Goal: Information Seeking & Learning: Learn about a topic

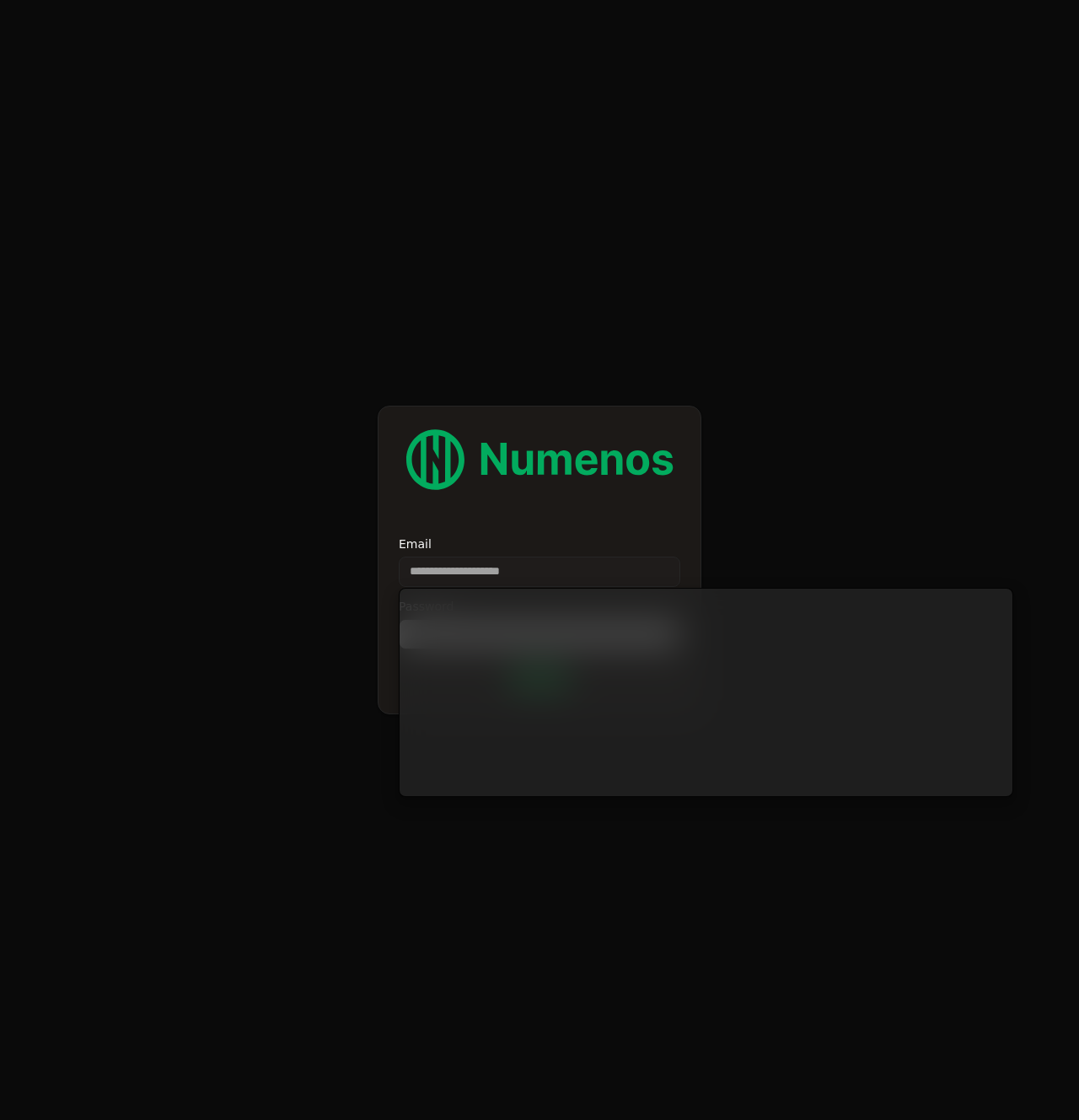
type input "**********"
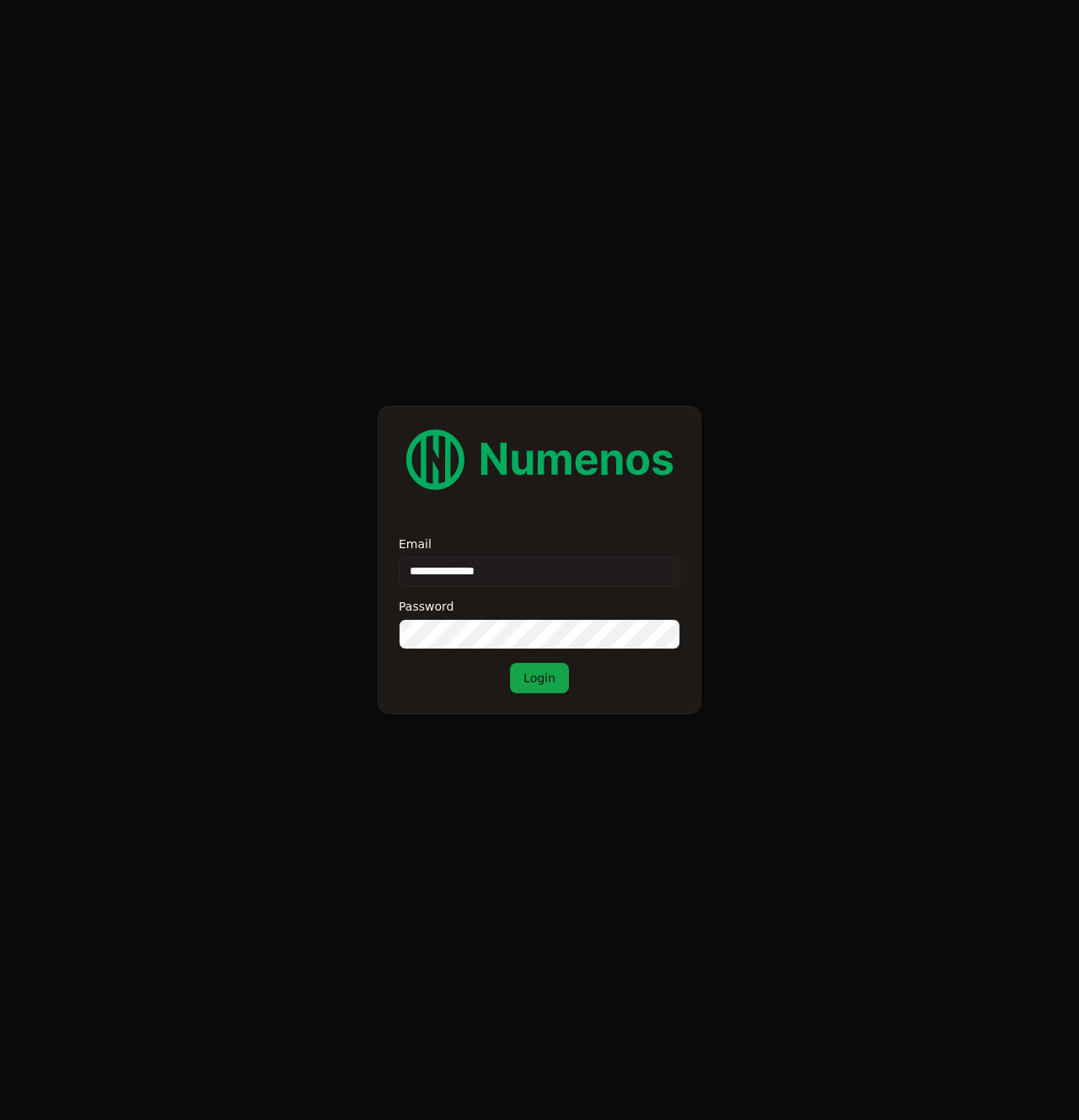
click at [548, 686] on button "Login" at bounding box center [539, 677] width 59 height 30
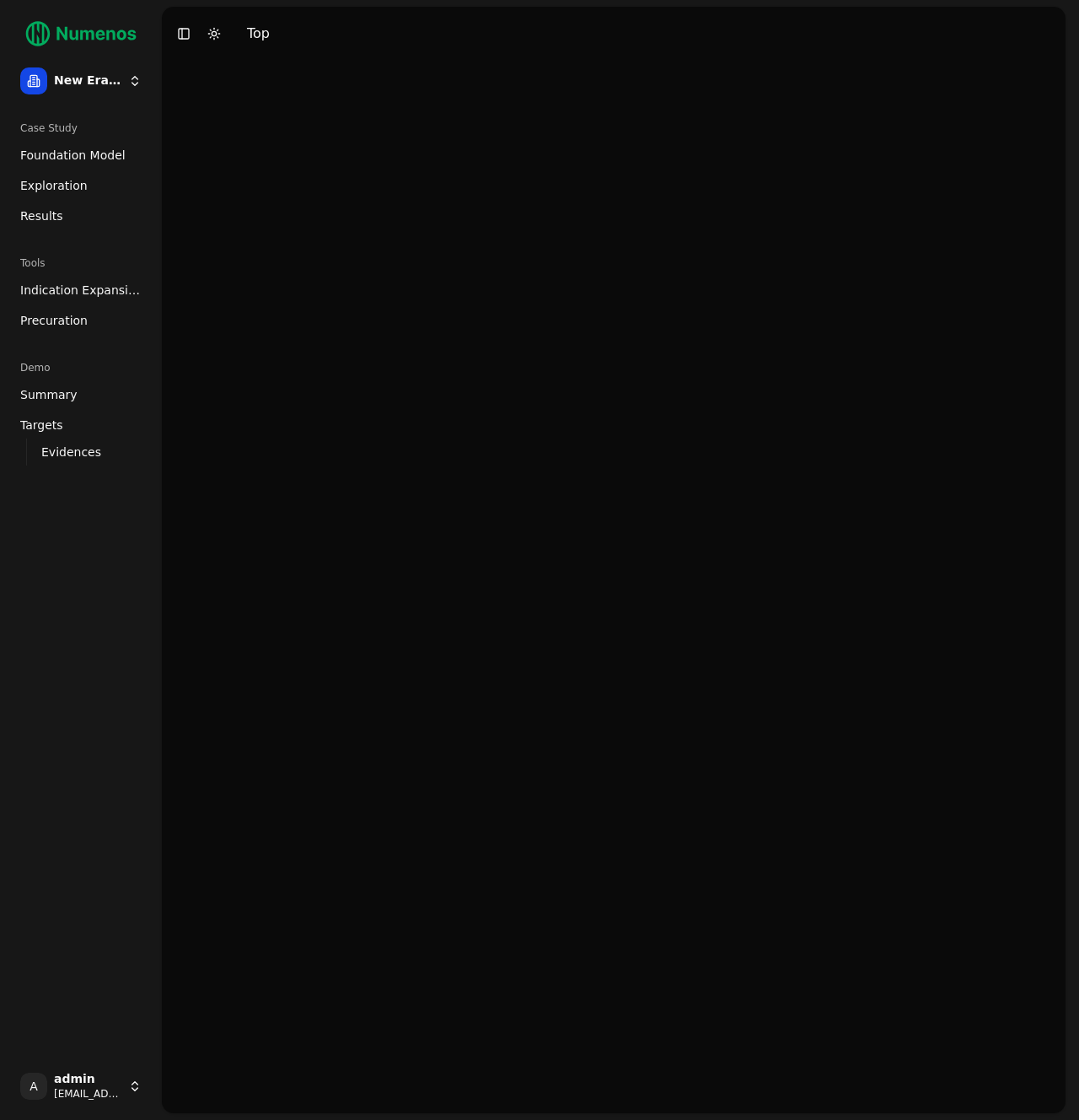
click at [75, 147] on span "Foundation Model" at bounding box center [72, 155] width 105 height 17
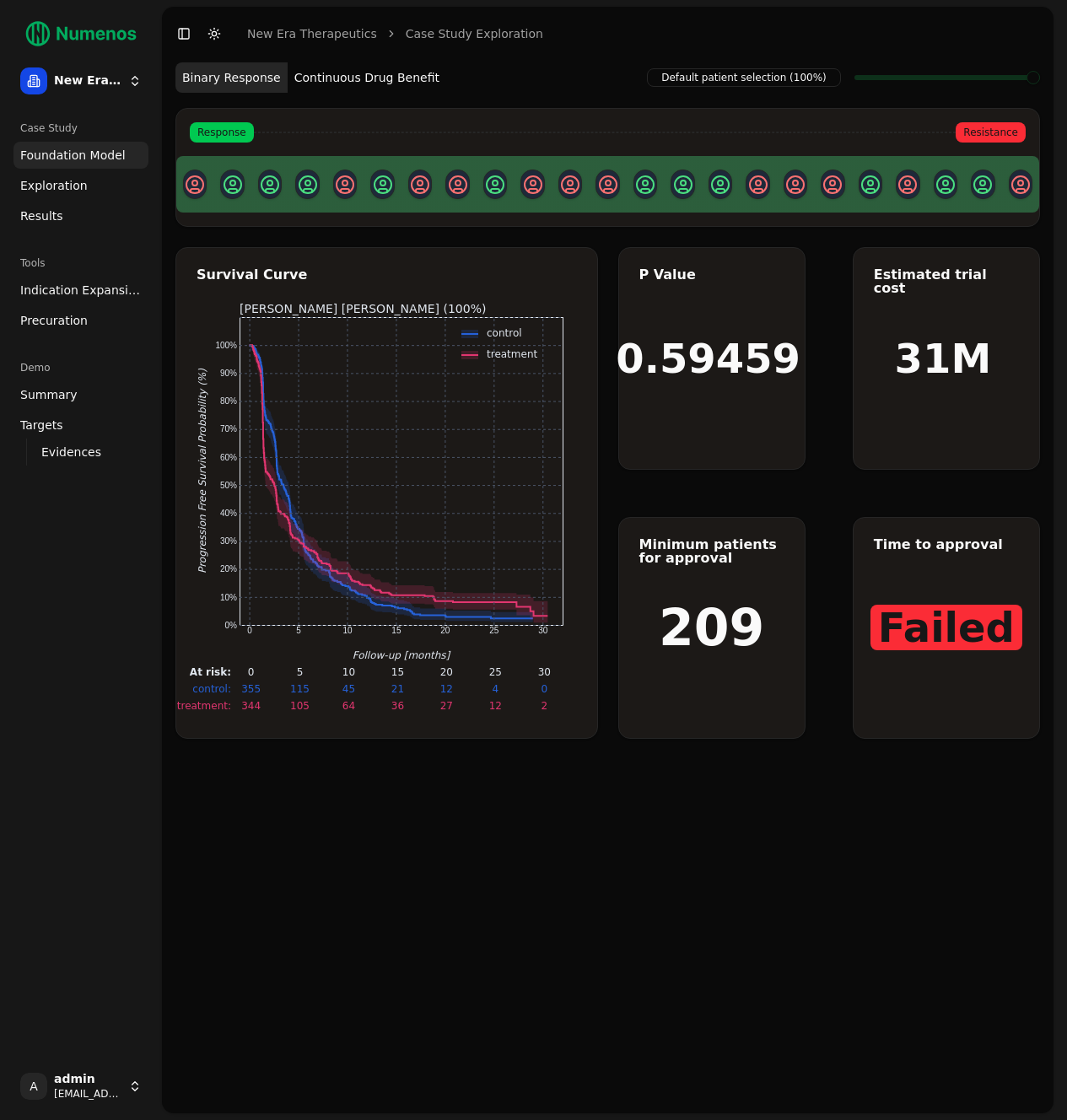
click at [77, 178] on span "Exploration" at bounding box center [53, 186] width 67 height 17
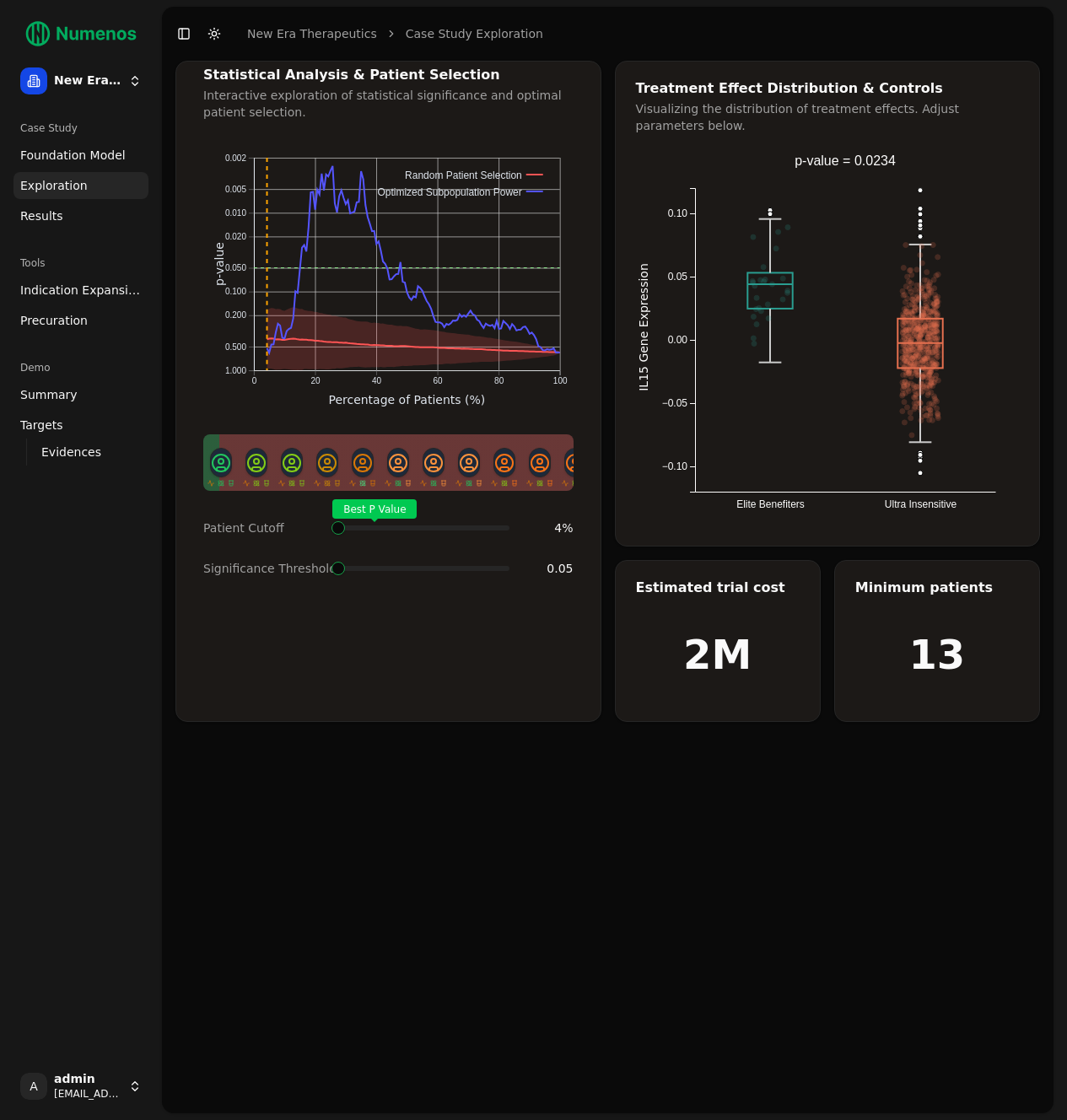
click at [502, 524] on span at bounding box center [503, 527] width 2 height 7
click at [67, 219] on link "Results" at bounding box center [81, 216] width 135 height 27
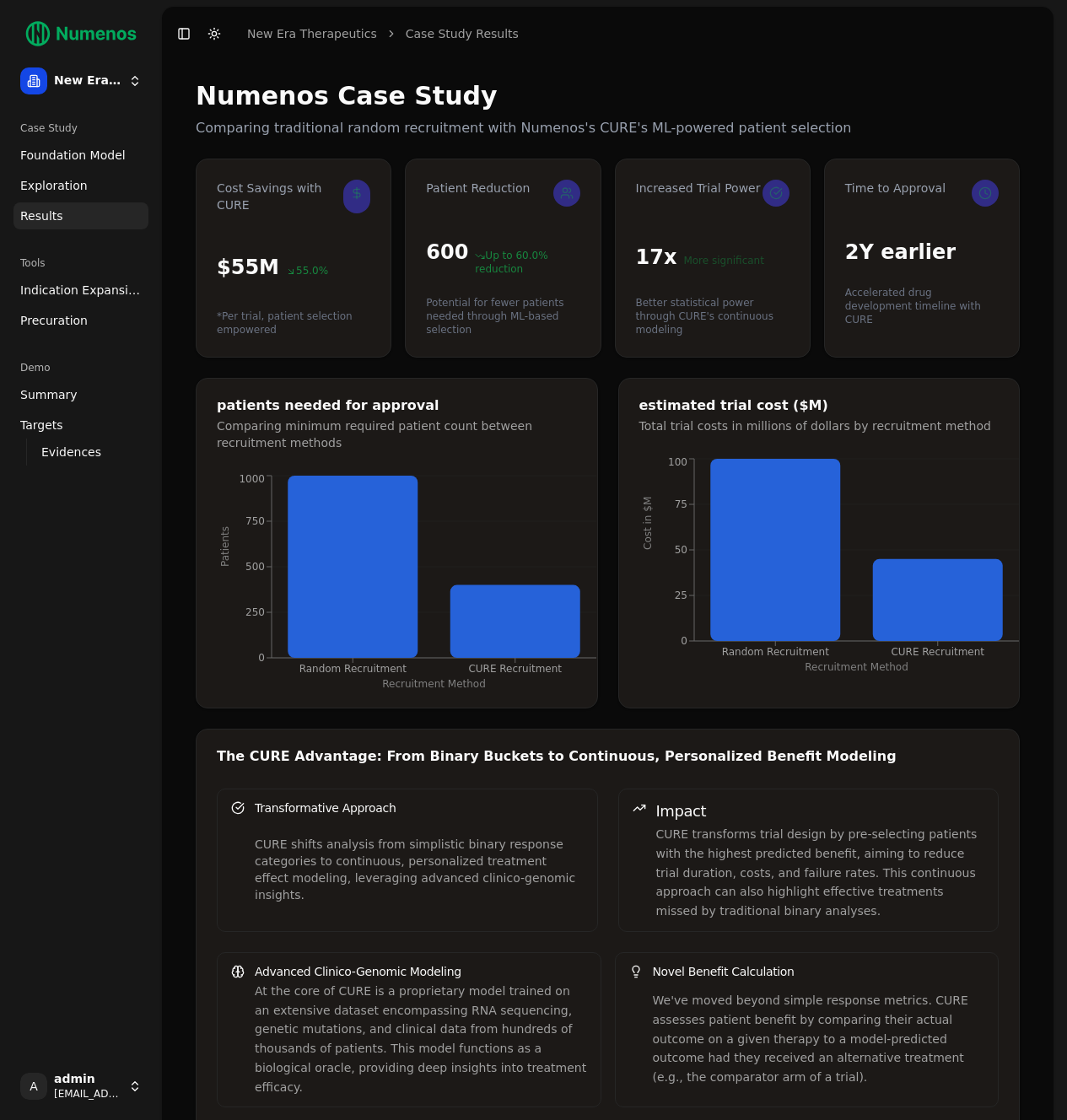
click at [62, 302] on link "Indication Expansion" at bounding box center [81, 290] width 135 height 27
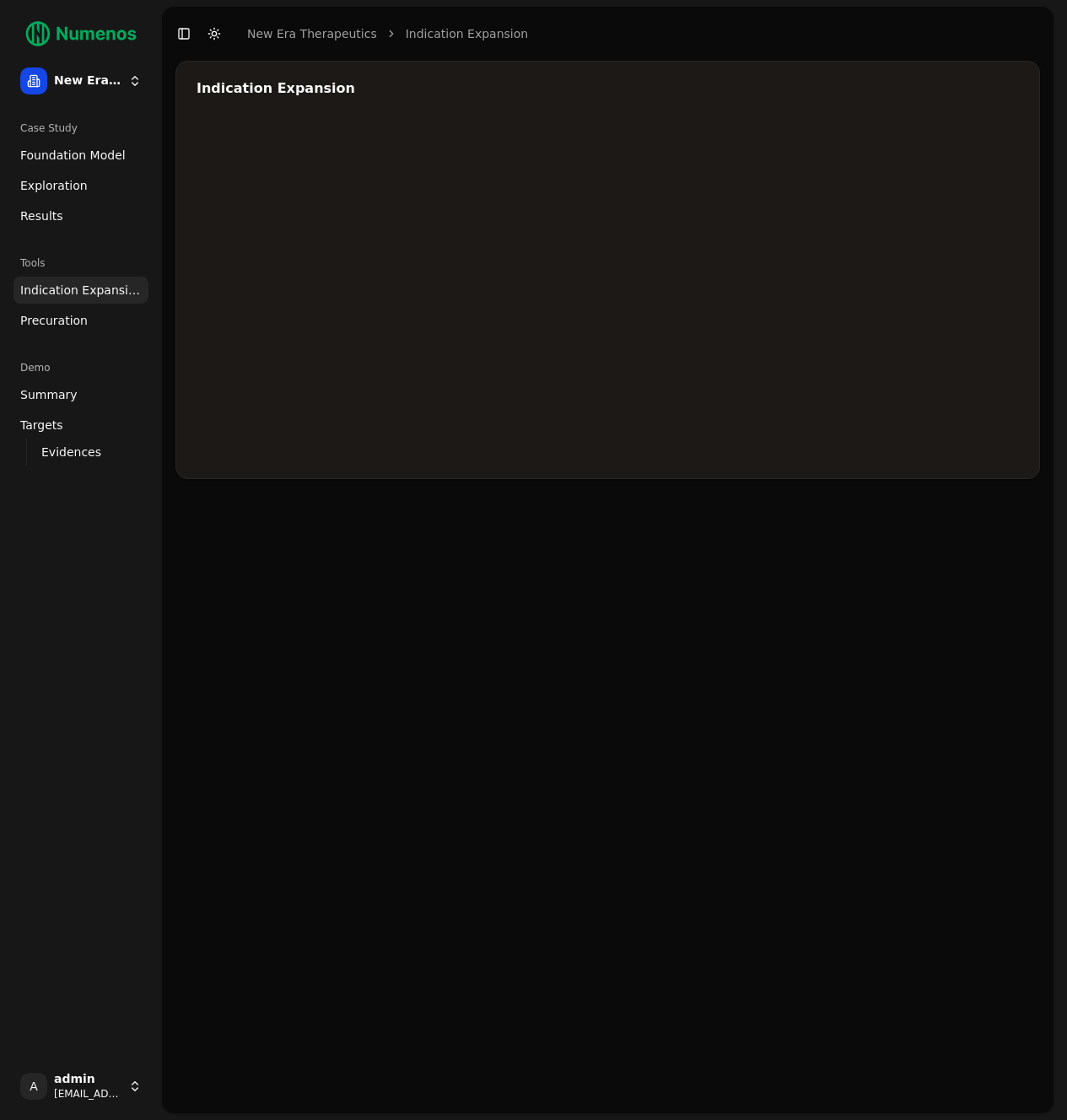
click at [73, 326] on span "Precuration" at bounding box center [53, 320] width 67 height 17
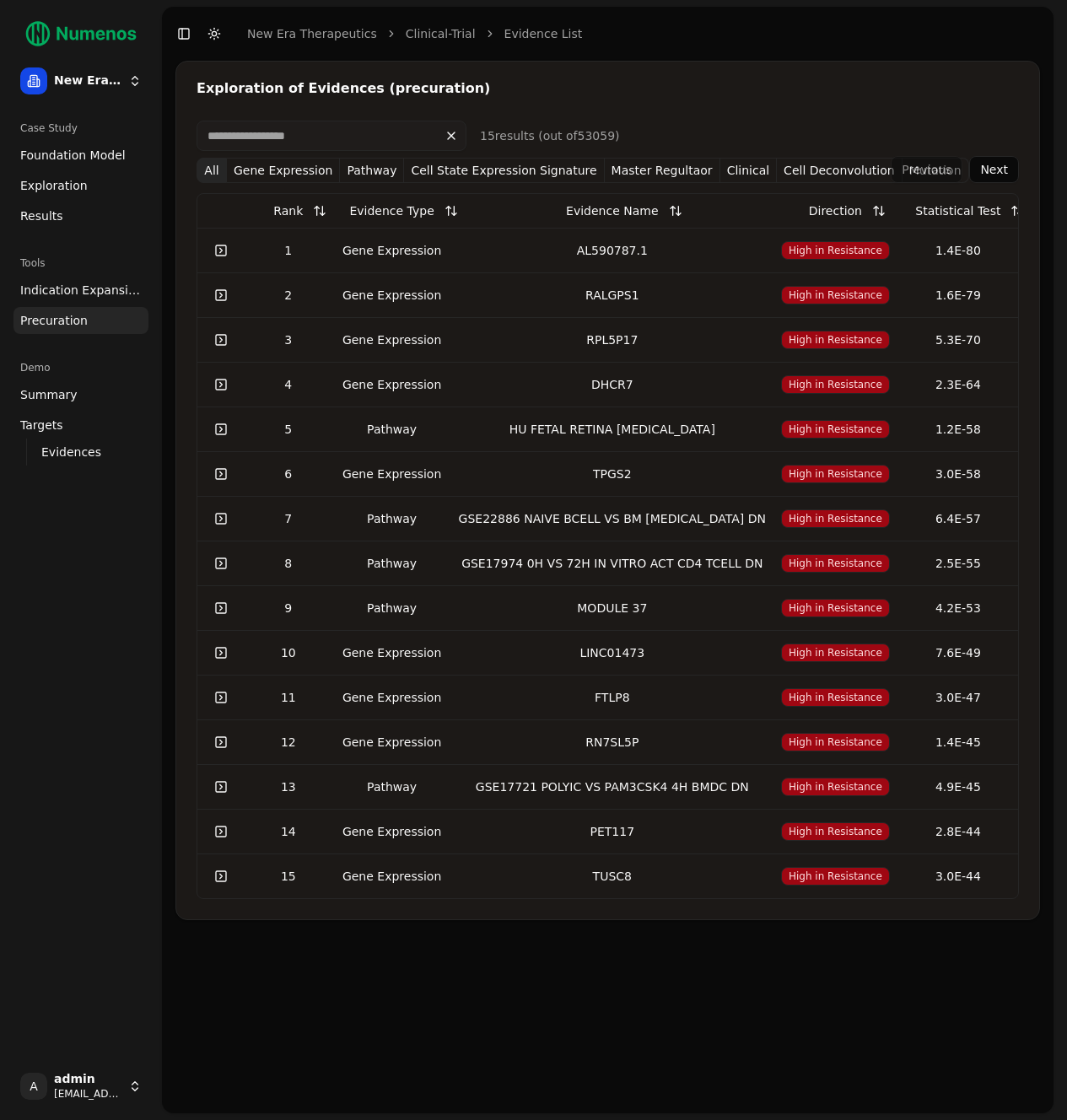
click at [307, 133] on input at bounding box center [331, 135] width 270 height 30
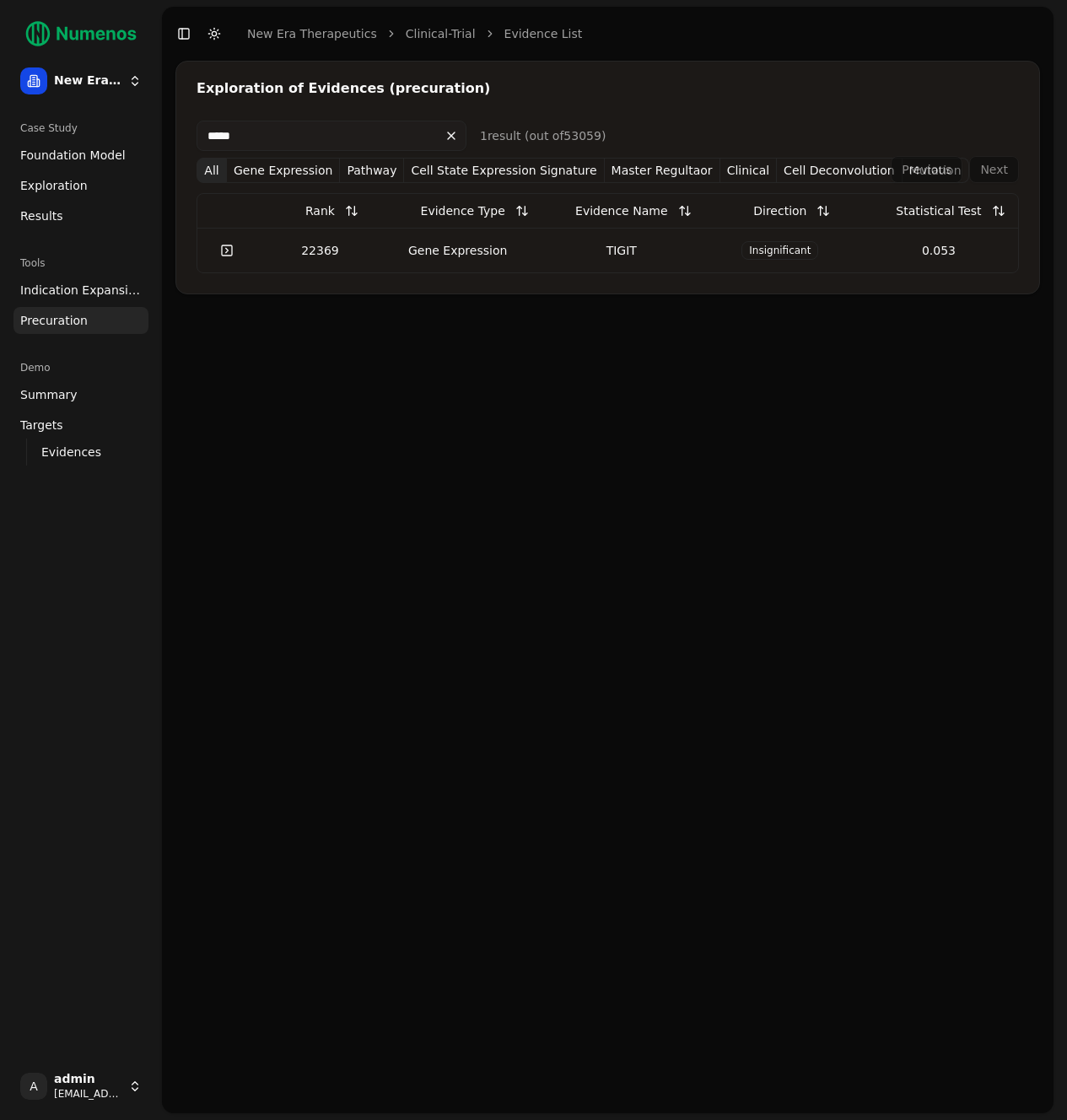
type input "*****"
click at [296, 251] on div "22369" at bounding box center [319, 250] width 113 height 17
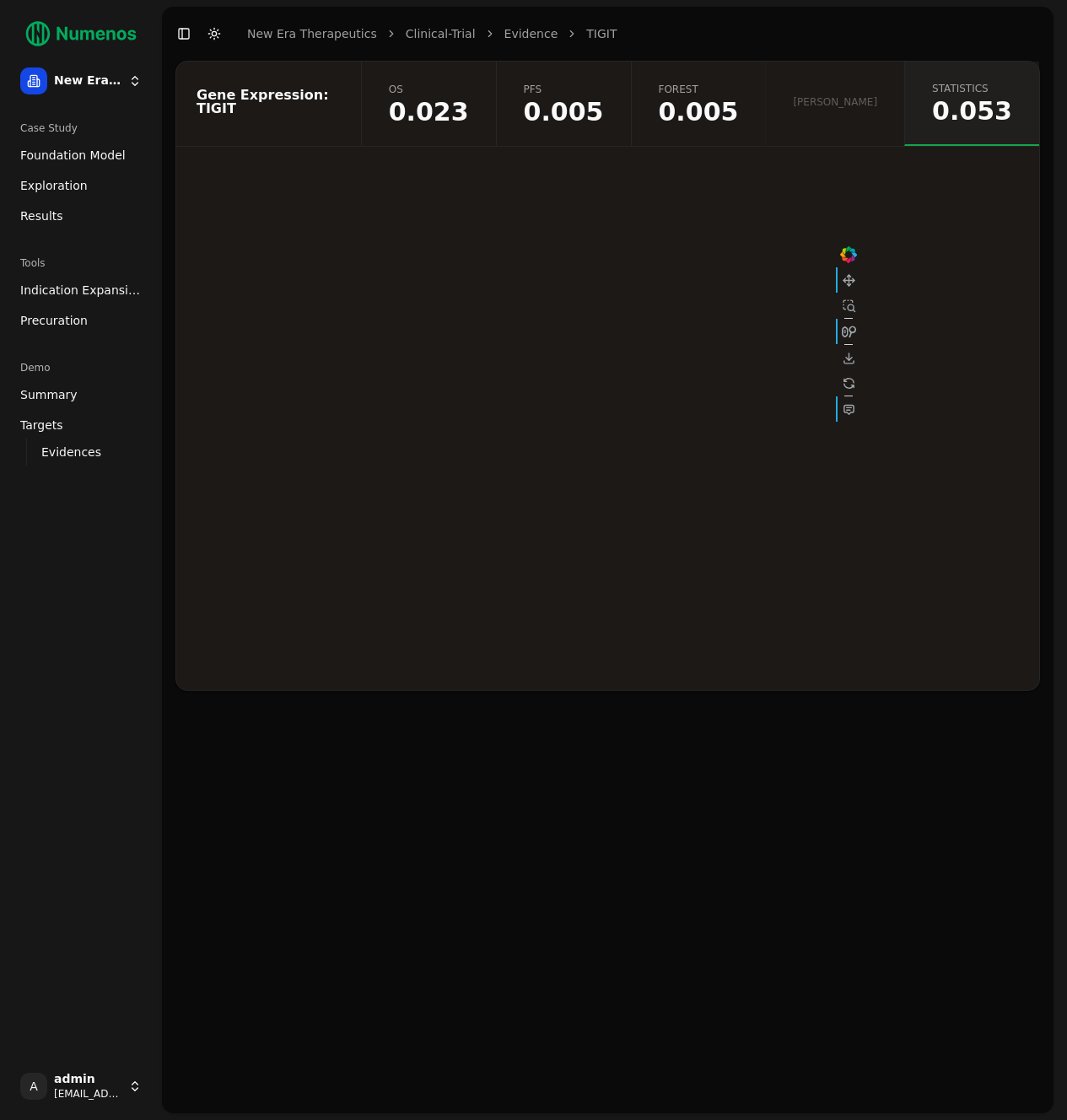
click at [738, 117] on span "0.005" at bounding box center [698, 112] width 81 height 26
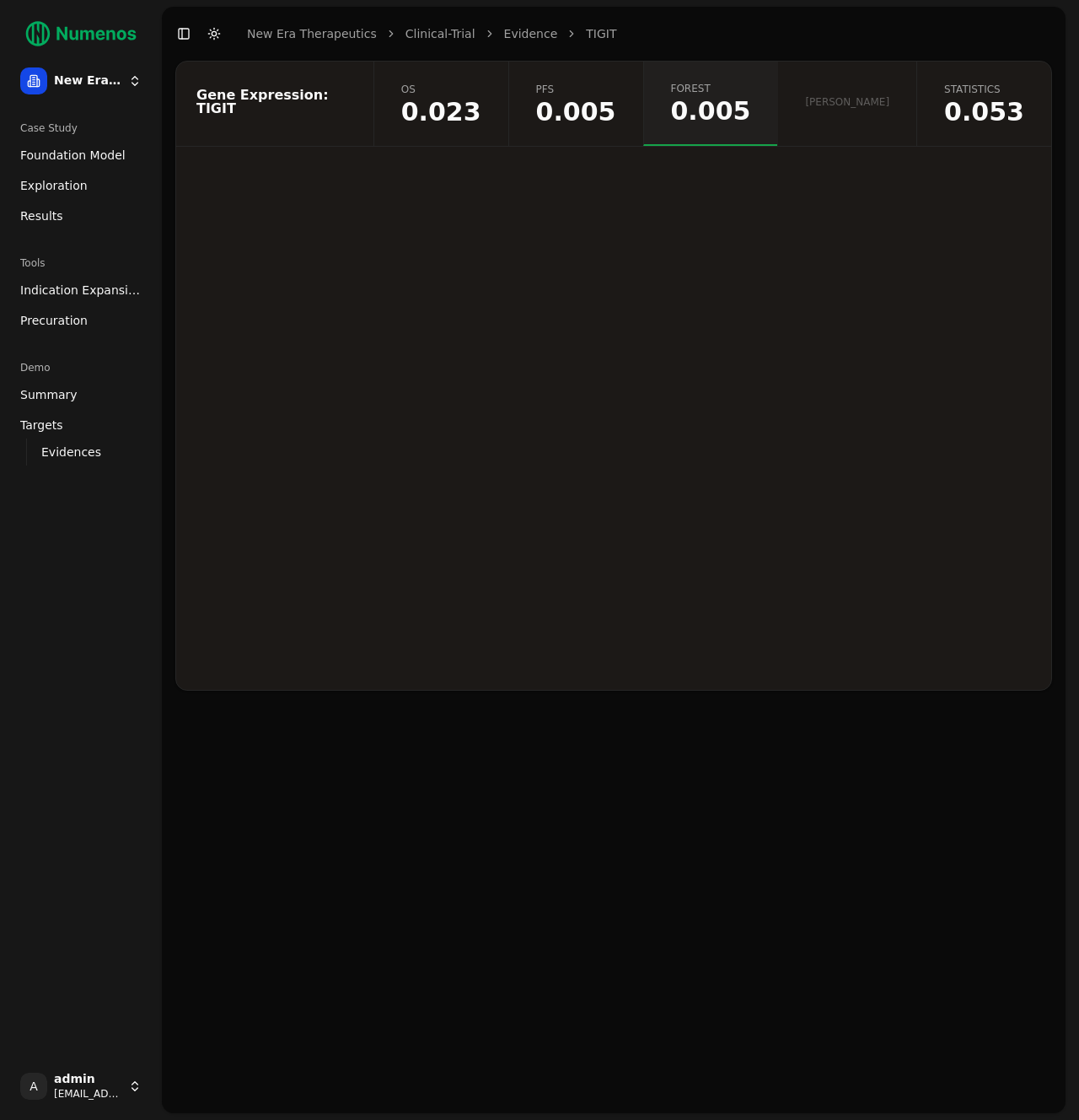
click at [616, 104] on span "0.005" at bounding box center [576, 112] width 81 height 26
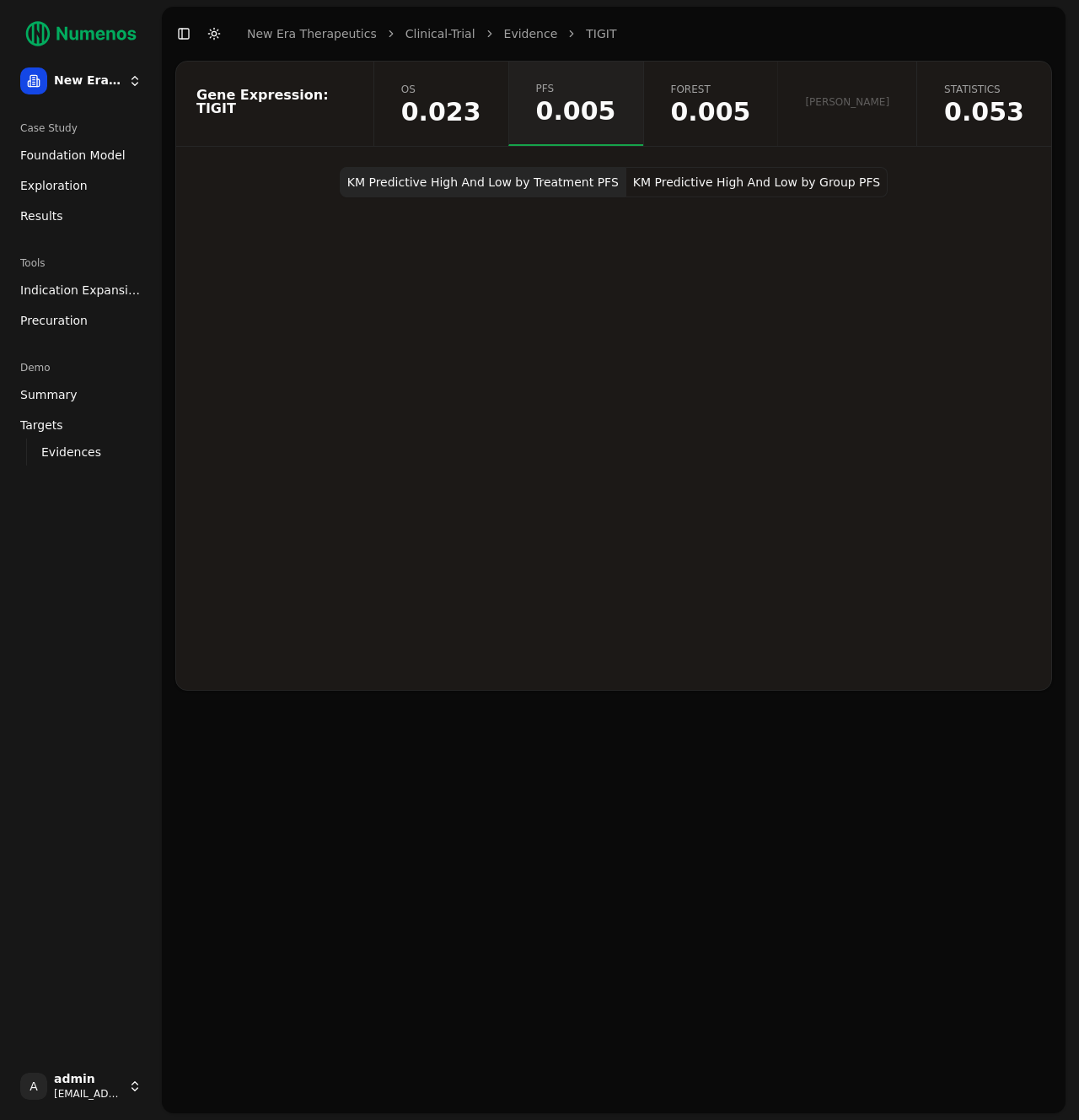
click at [716, 190] on button "KM Predictive High And Low by Group PFS" at bounding box center [757, 182] width 261 height 30
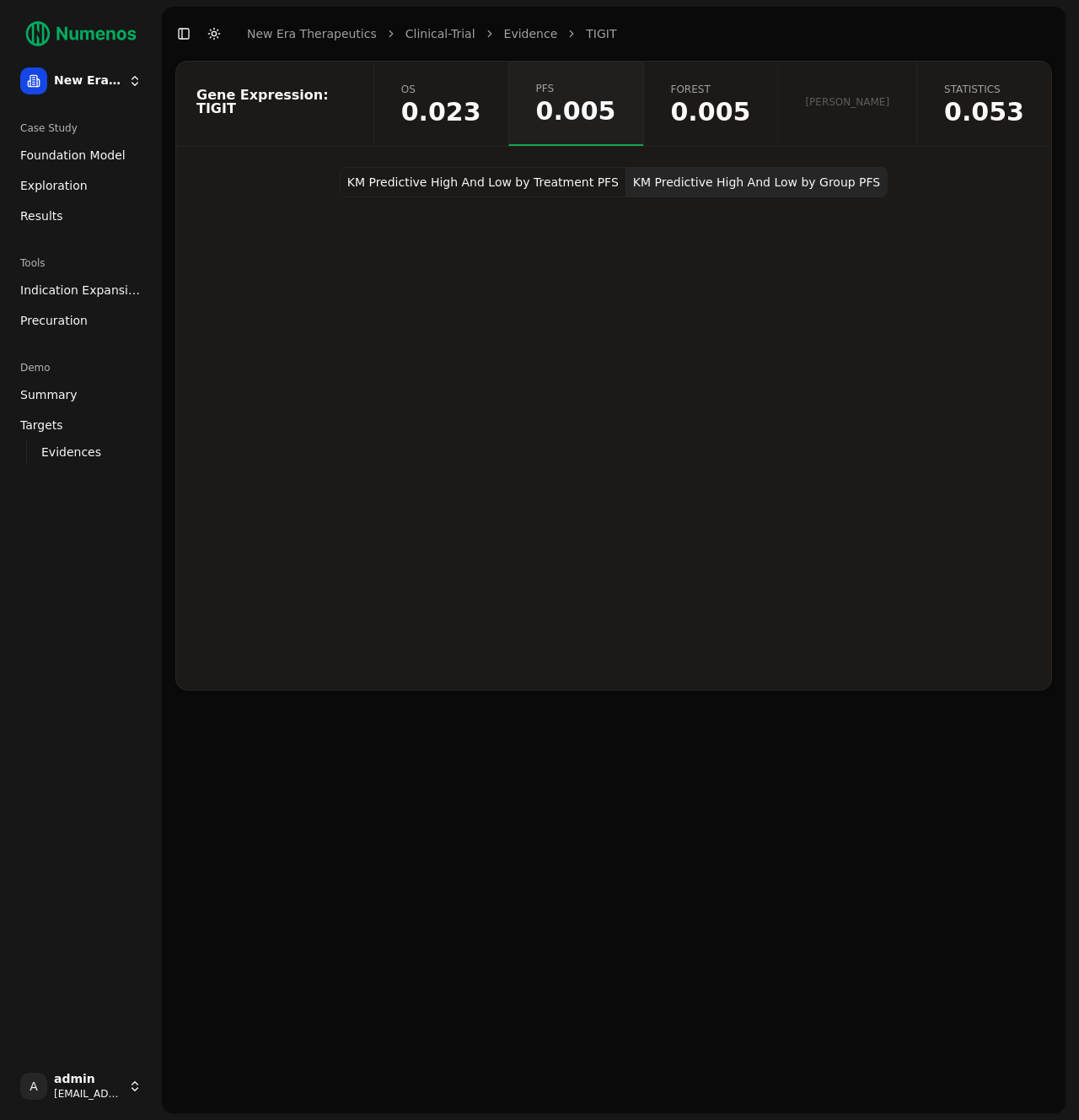
click at [481, 117] on span "0.023" at bounding box center [441, 112] width 81 height 26
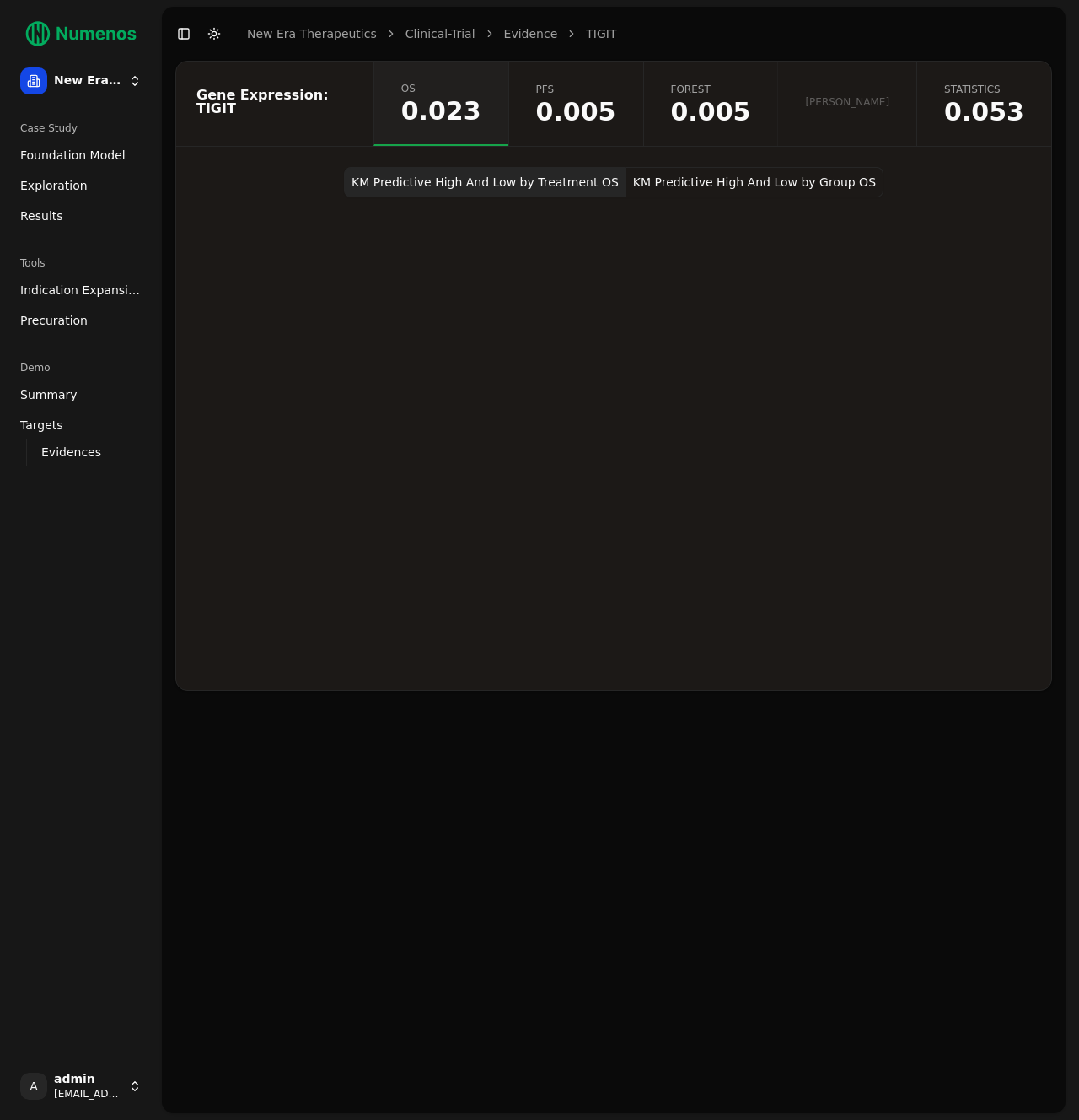
click at [751, 103] on span "0.005" at bounding box center [710, 112] width 81 height 26
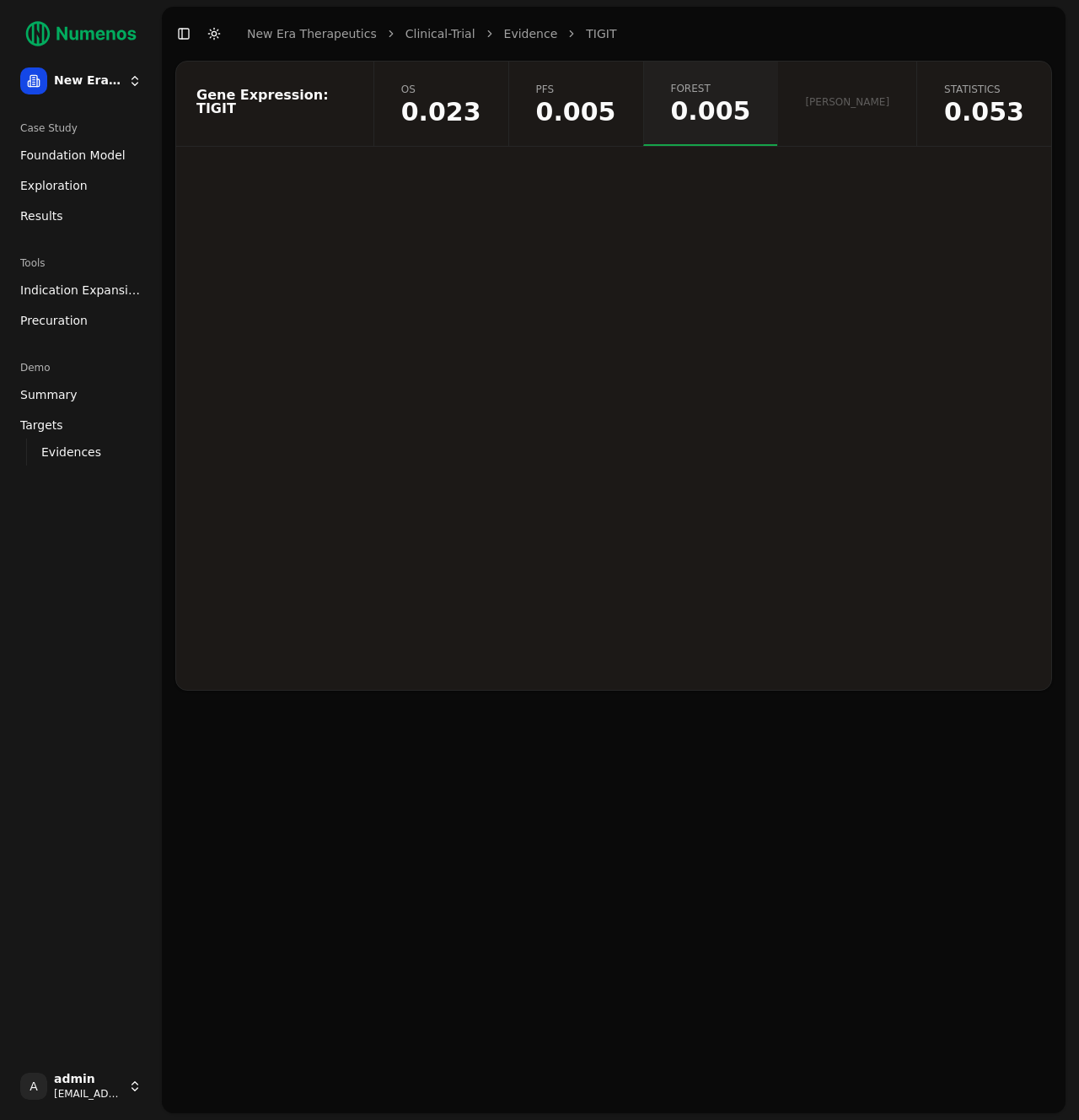
click at [616, 110] on span "0.005" at bounding box center [576, 112] width 81 height 26
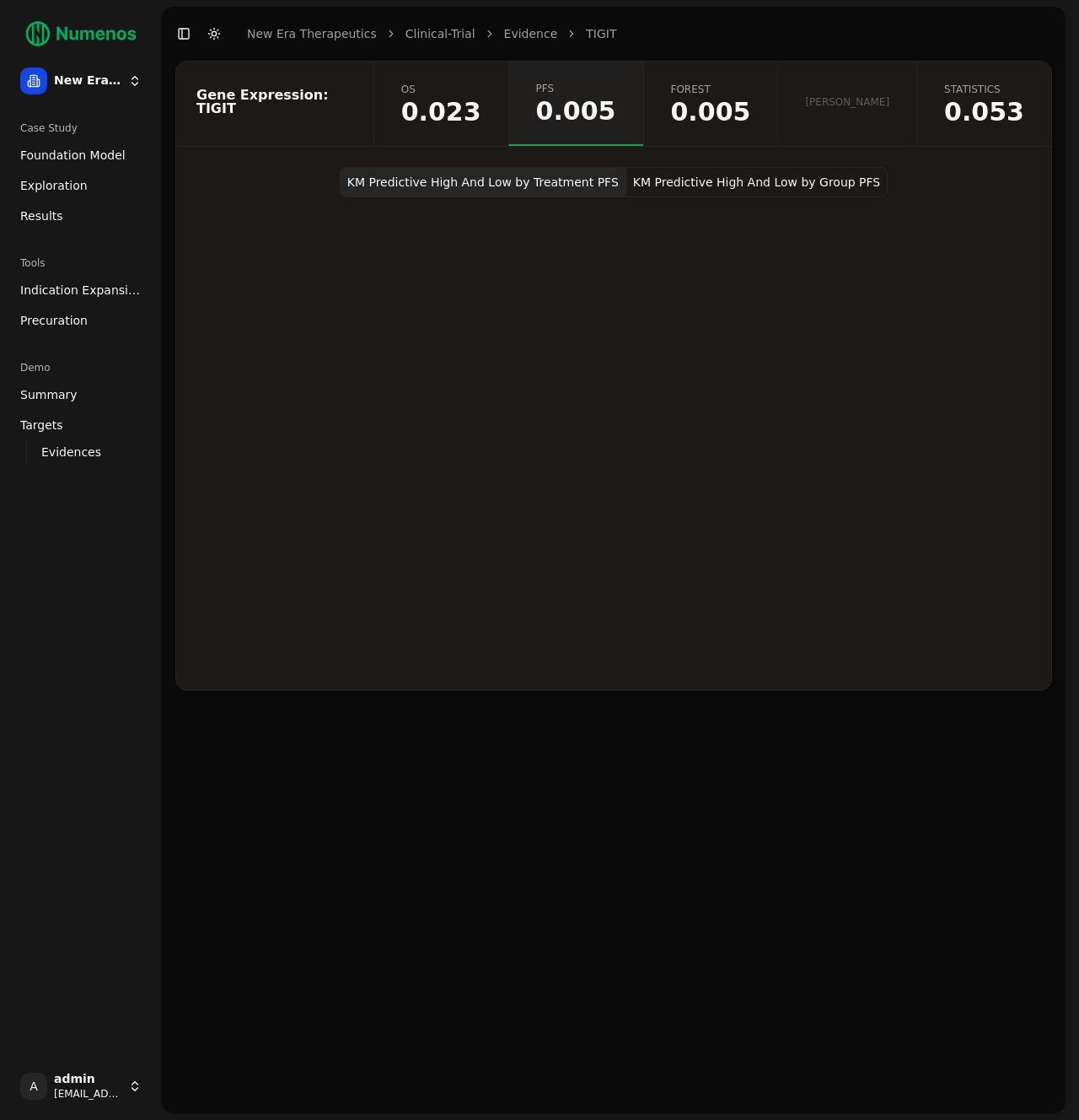
click at [223, 27] on button "Toggle Dark Mode" at bounding box center [214, 33] width 24 height 24
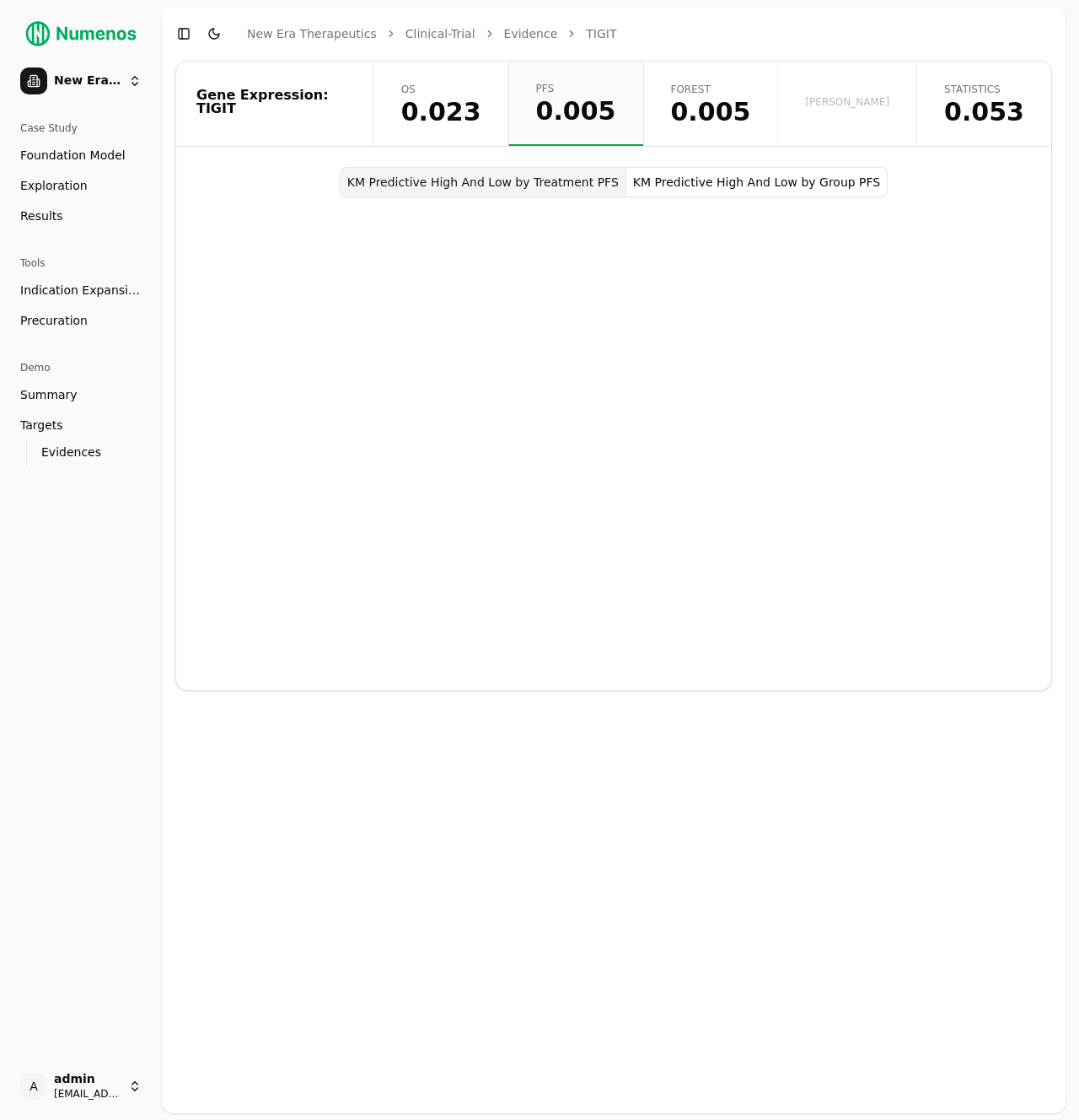
click at [216, 36] on button "Toggle Dark Mode" at bounding box center [214, 33] width 24 height 24
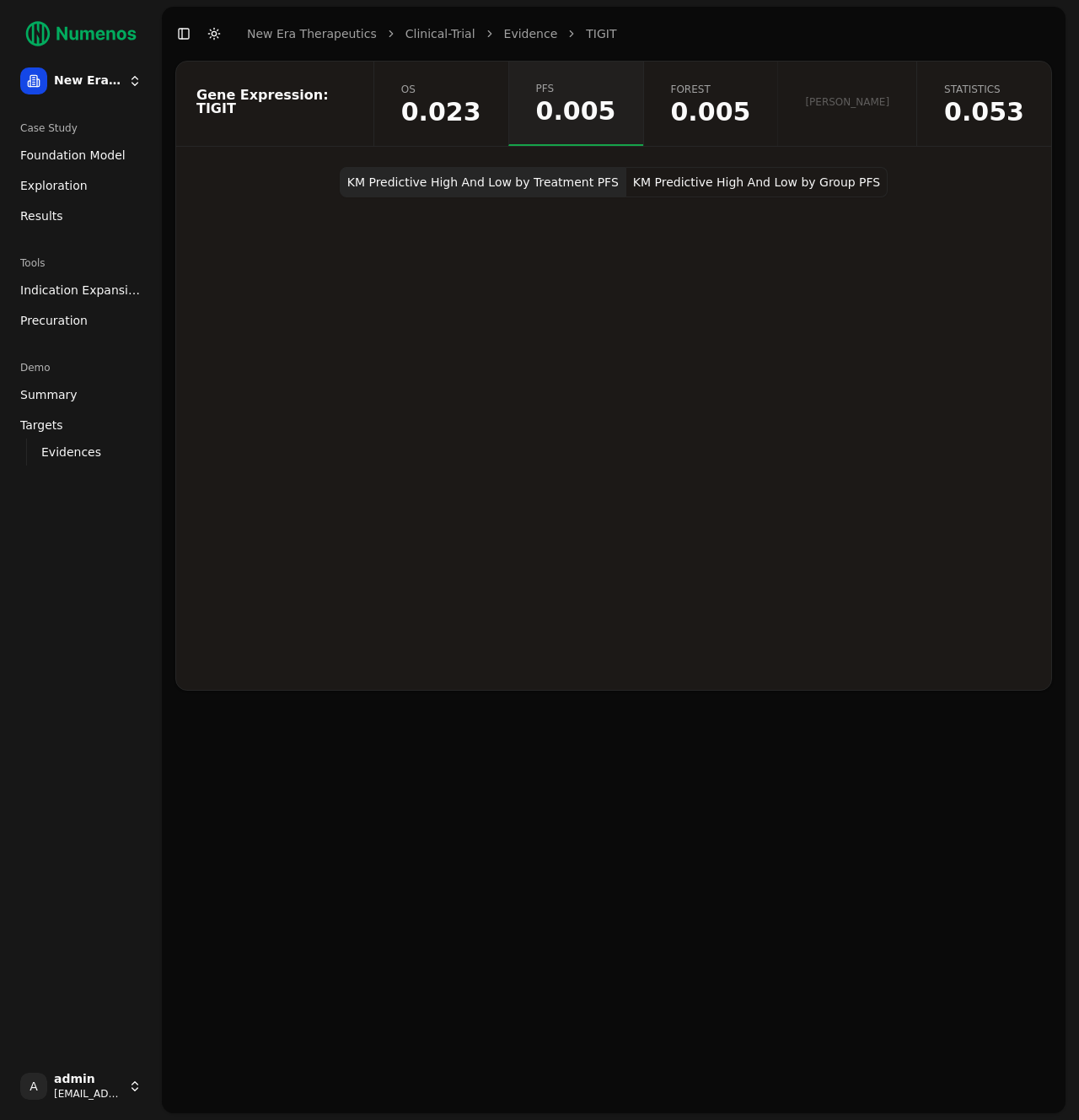
click at [217, 35] on button "Toggle Dark Mode" at bounding box center [214, 33] width 24 height 24
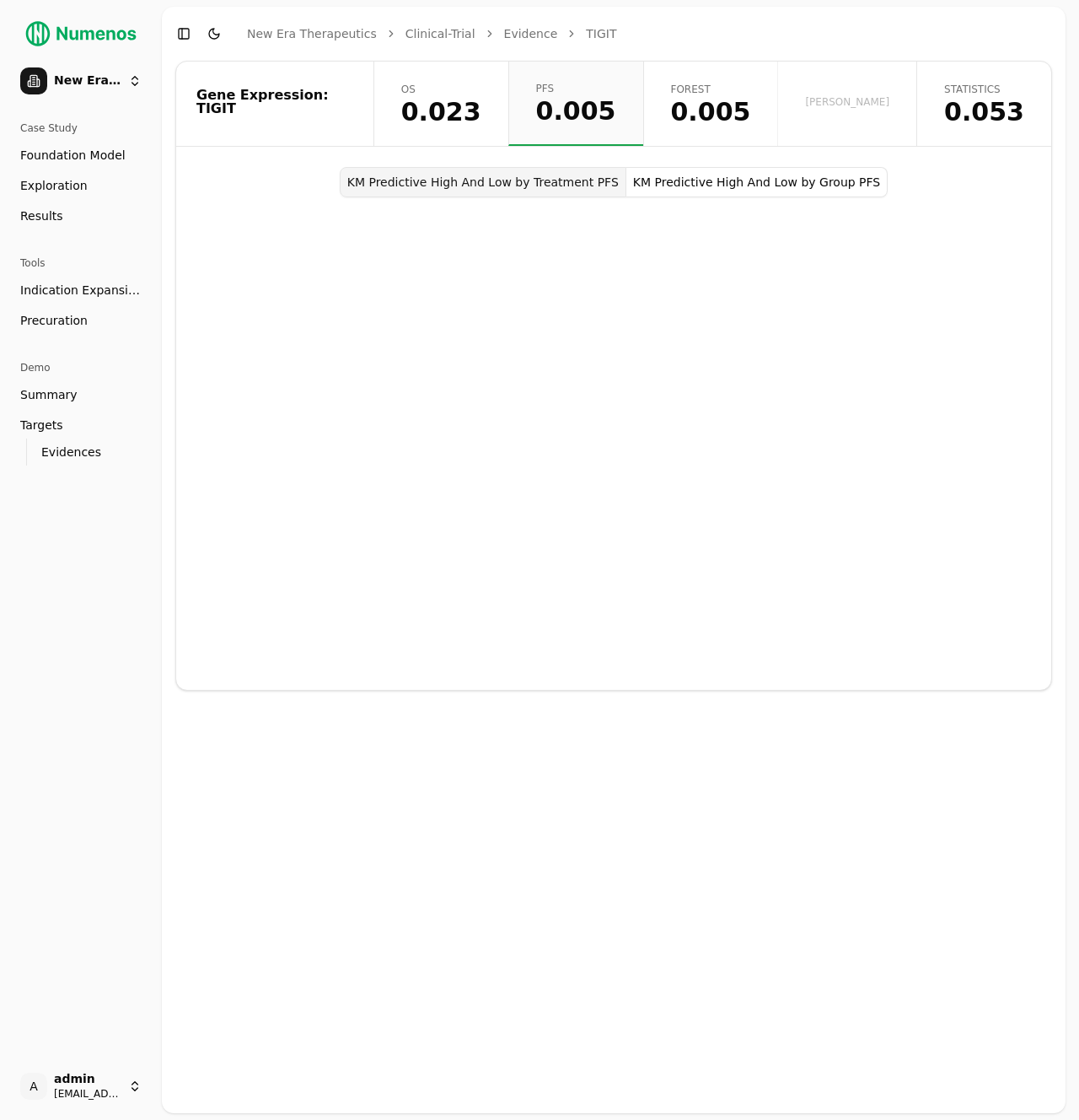
click at [751, 108] on span "0.005" at bounding box center [710, 112] width 81 height 26
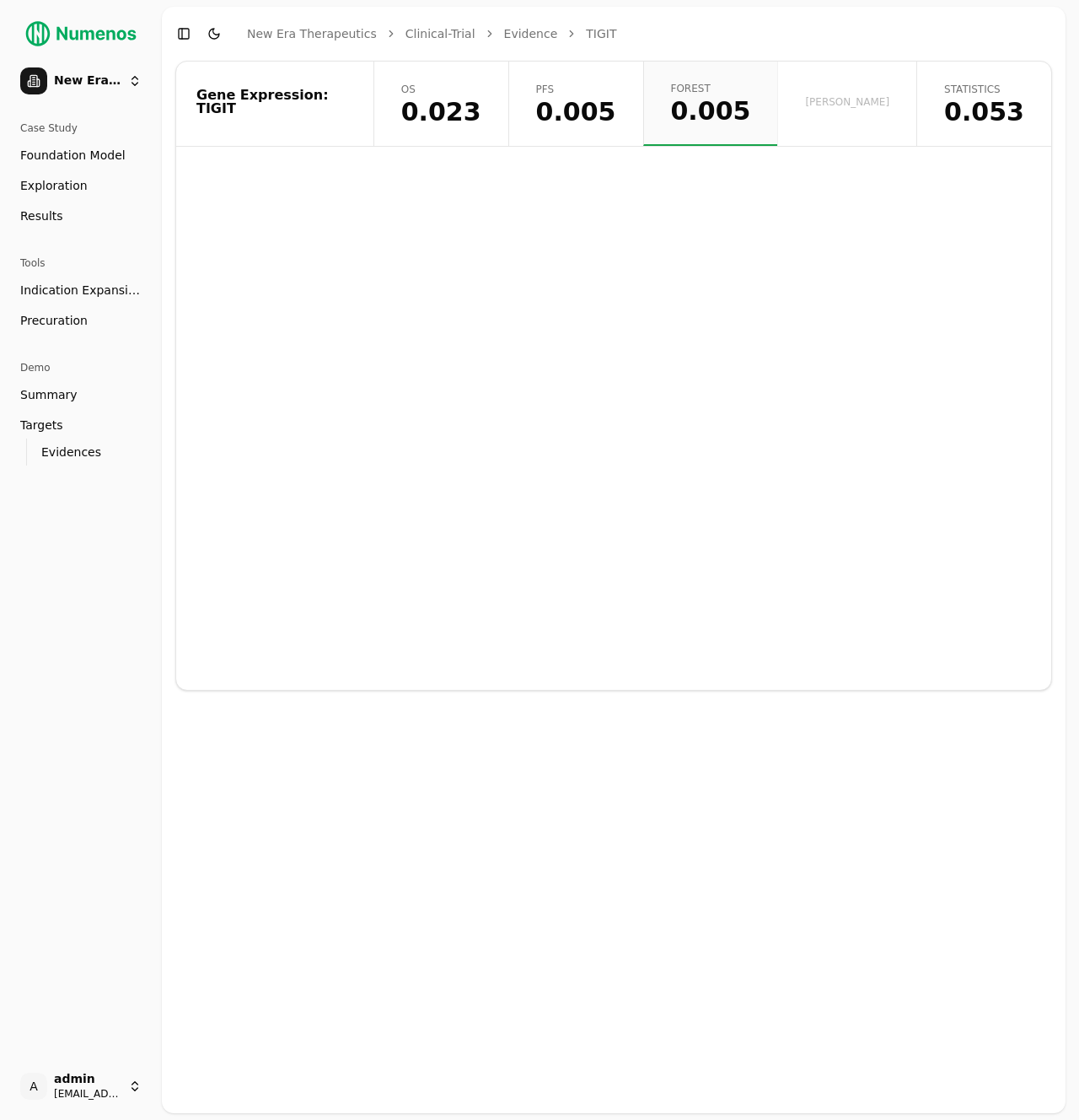
click at [209, 30] on button "Toggle Dark Mode" at bounding box center [214, 33] width 24 height 24
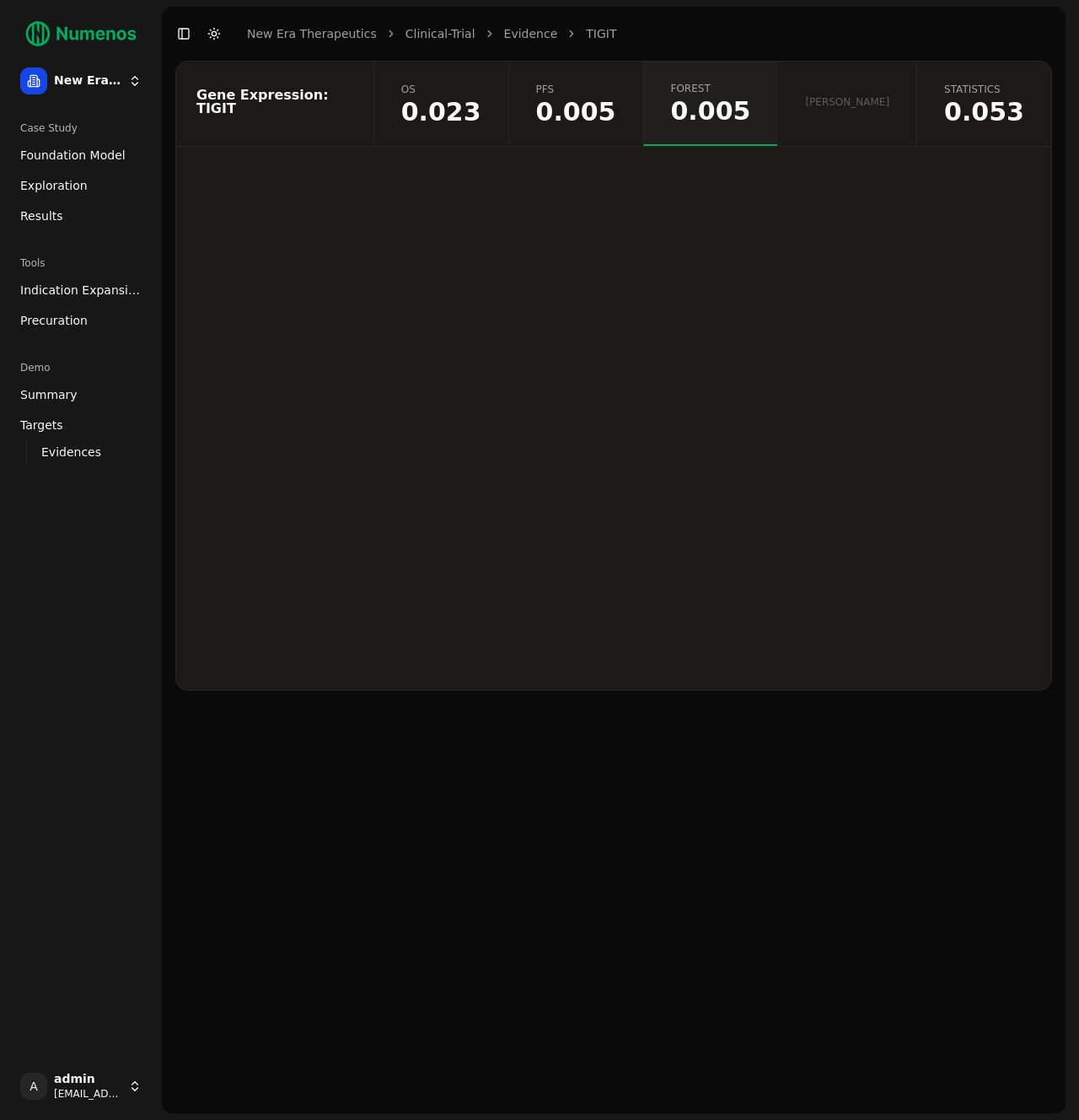
click at [210, 30] on button "Toggle Dark Mode" at bounding box center [214, 33] width 24 height 24
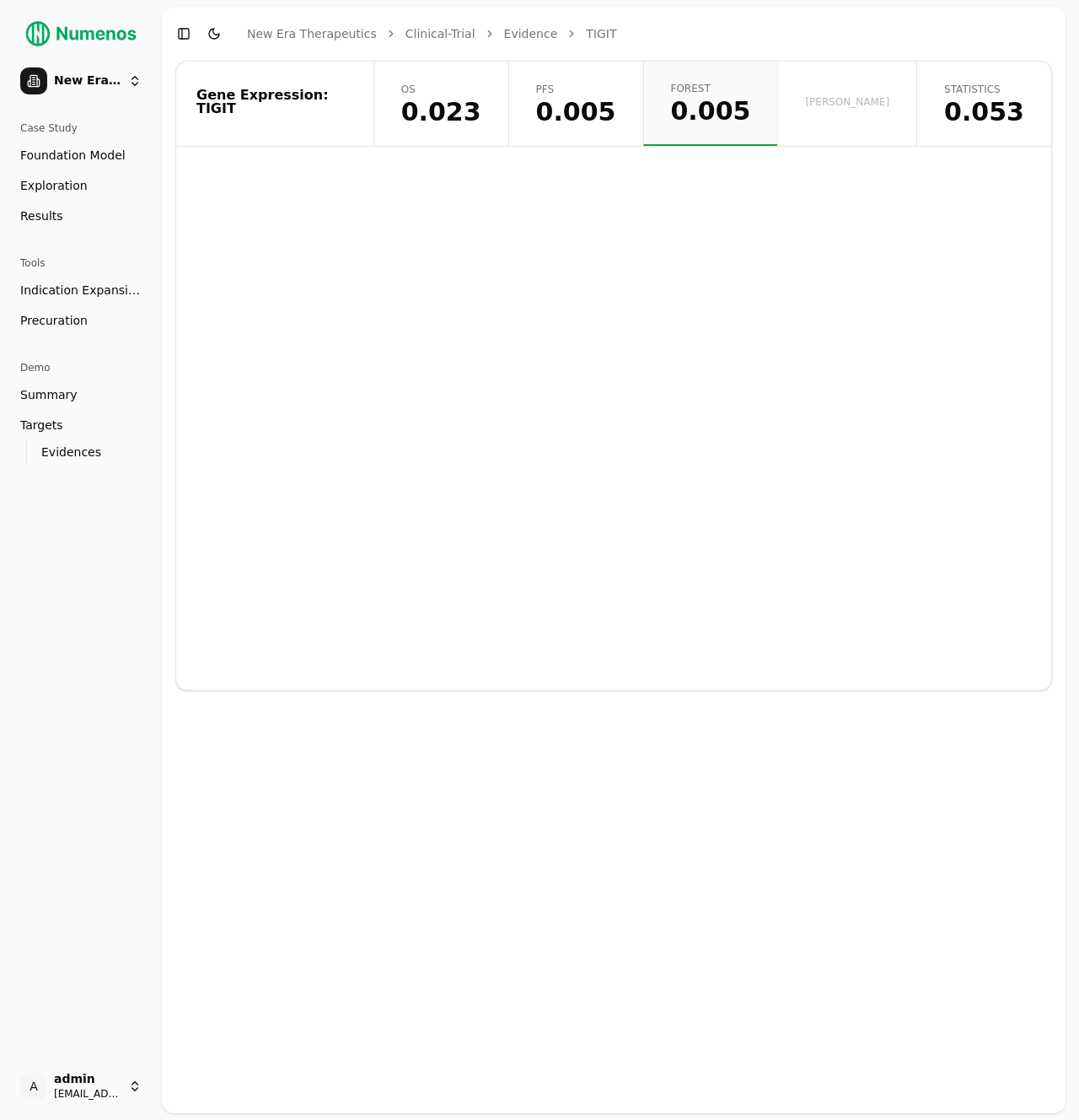
click at [210, 30] on button "Toggle Dark Mode" at bounding box center [214, 33] width 24 height 24
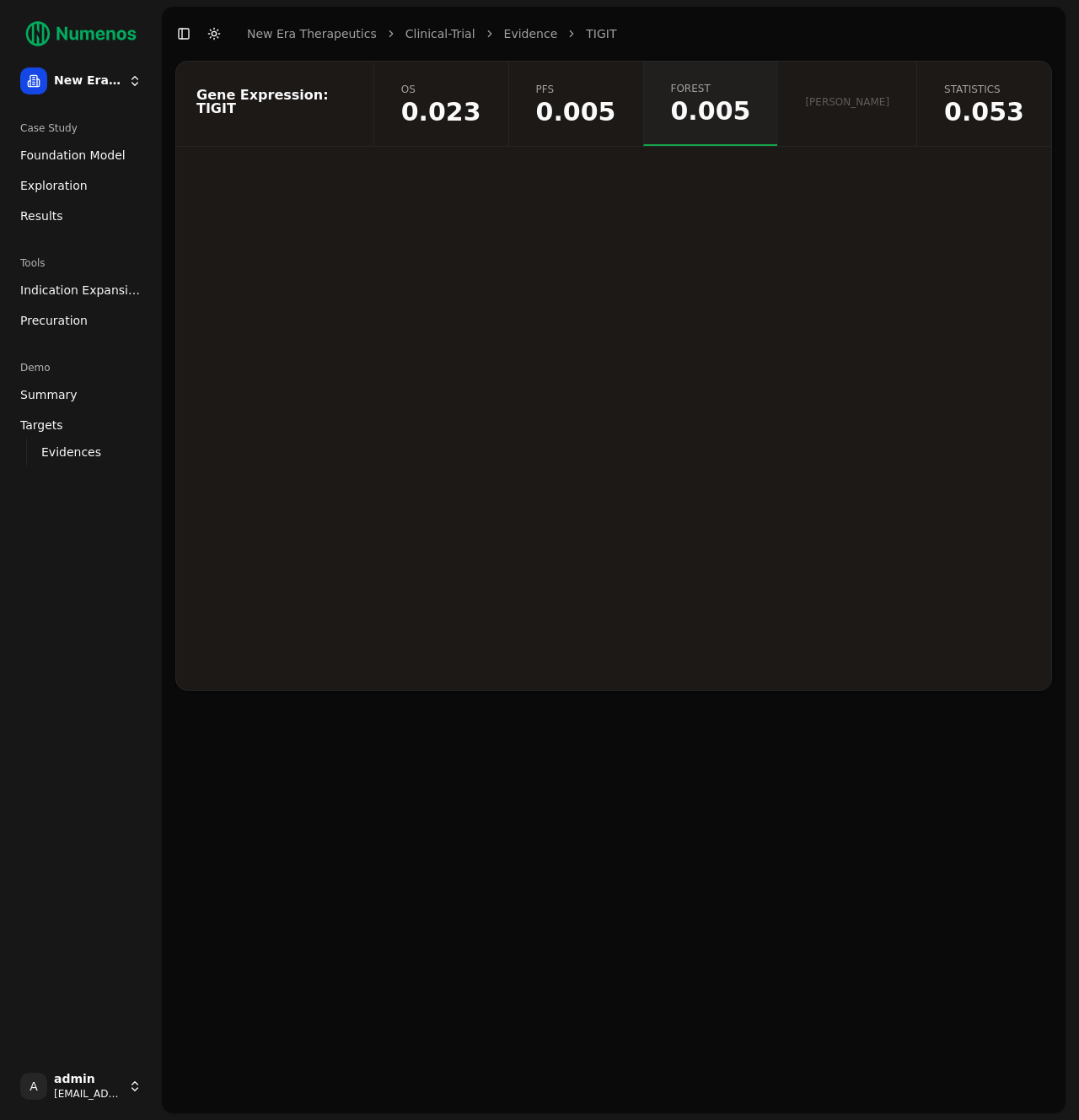
click at [210, 29] on button "Toggle Dark Mode" at bounding box center [214, 33] width 24 height 24
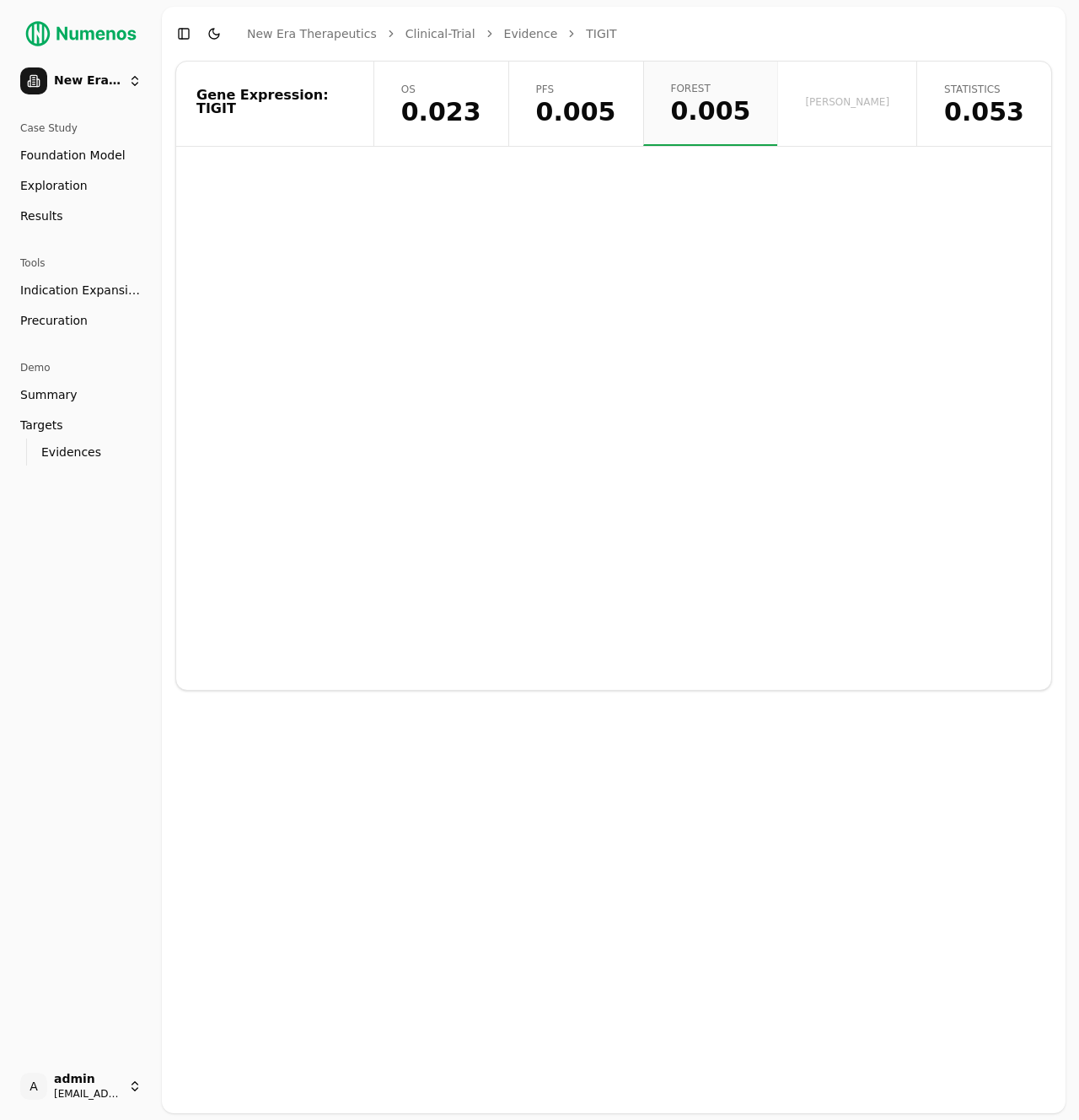
click at [210, 29] on button "Toggle Dark Mode" at bounding box center [214, 33] width 24 height 24
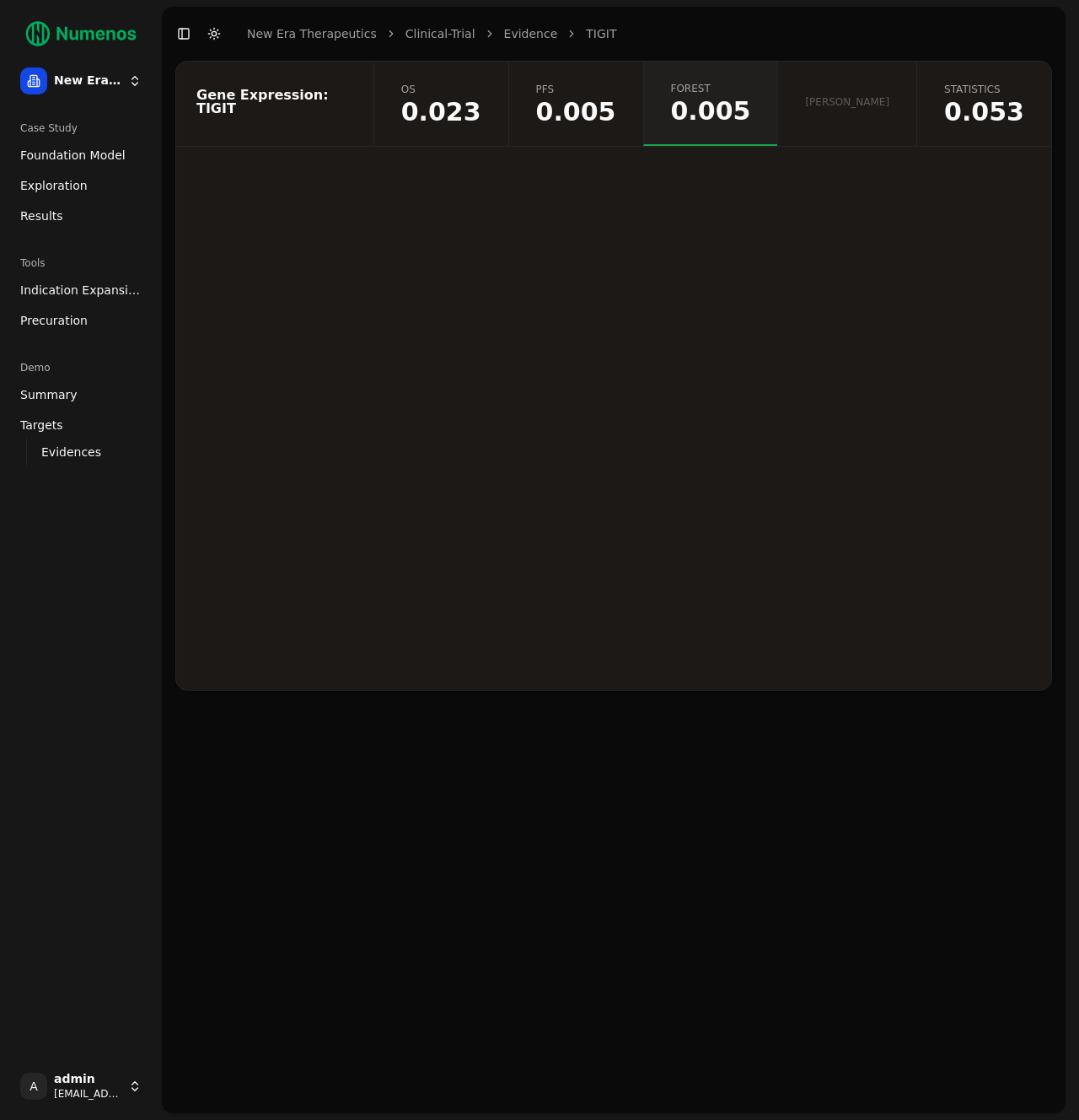
click at [210, 29] on button "Toggle Dark Mode" at bounding box center [214, 33] width 24 height 24
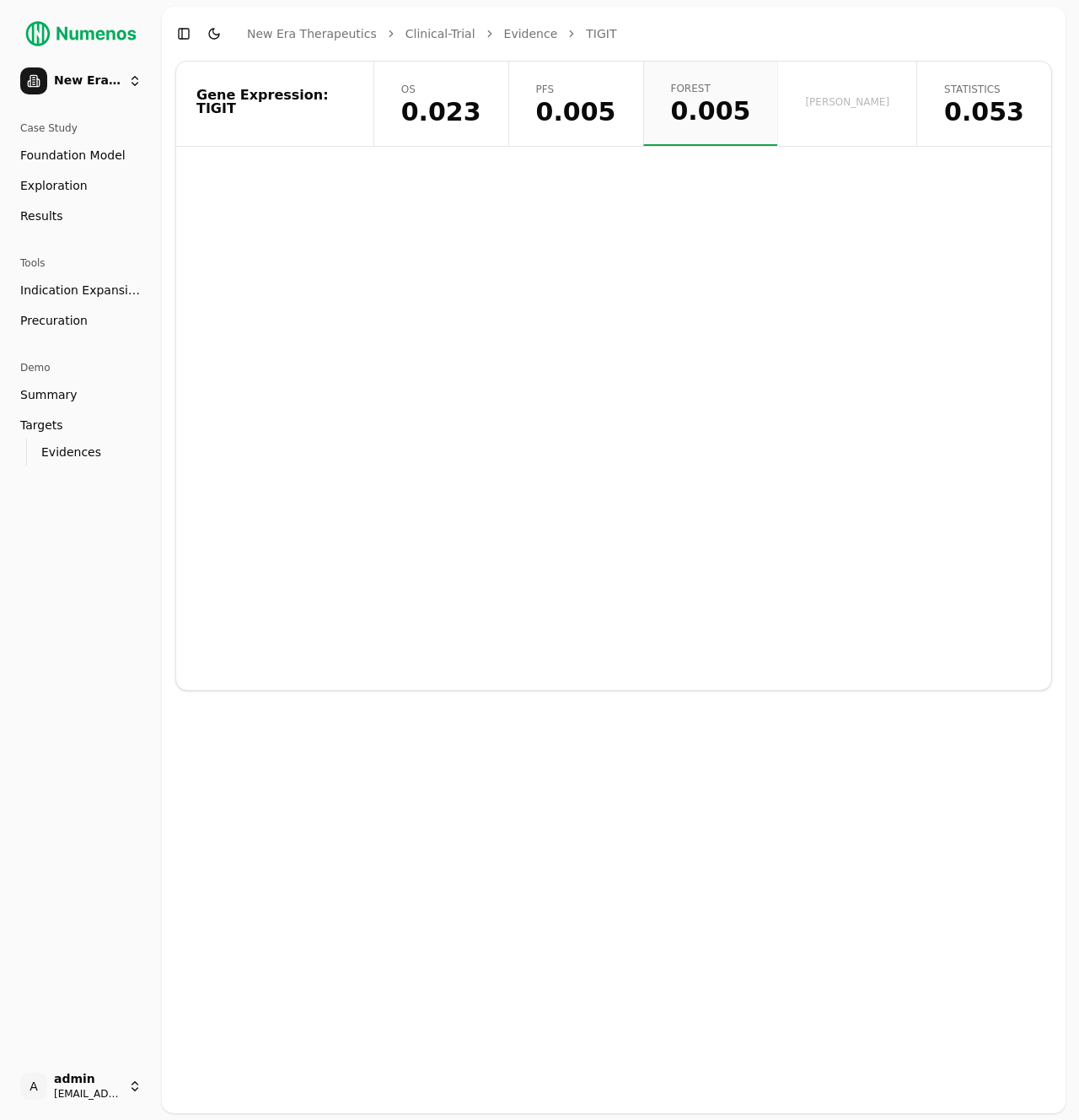
click at [210, 29] on button "Toggle Dark Mode" at bounding box center [214, 33] width 24 height 24
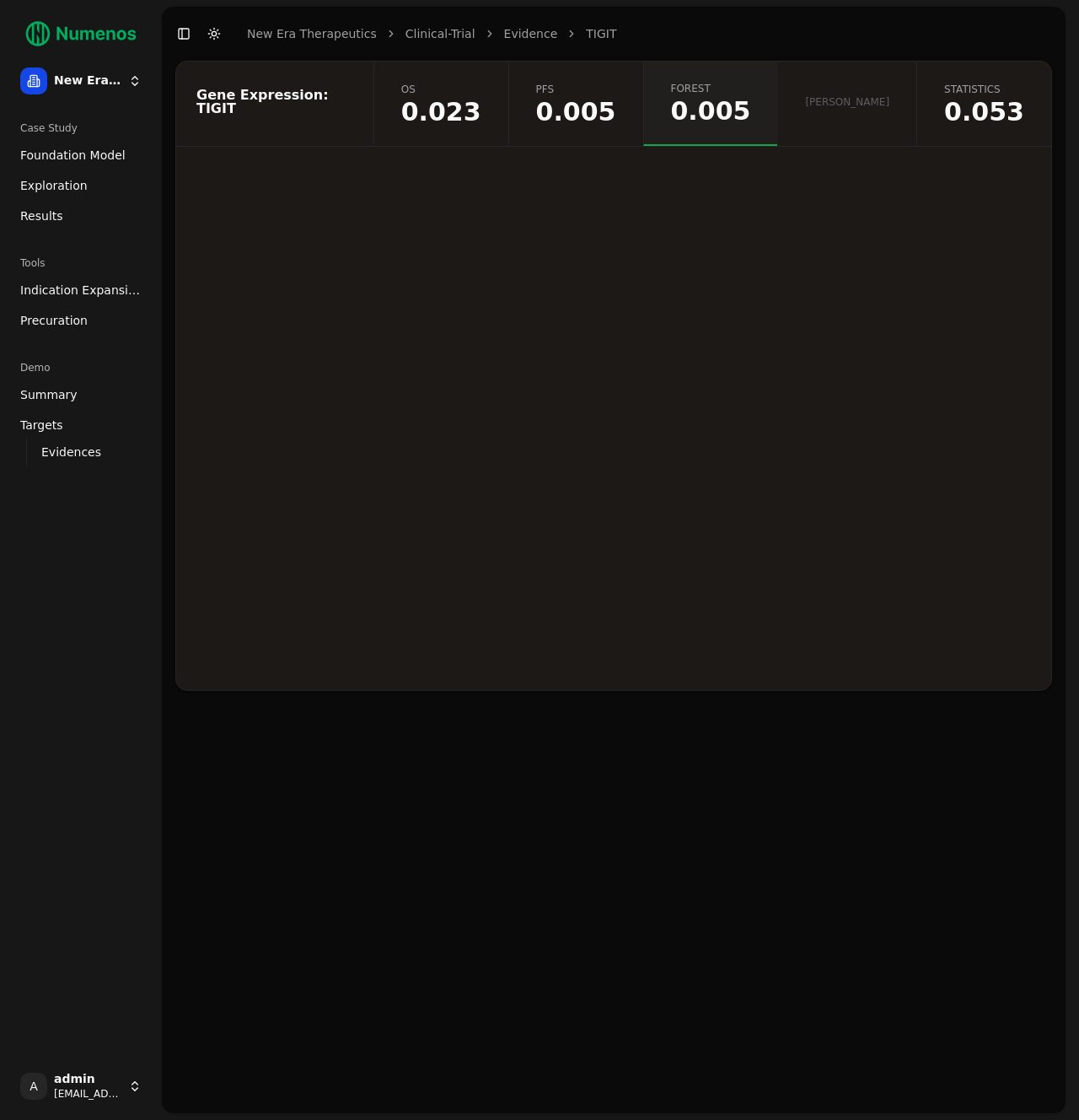
click at [210, 28] on button "Toggle Dark Mode" at bounding box center [214, 33] width 24 height 24
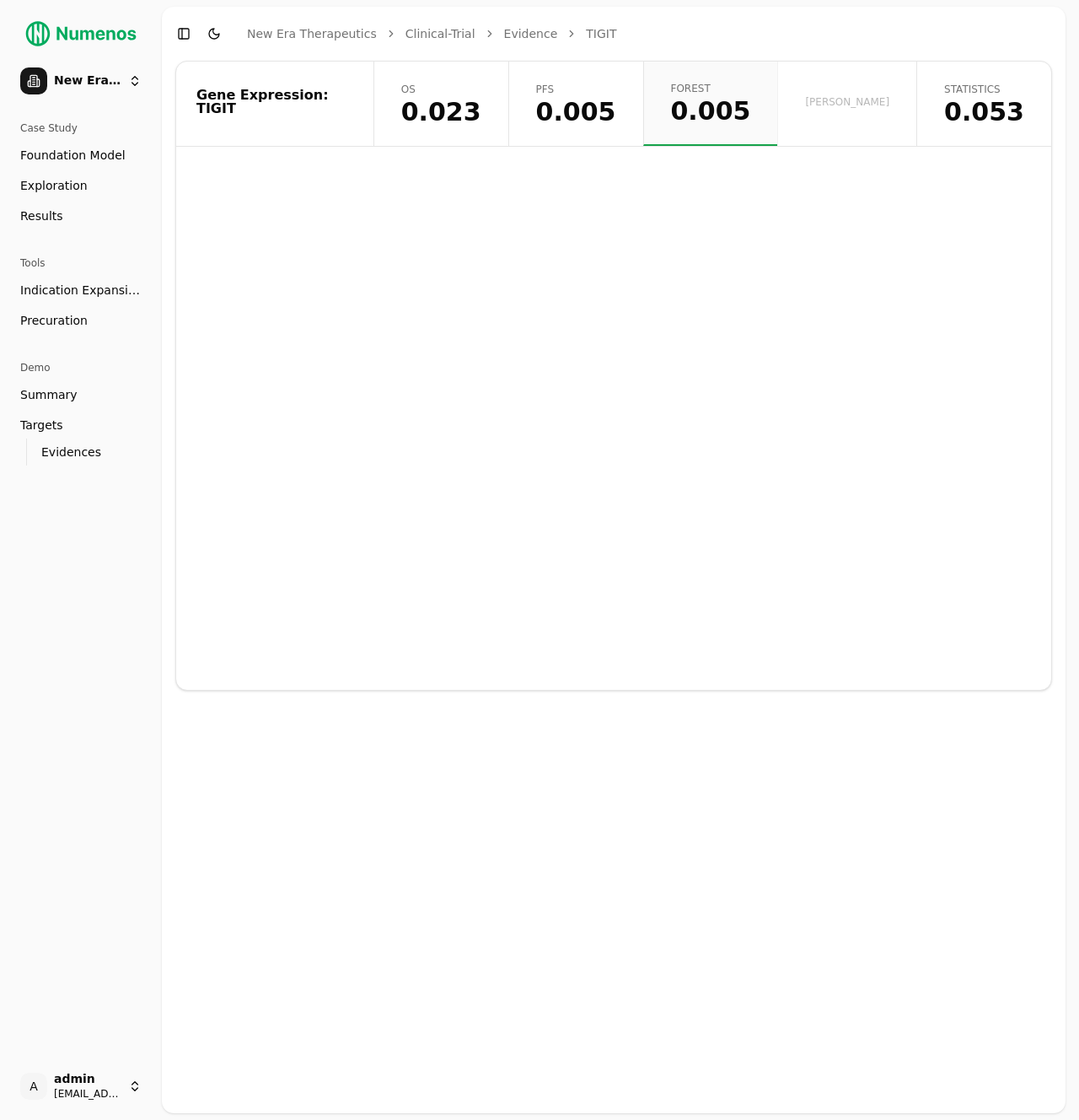
click at [210, 28] on button "Toggle Dark Mode" at bounding box center [214, 33] width 24 height 24
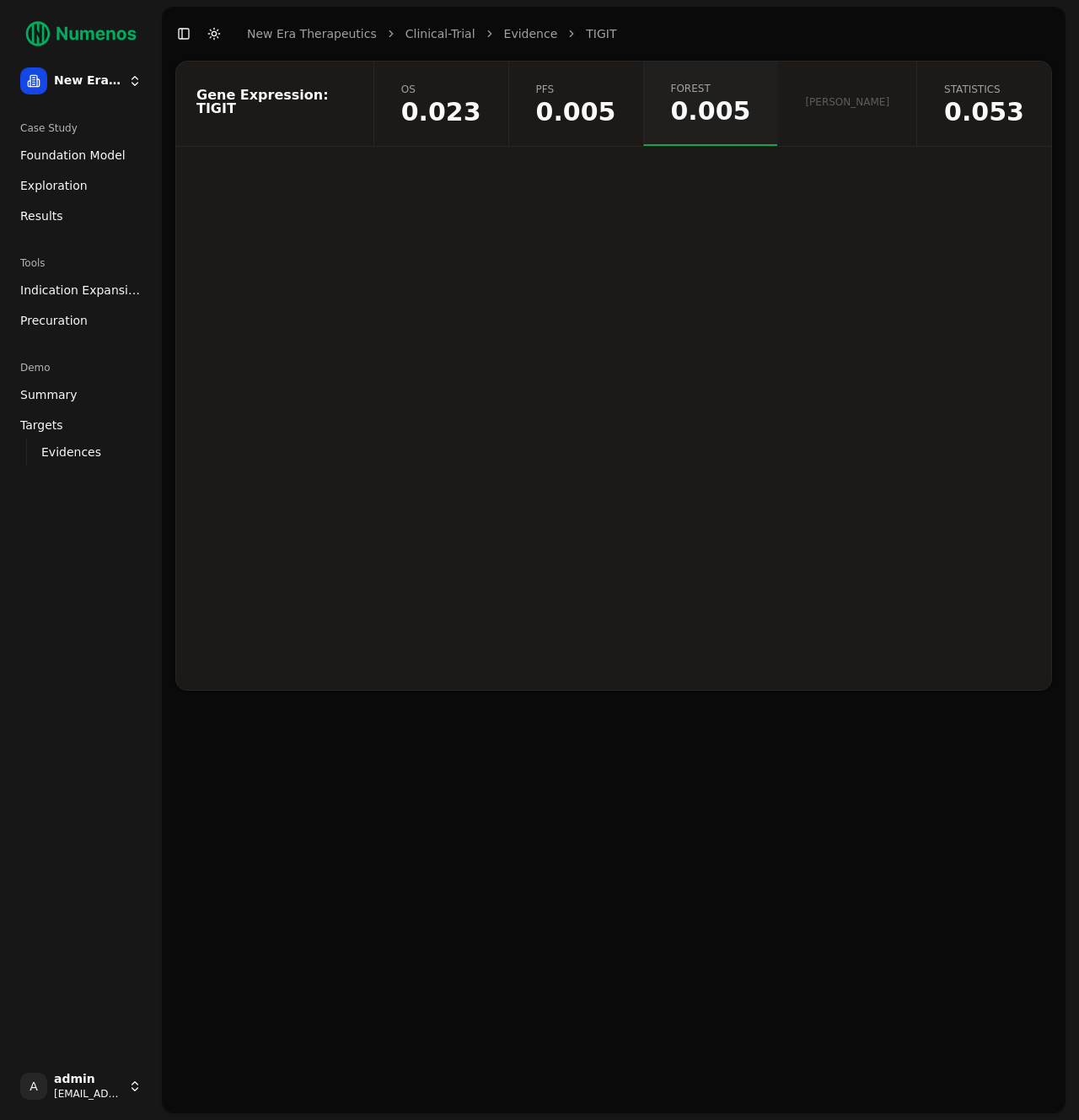
click at [210, 28] on button "Toggle Dark Mode" at bounding box center [214, 33] width 24 height 24
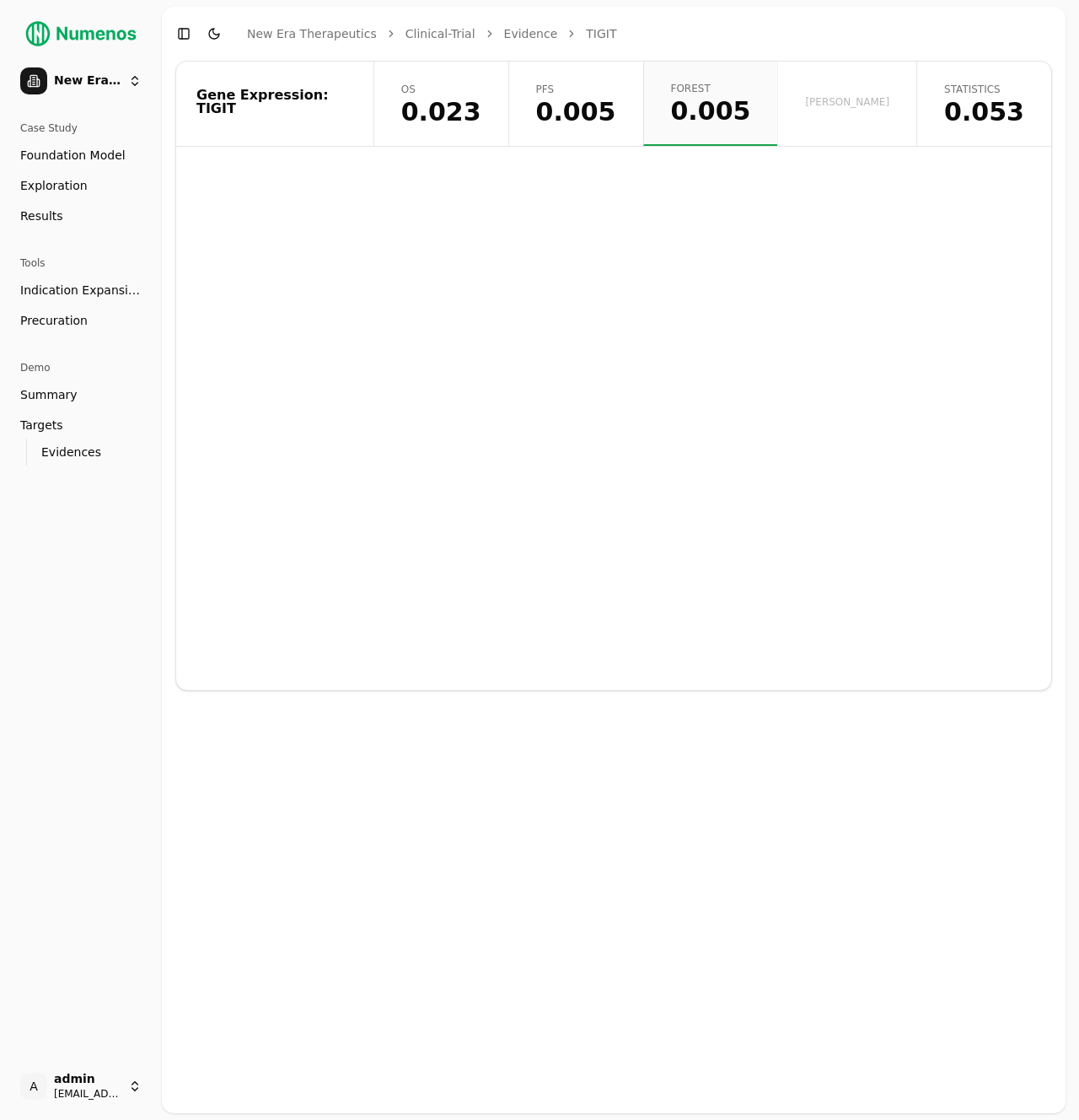
click at [982, 101] on span "0.053" at bounding box center [984, 112] width 81 height 26
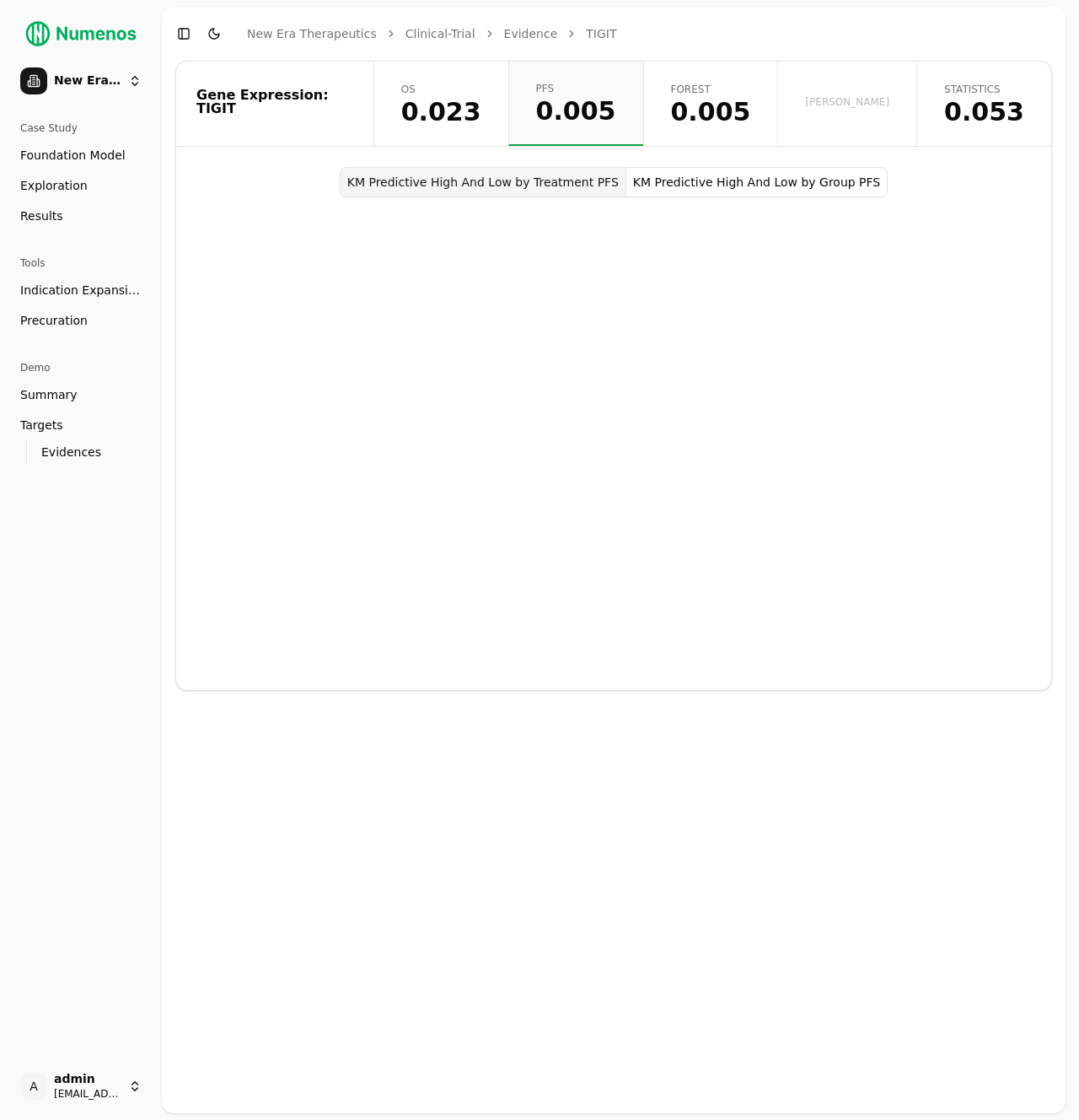
click at [751, 103] on span "0.005" at bounding box center [710, 112] width 81 height 26
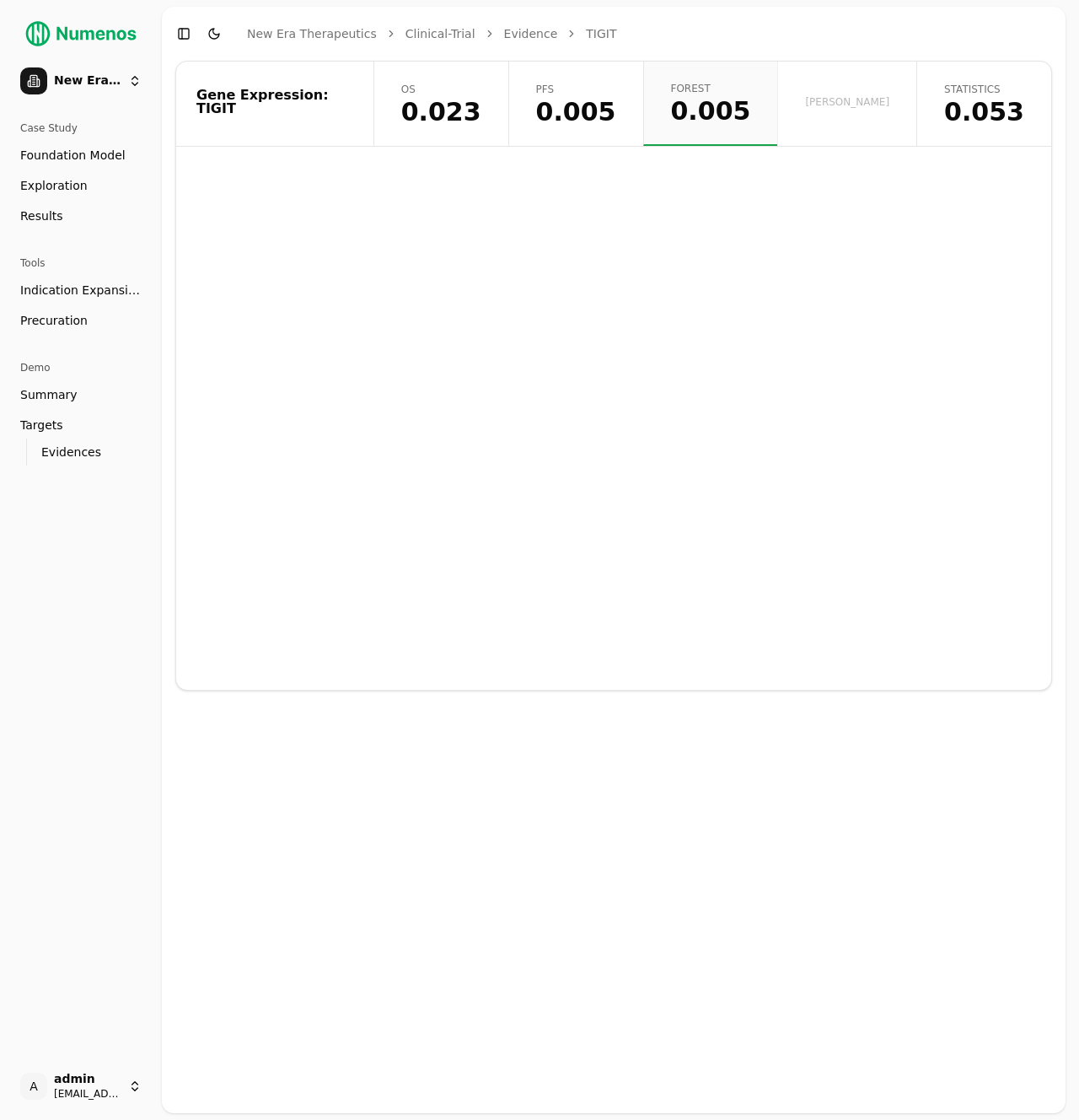
click at [595, 117] on link "pfs 0.005" at bounding box center [576, 103] width 135 height 84
click at [481, 117] on span "0.023" at bounding box center [441, 112] width 81 height 26
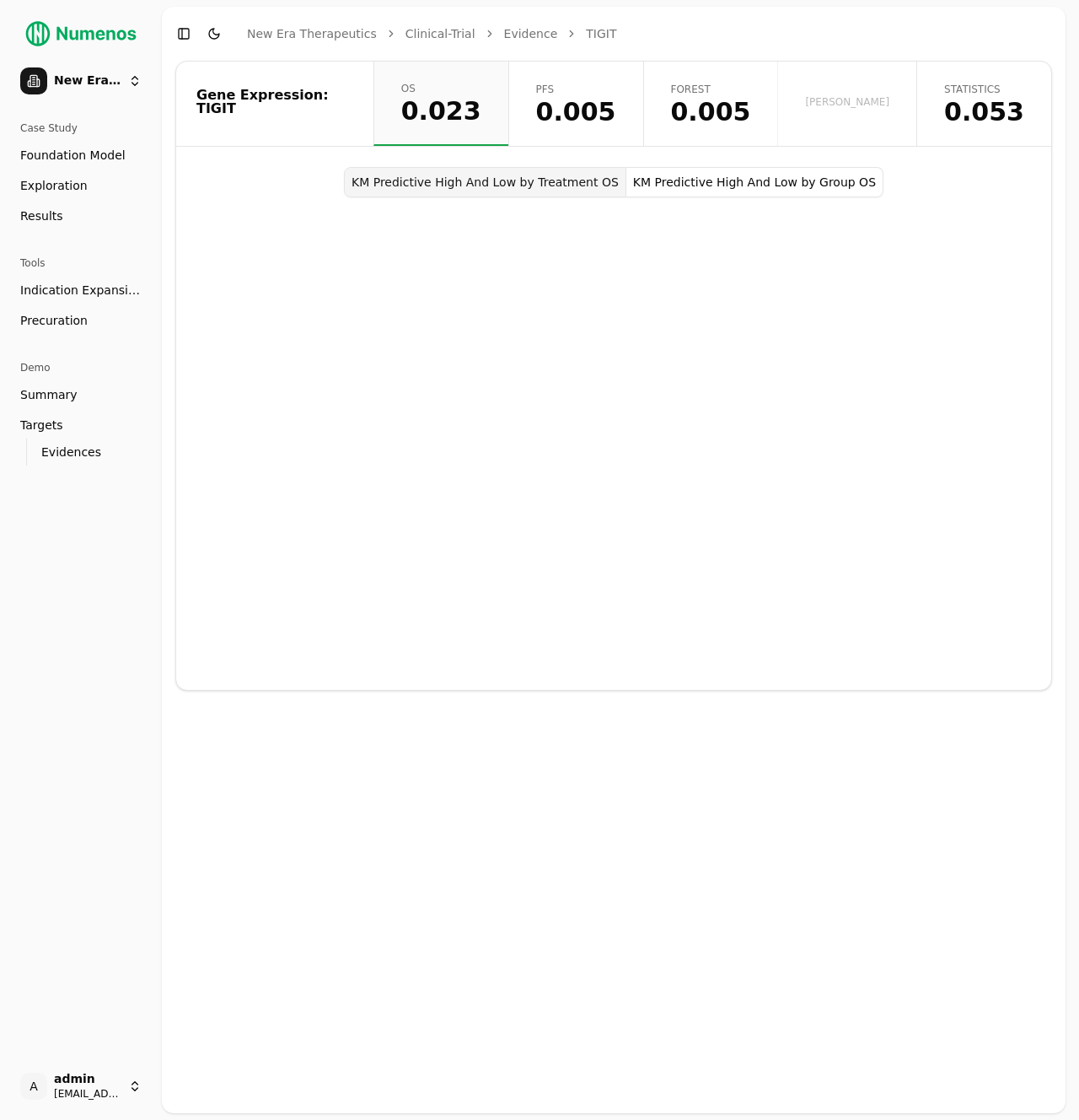
click at [627, 185] on button "KM Predictive High And Low by Group OS" at bounding box center [754, 182] width 257 height 30
click at [57, 444] on span "Evidences" at bounding box center [71, 452] width 60 height 17
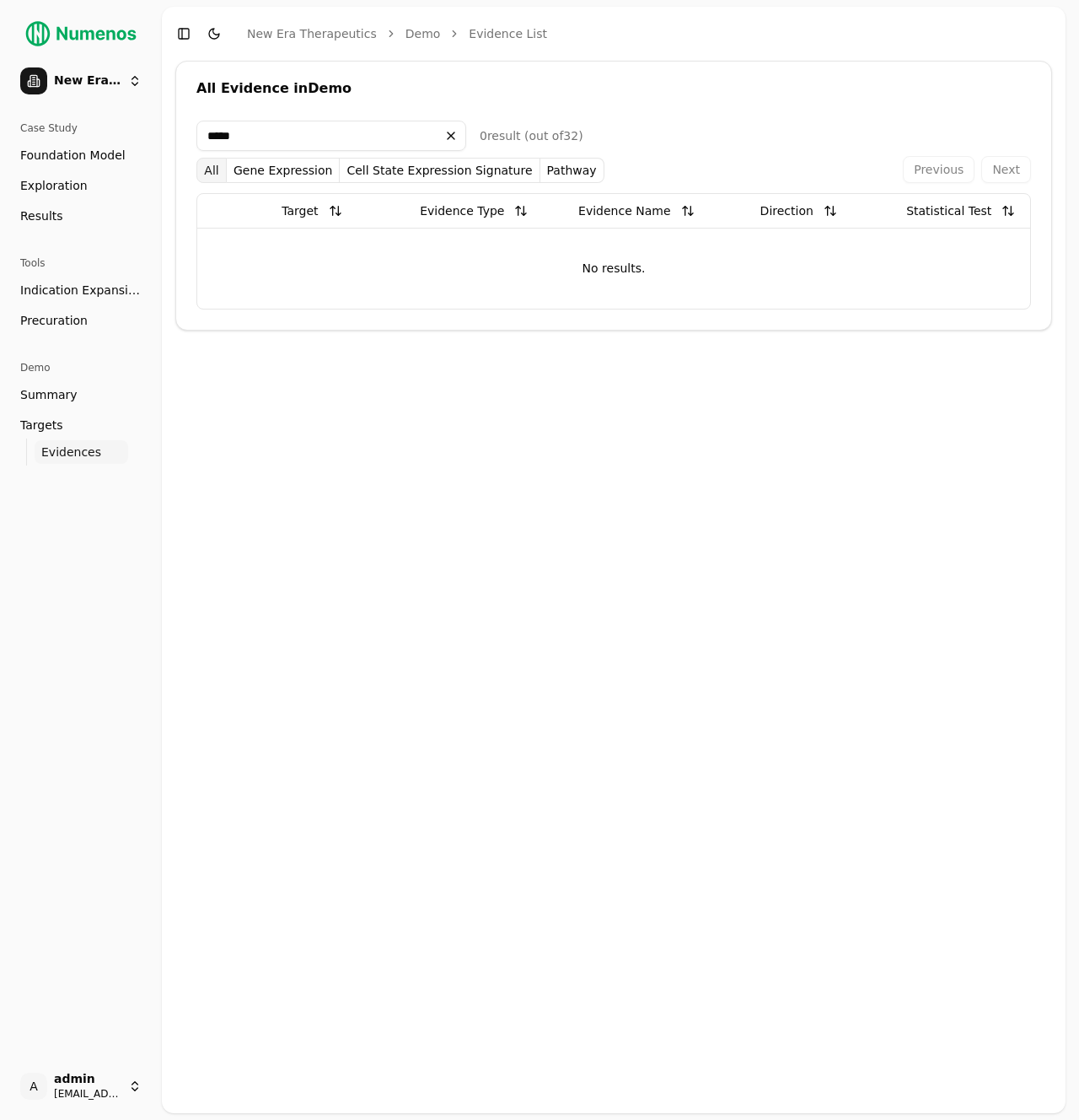
click at [54, 432] on span "Targets" at bounding box center [41, 425] width 43 height 17
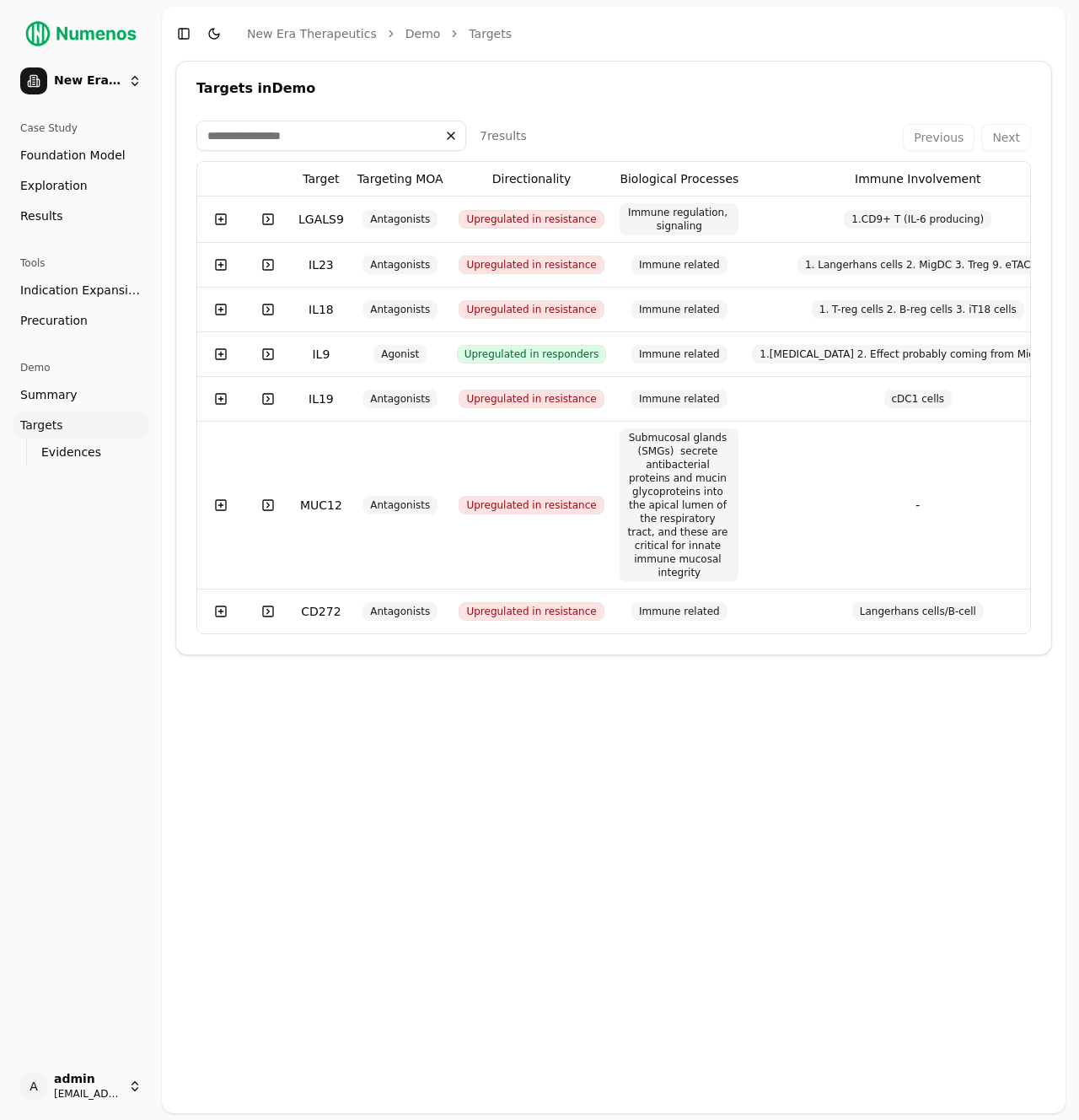
click at [89, 442] on link "Evidences" at bounding box center [81, 451] width 94 height 24
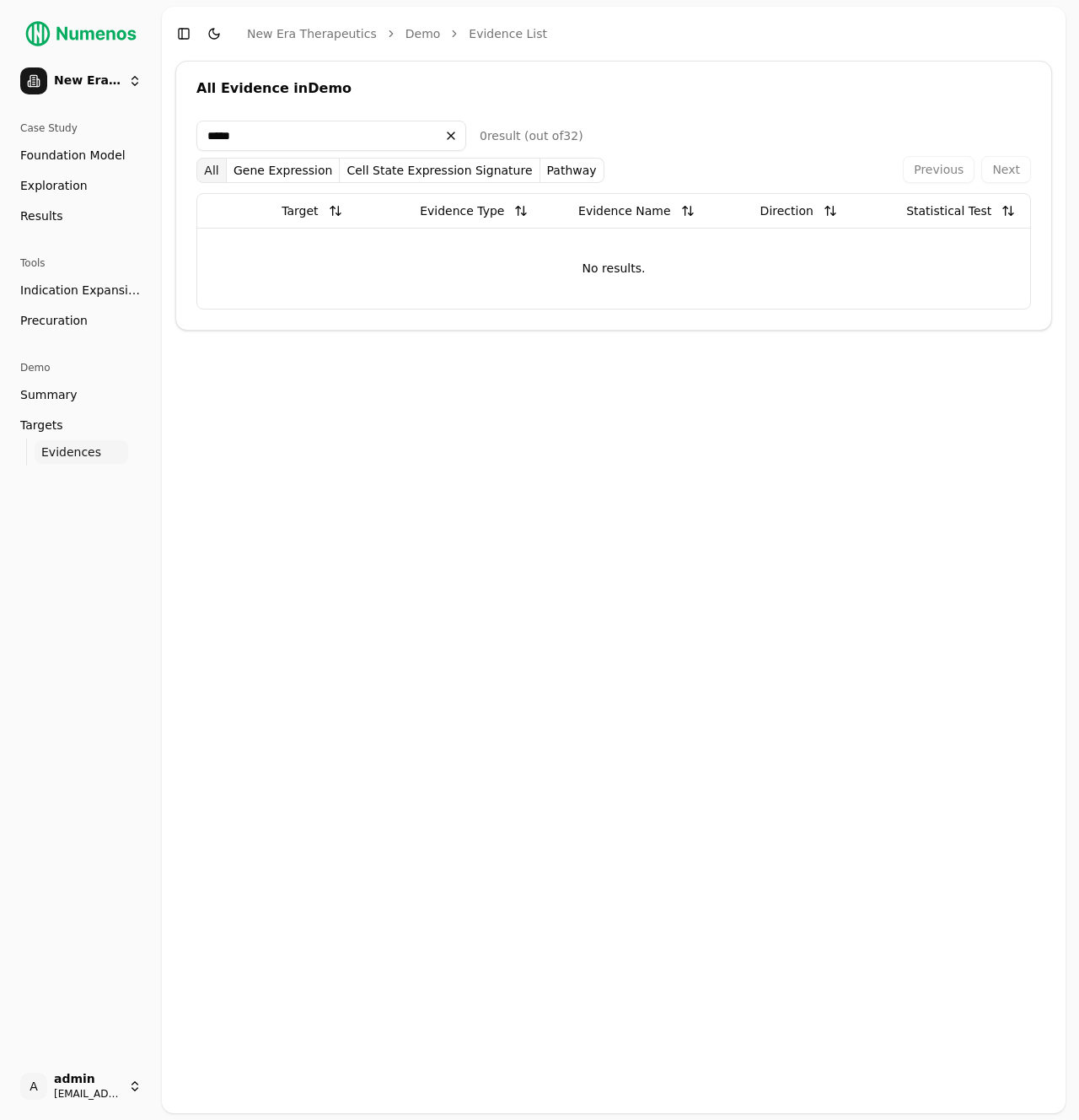
click at [448, 143] on button at bounding box center [451, 135] width 30 height 27
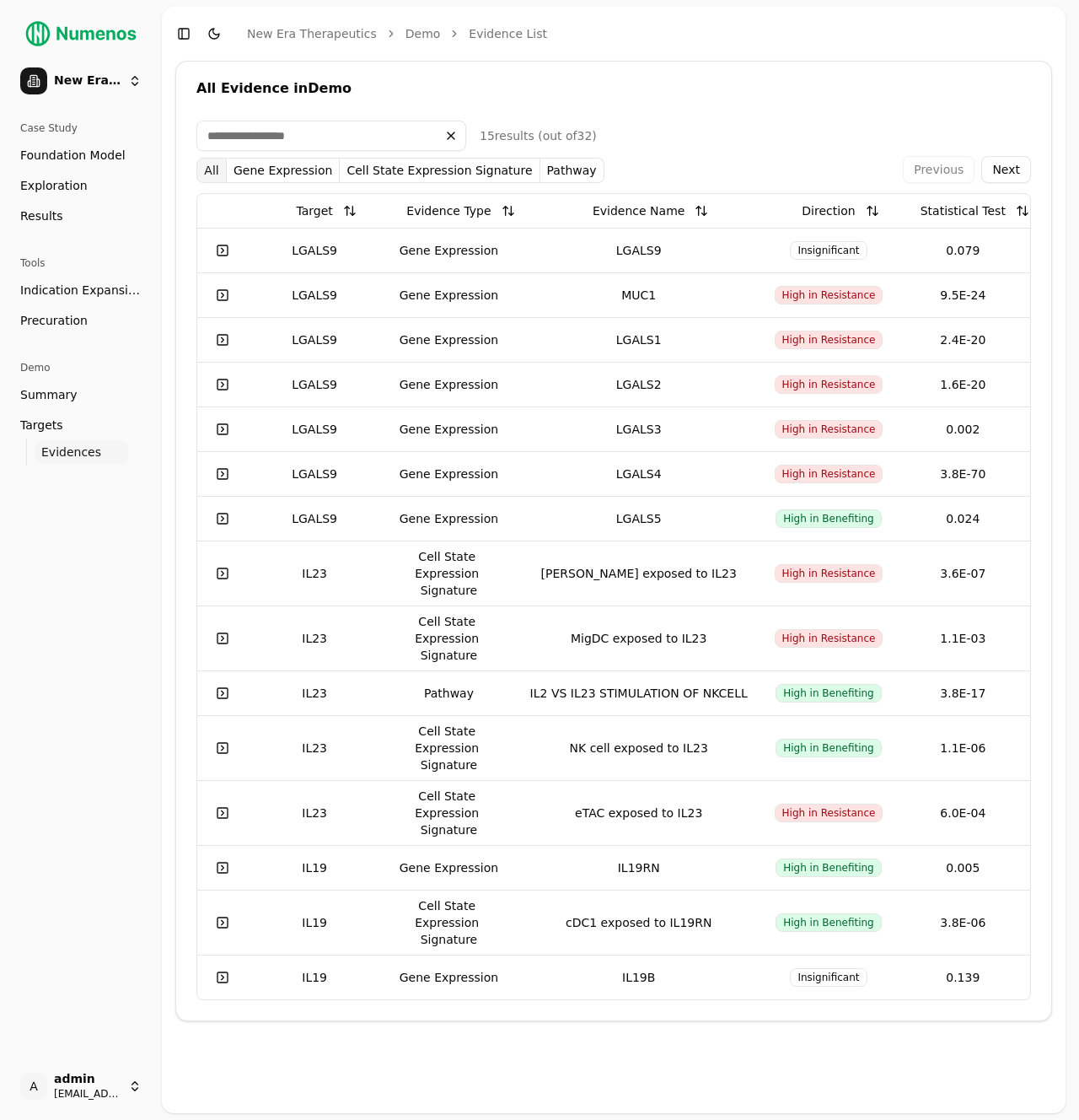
click at [357, 253] on div "LGALS9" at bounding box center [314, 250] width 120 height 17
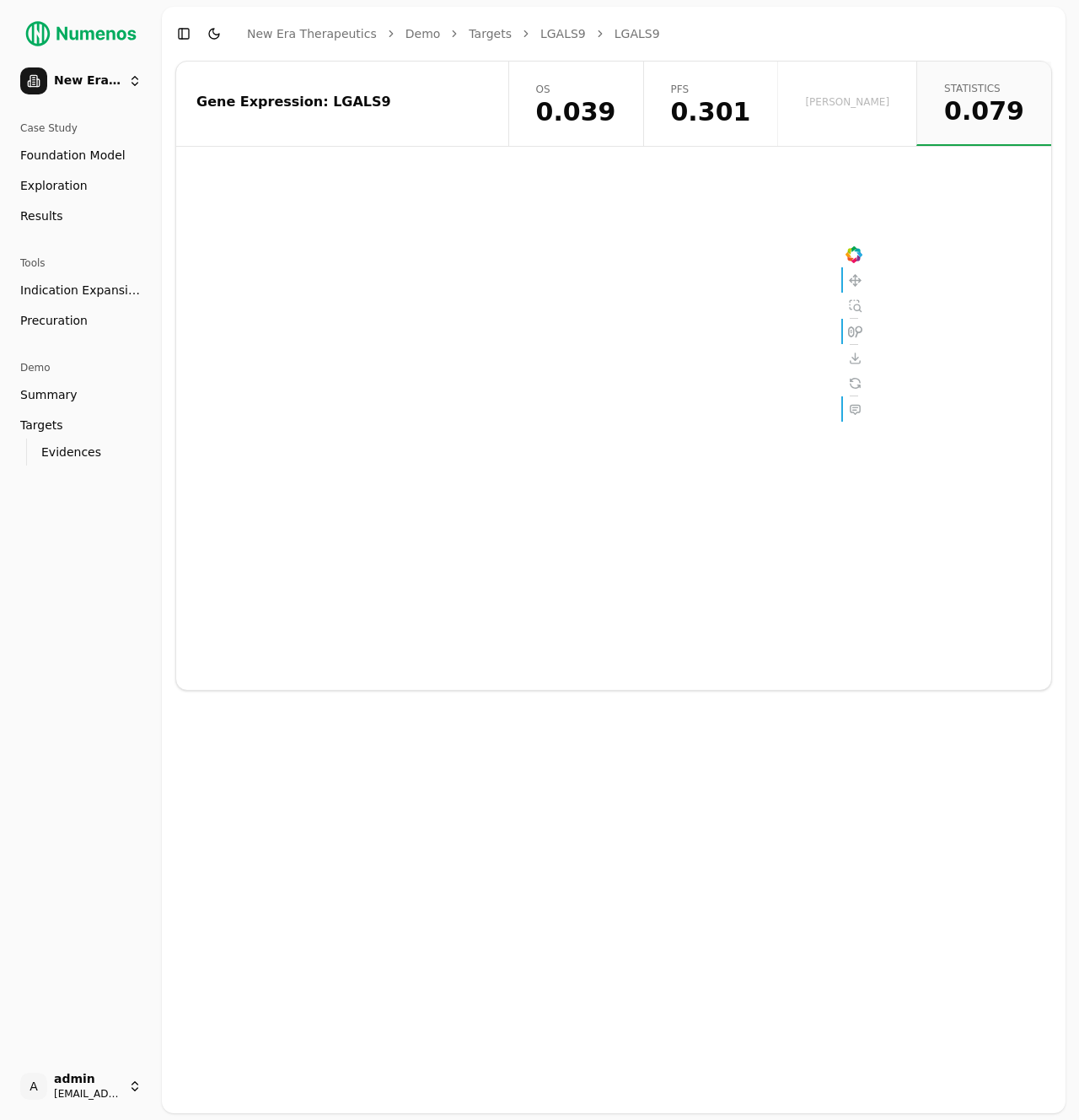
click at [751, 107] on span "0.301" at bounding box center [710, 112] width 81 height 26
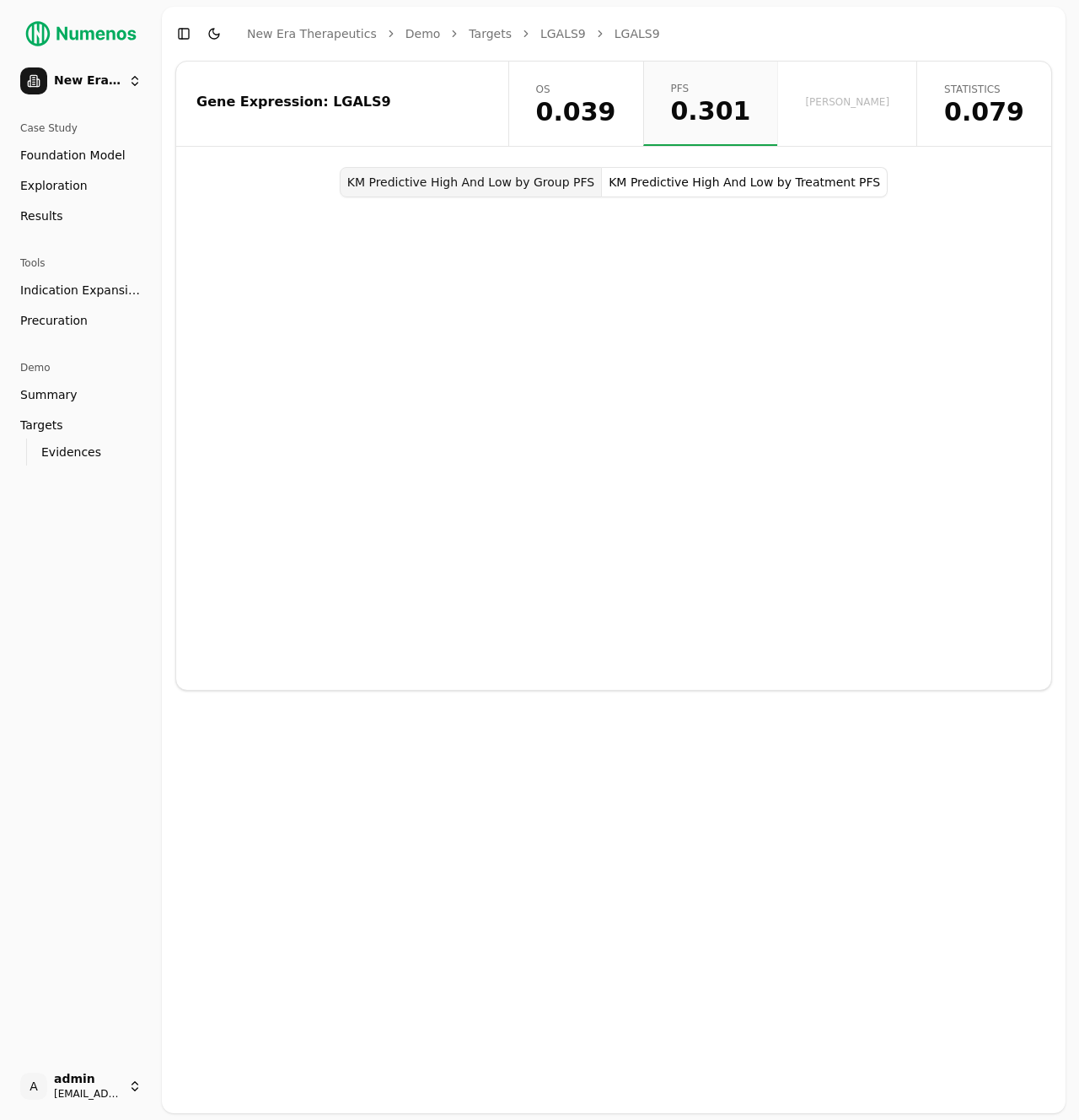
click at [979, 117] on span "0.079" at bounding box center [984, 112] width 81 height 26
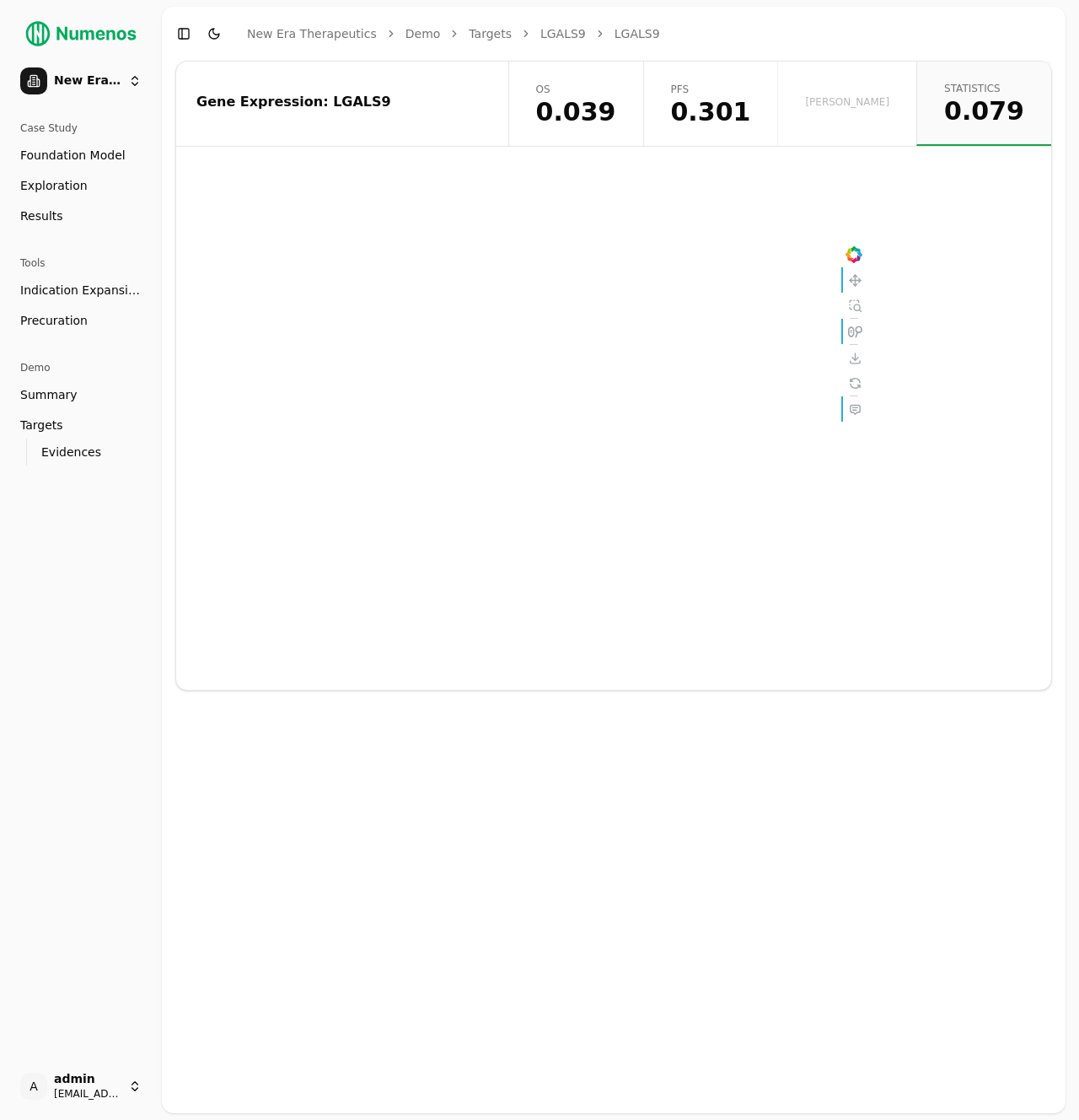
click at [616, 116] on span "0.039" at bounding box center [576, 112] width 81 height 26
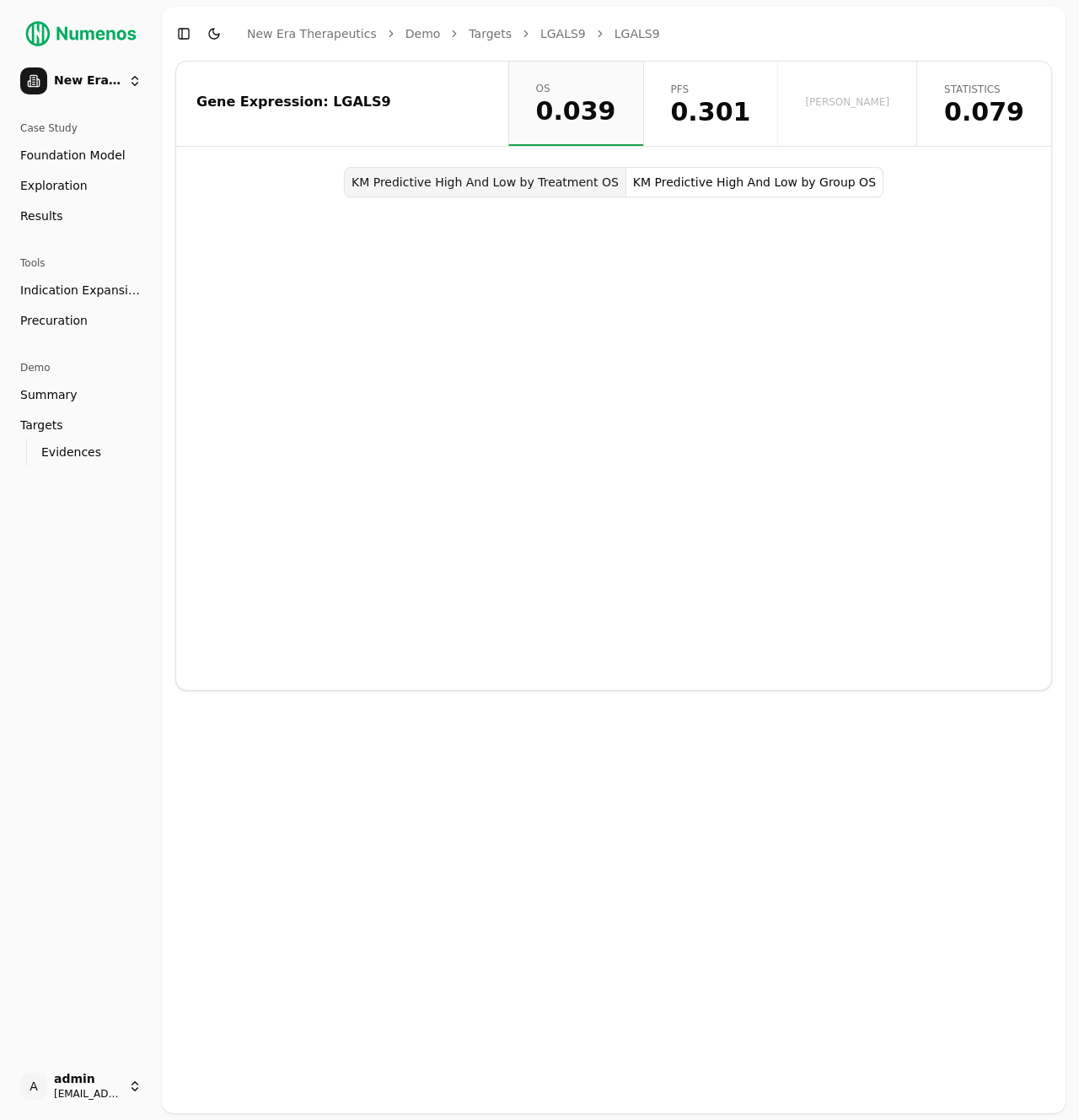
click at [740, 177] on button "KM Predictive High And Low by Group OS" at bounding box center [754, 182] width 257 height 30
click at [940, 88] on link "statistics 0.079" at bounding box center [983, 103] width 135 height 84
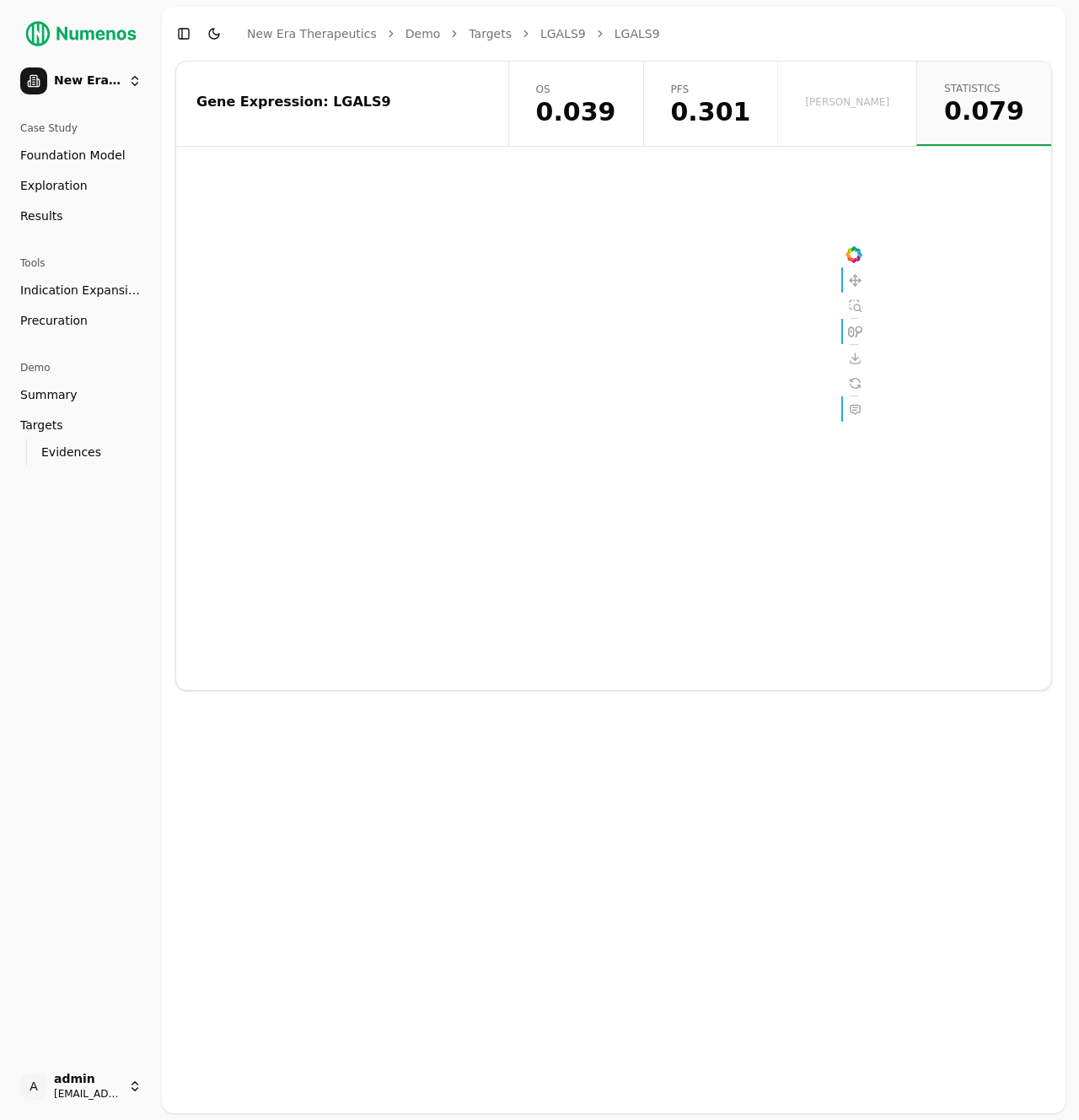
click at [90, 461] on link "Evidences" at bounding box center [81, 451] width 94 height 24
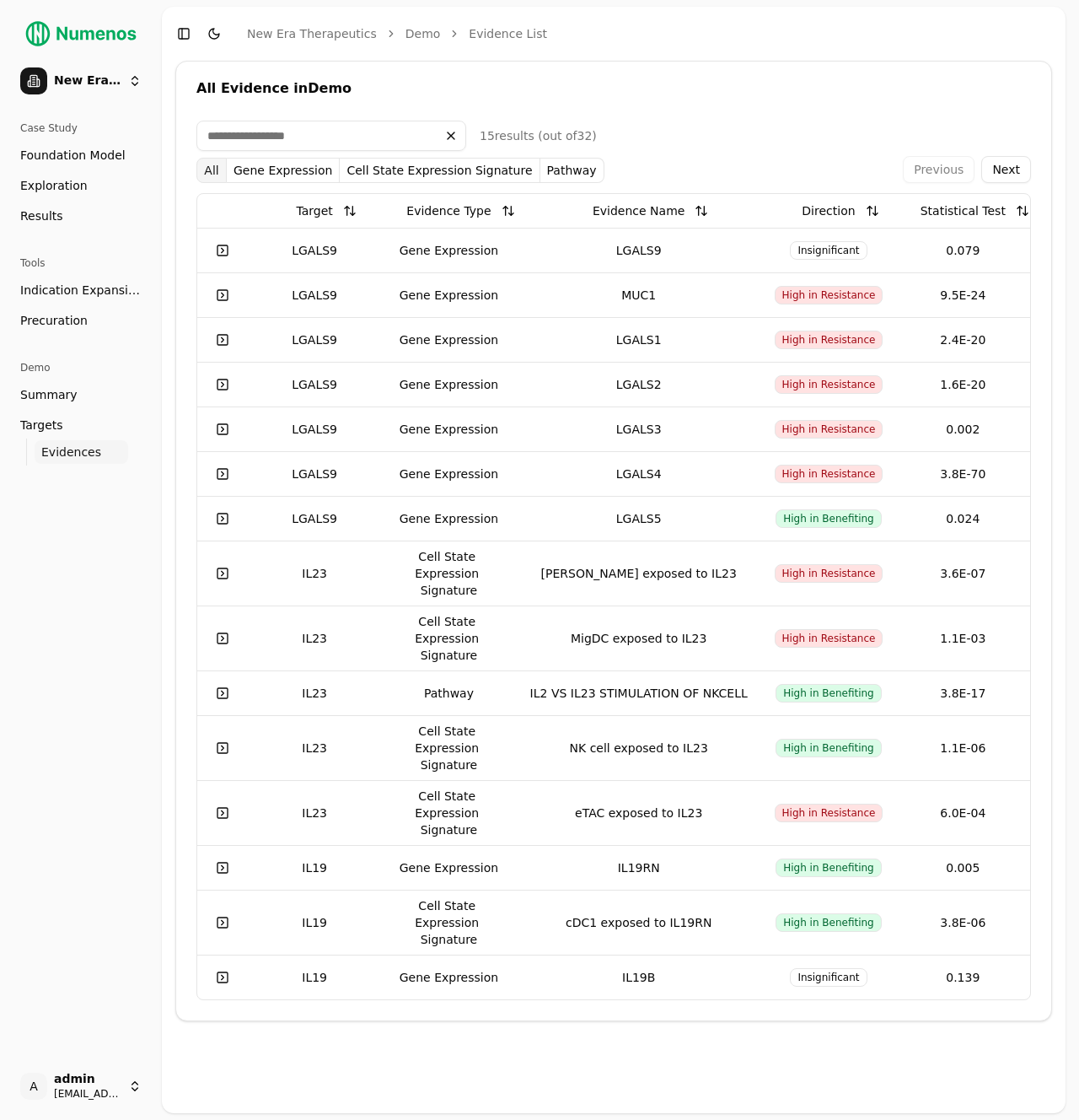
scroll to position [0, 7]
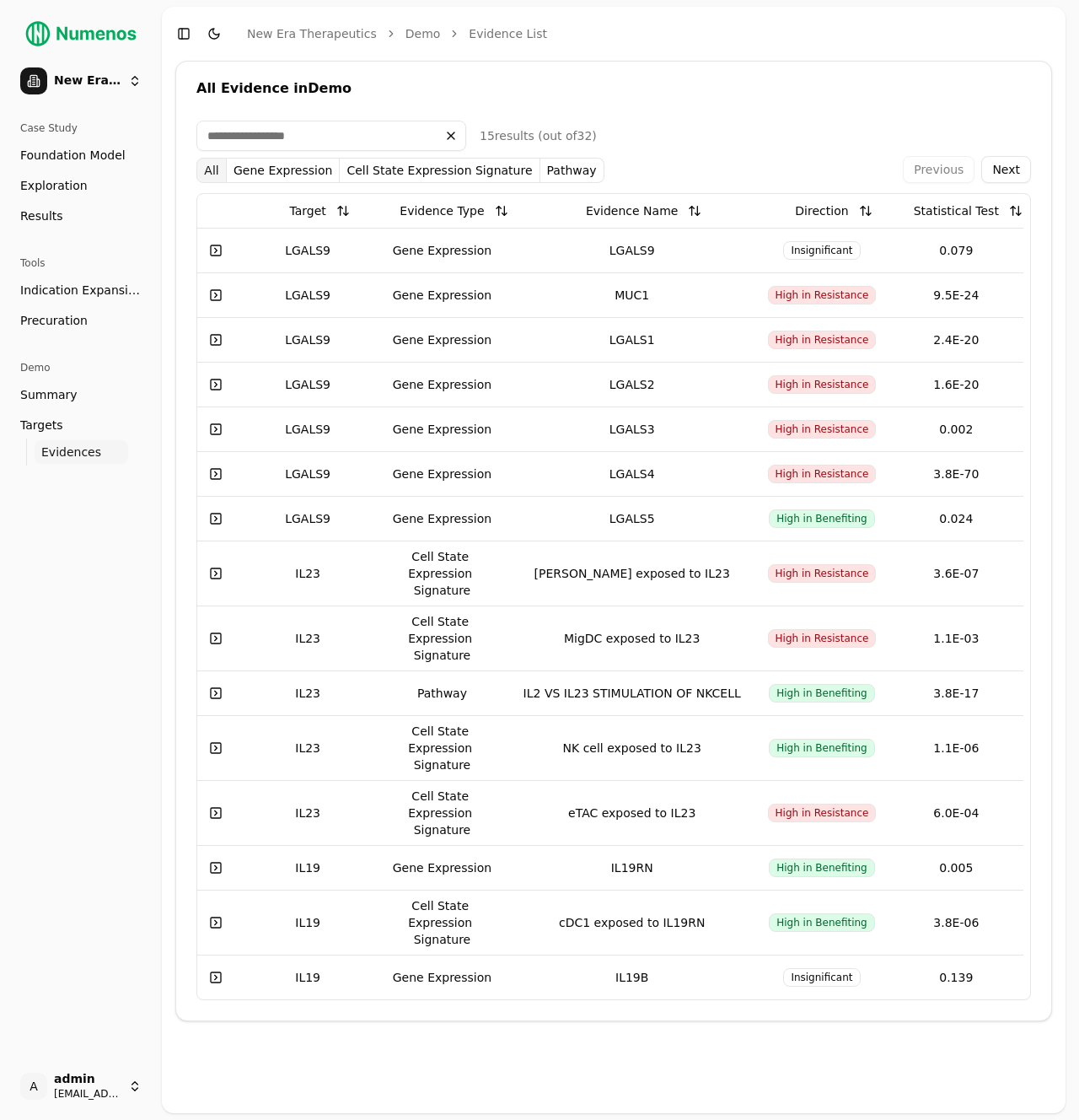
click at [876, 317] on td "High in Resistance" at bounding box center [820, 339] width 134 height 45
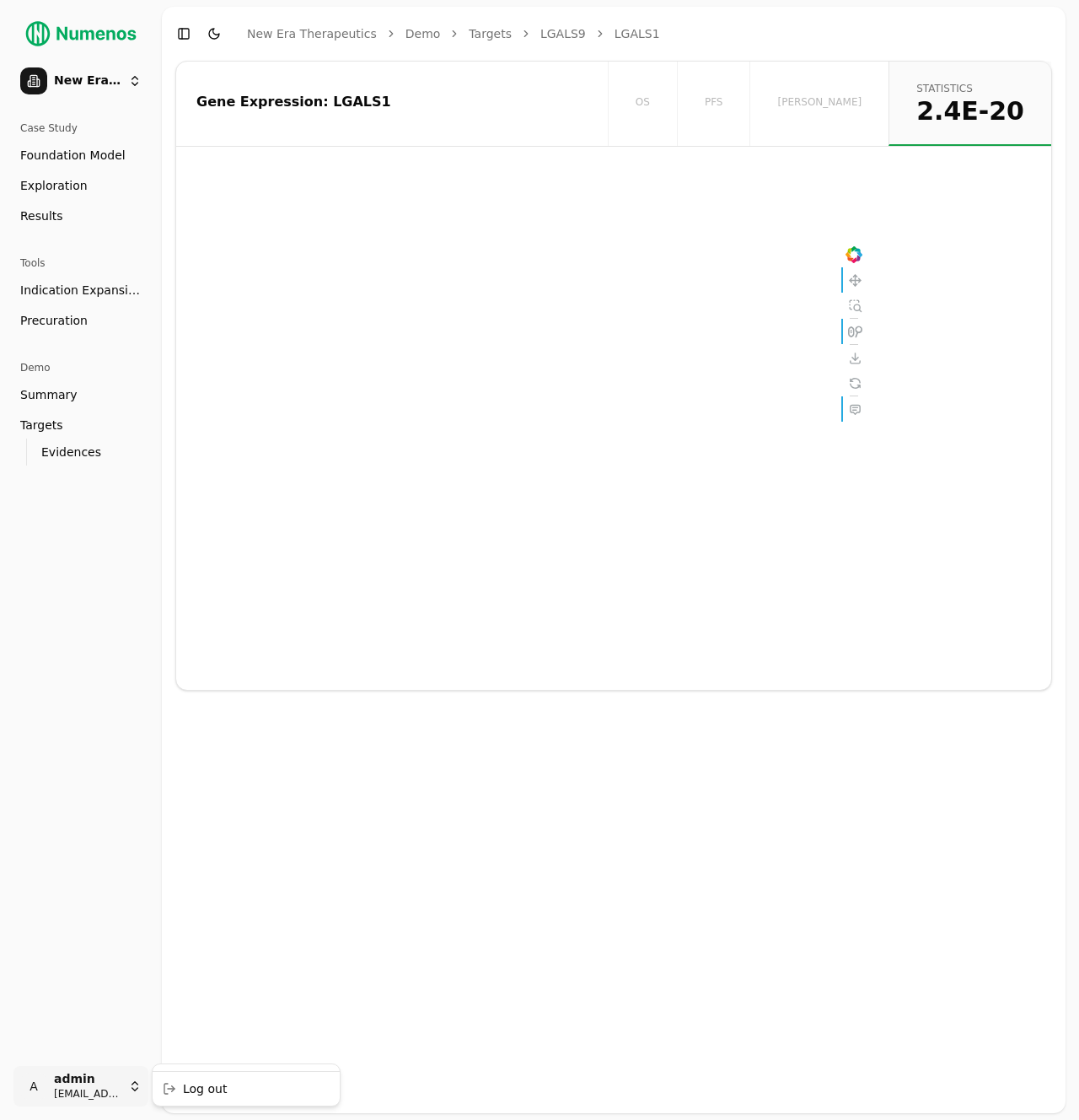
click at [99, 1072] on html "New Era Therapeutics Case Study Foundation Model Exploration Results Tools Indi…" at bounding box center [539, 560] width 1079 height 1120
click at [251, 1091] on div "Log out" at bounding box center [246, 1089] width 180 height 27
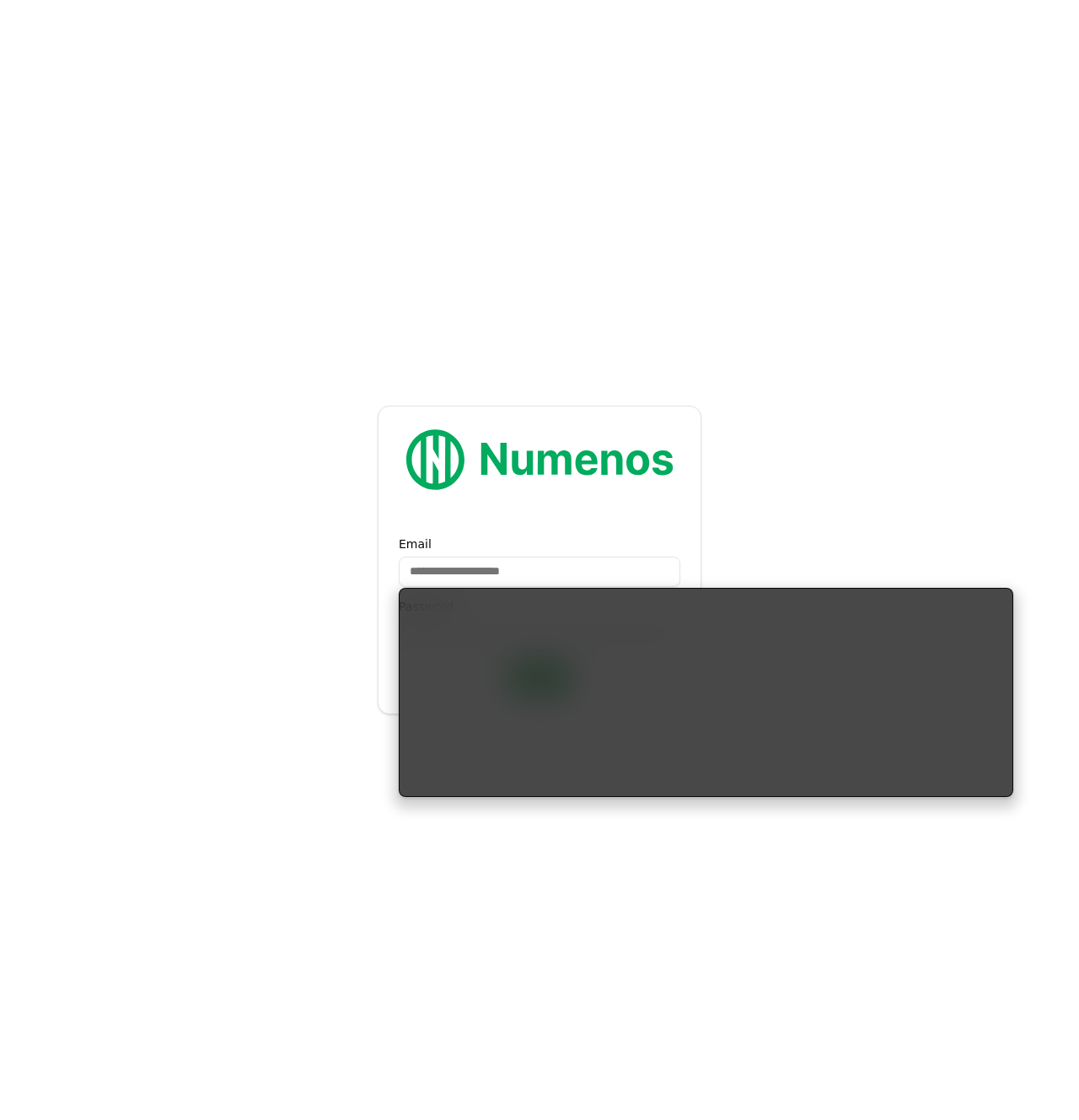
type input "**********"
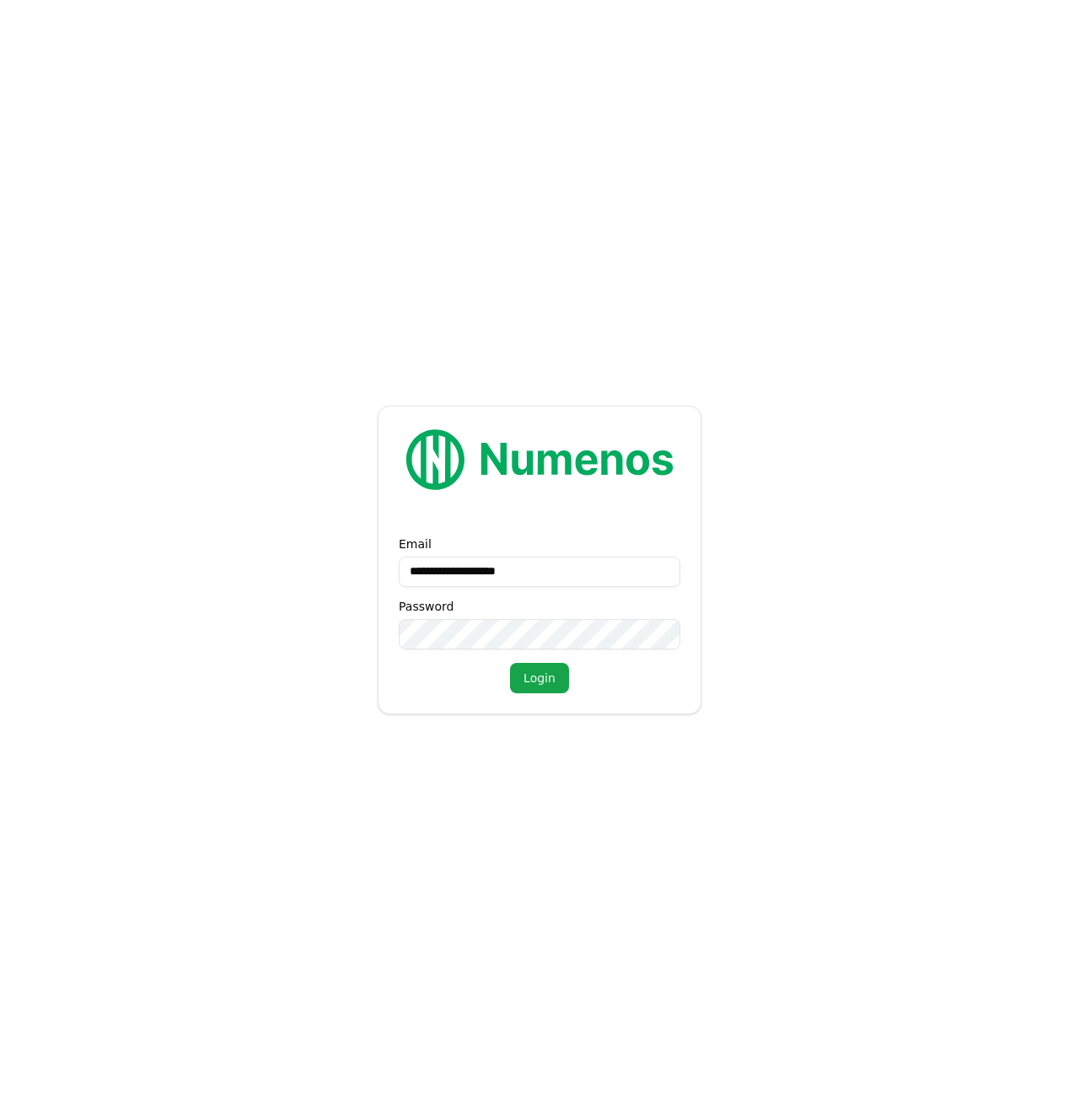
click at [543, 679] on button "Login" at bounding box center [539, 677] width 59 height 30
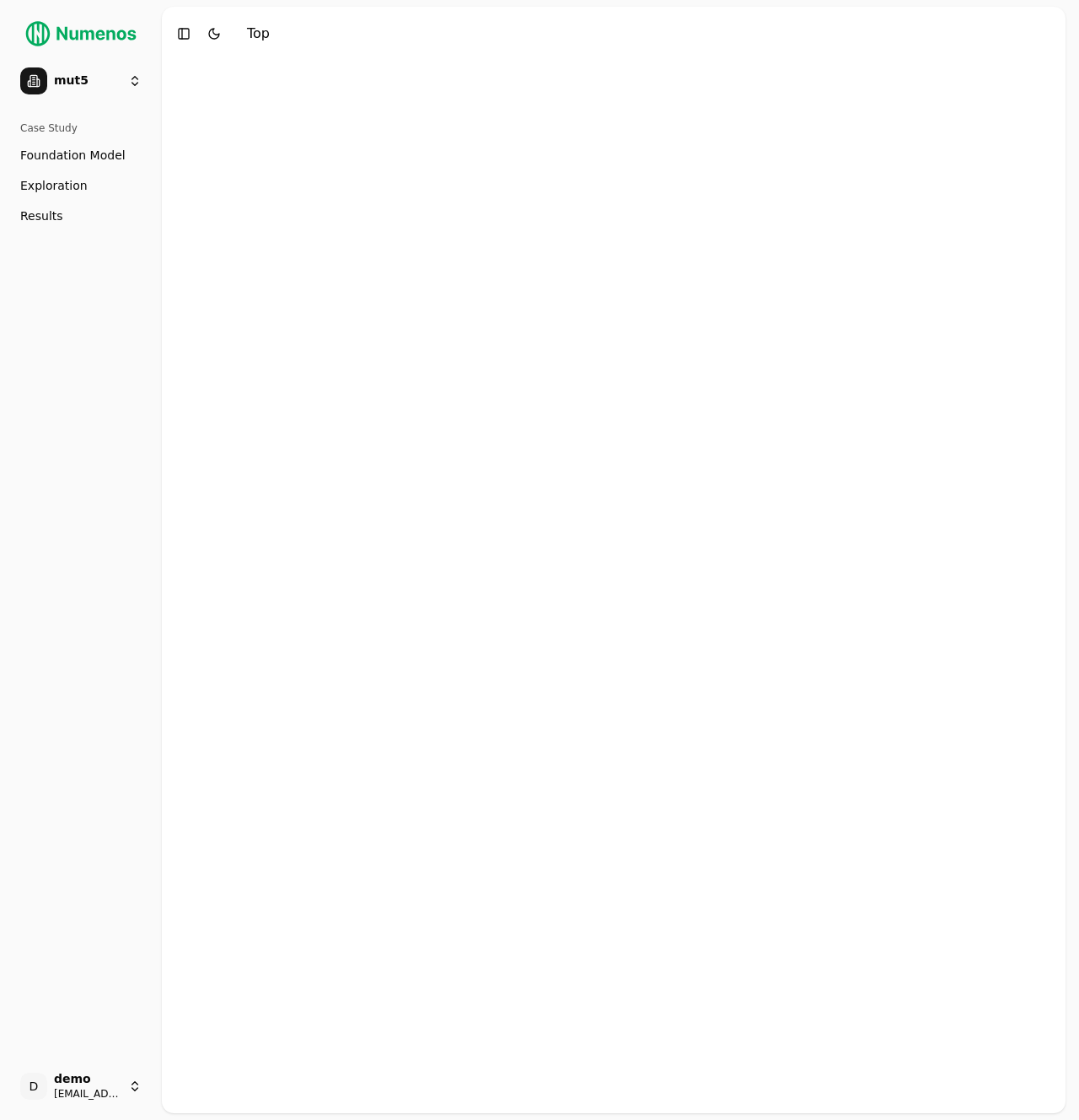
click at [42, 184] on span "Exploration" at bounding box center [53, 186] width 67 height 17
click at [103, 1102] on html "mut5 Case Study Foundation Model Exploration Results D demo demo+mut5@numenos.a…" at bounding box center [539, 560] width 1079 height 1120
click at [242, 1092] on div "Log out" at bounding box center [246, 1089] width 180 height 27
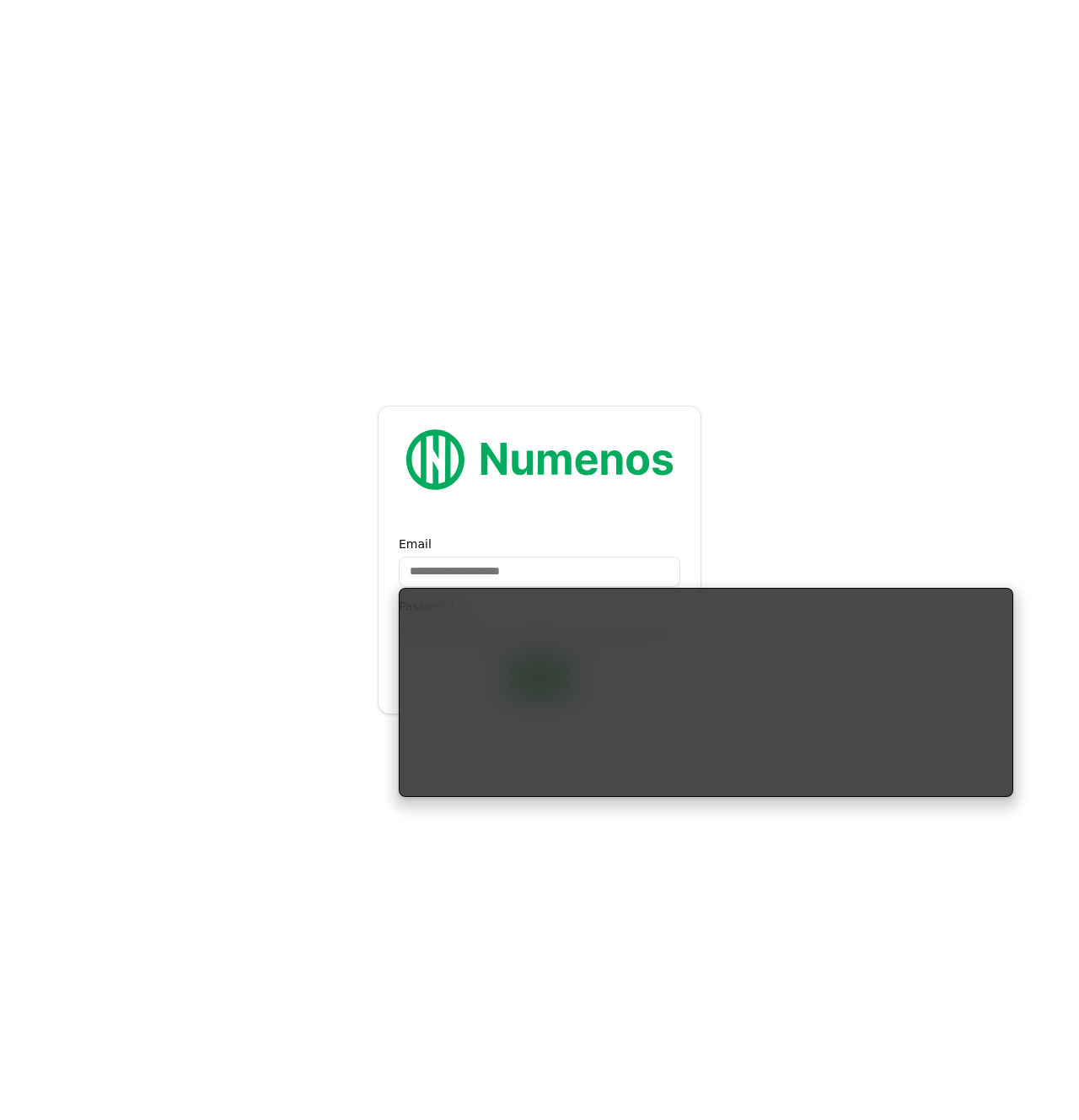
type input "**********"
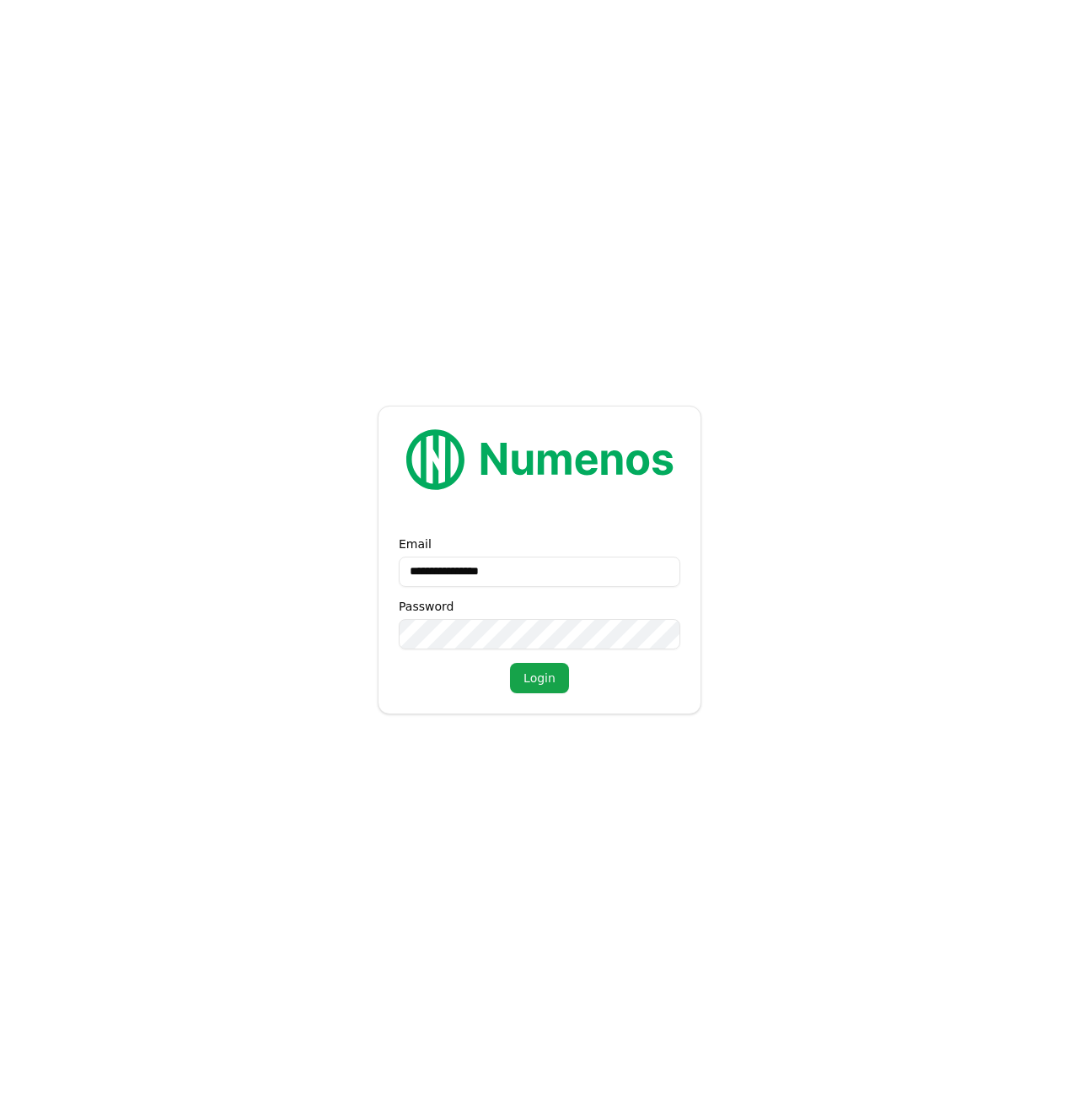
click at [550, 677] on button "Login" at bounding box center [539, 677] width 59 height 30
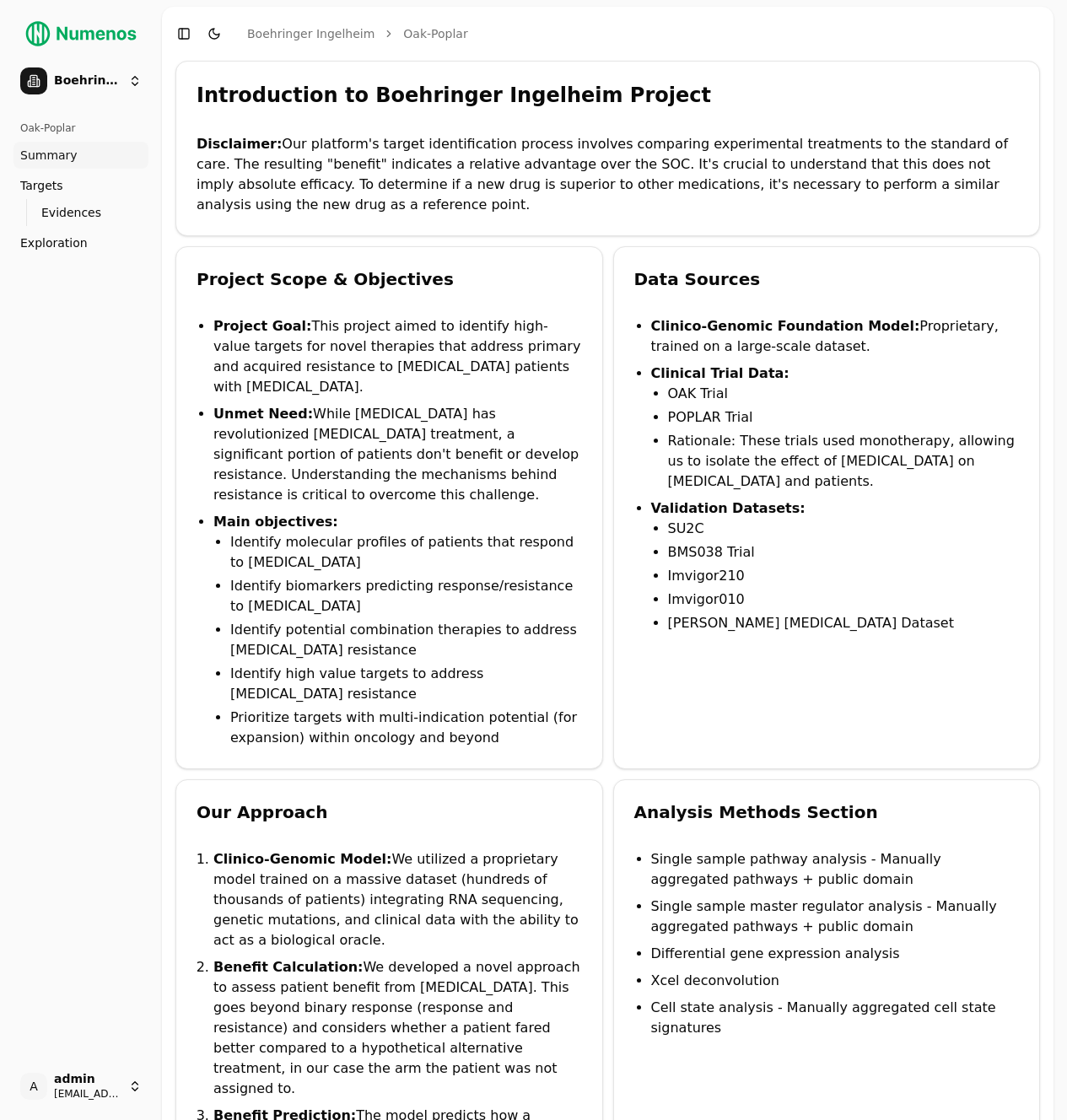
click at [52, 199] on ul "Evidences" at bounding box center [81, 212] width 111 height 27
click at [56, 238] on span "Exploration" at bounding box center [53, 243] width 67 height 17
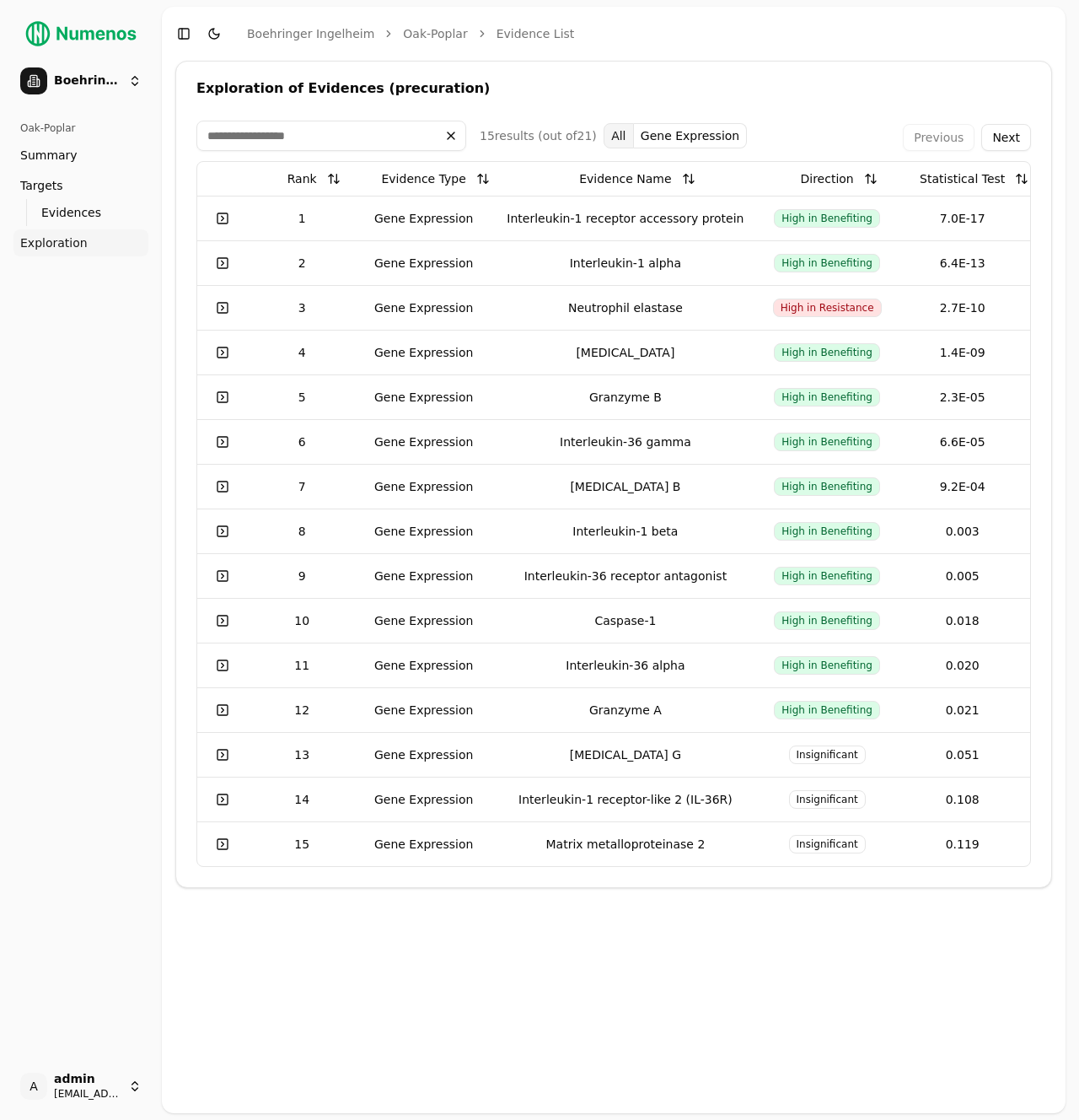
click at [485, 210] on div "Gene Expression" at bounding box center [423, 219] width 122 height 17
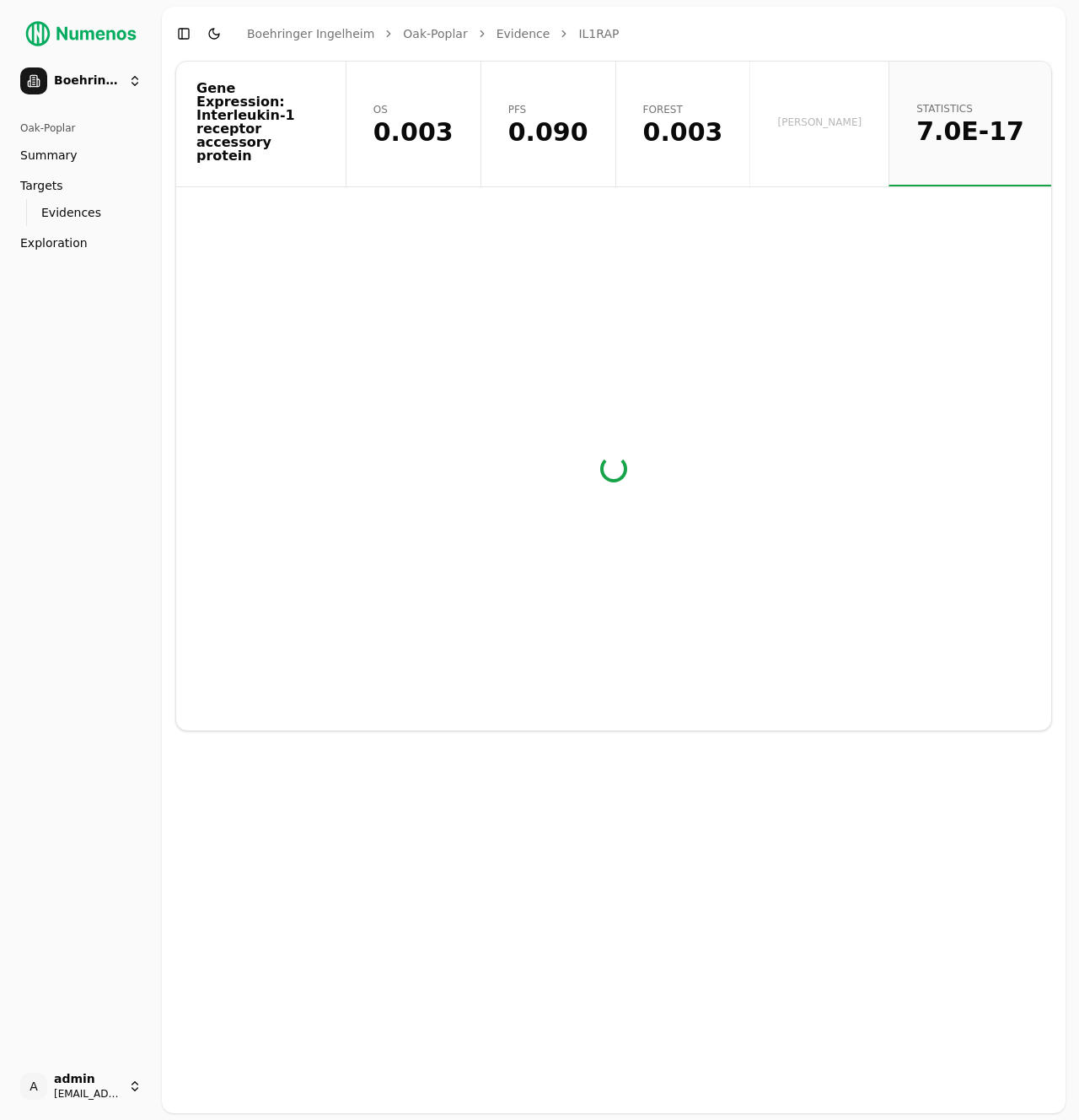
click at [217, 33] on button "Toggle Dark Mode" at bounding box center [214, 33] width 24 height 24
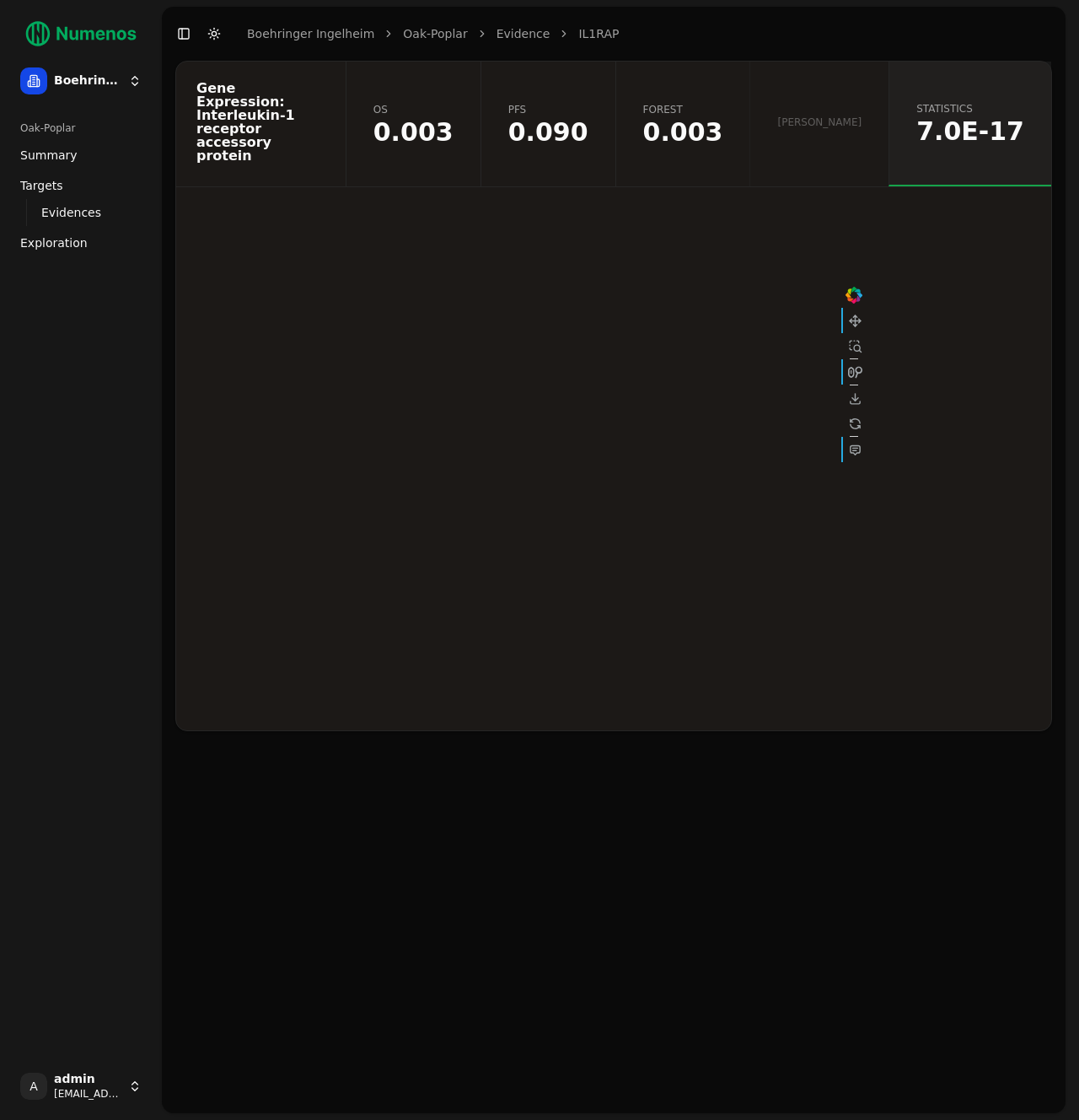
click at [723, 126] on span "0.003" at bounding box center [683, 132] width 81 height 26
click at [454, 119] on span "0.003" at bounding box center [413, 132] width 81 height 26
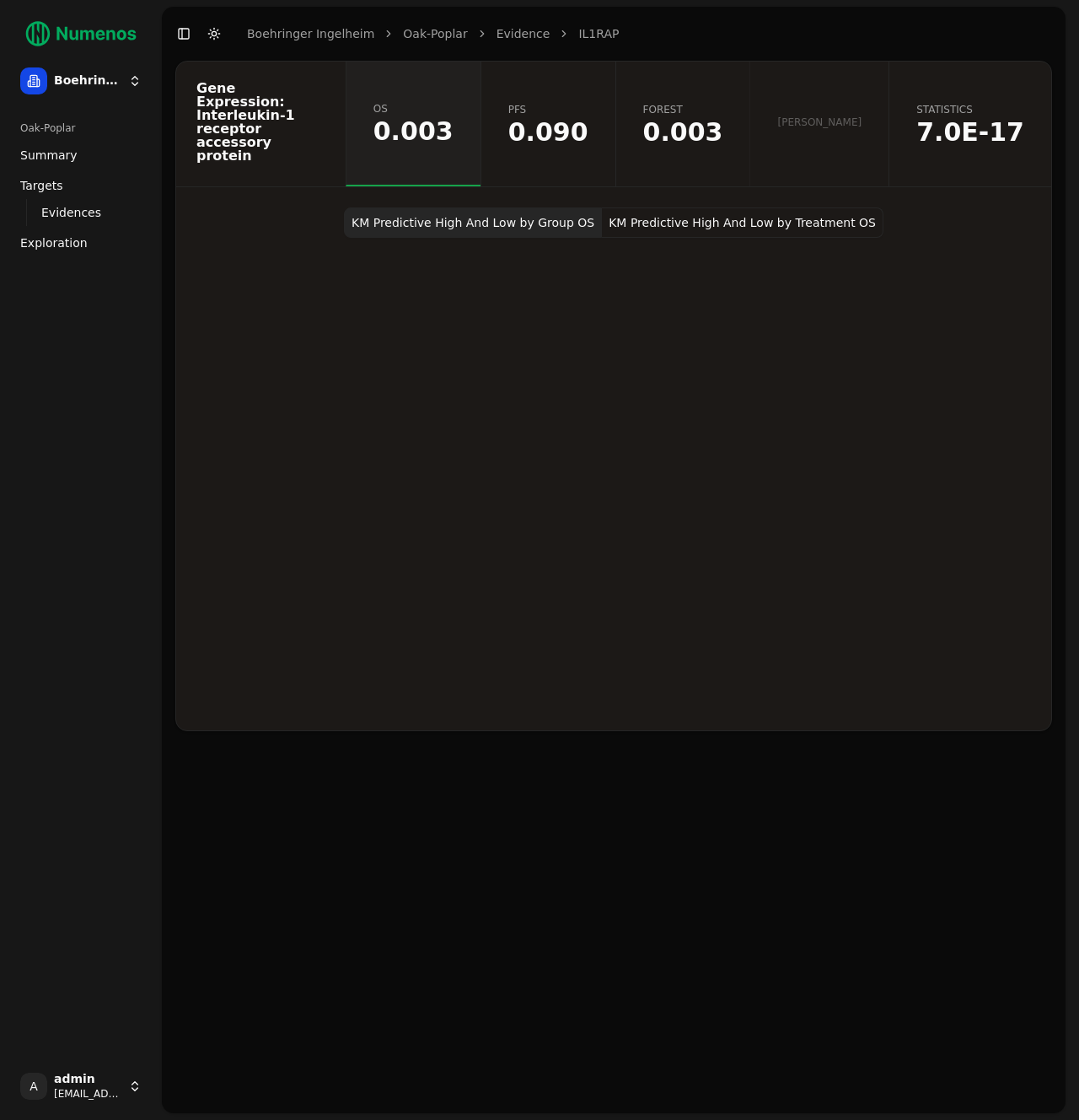
click at [588, 119] on span "0.090" at bounding box center [548, 132] width 81 height 26
click at [69, 249] on span "Exploration" at bounding box center [53, 243] width 67 height 17
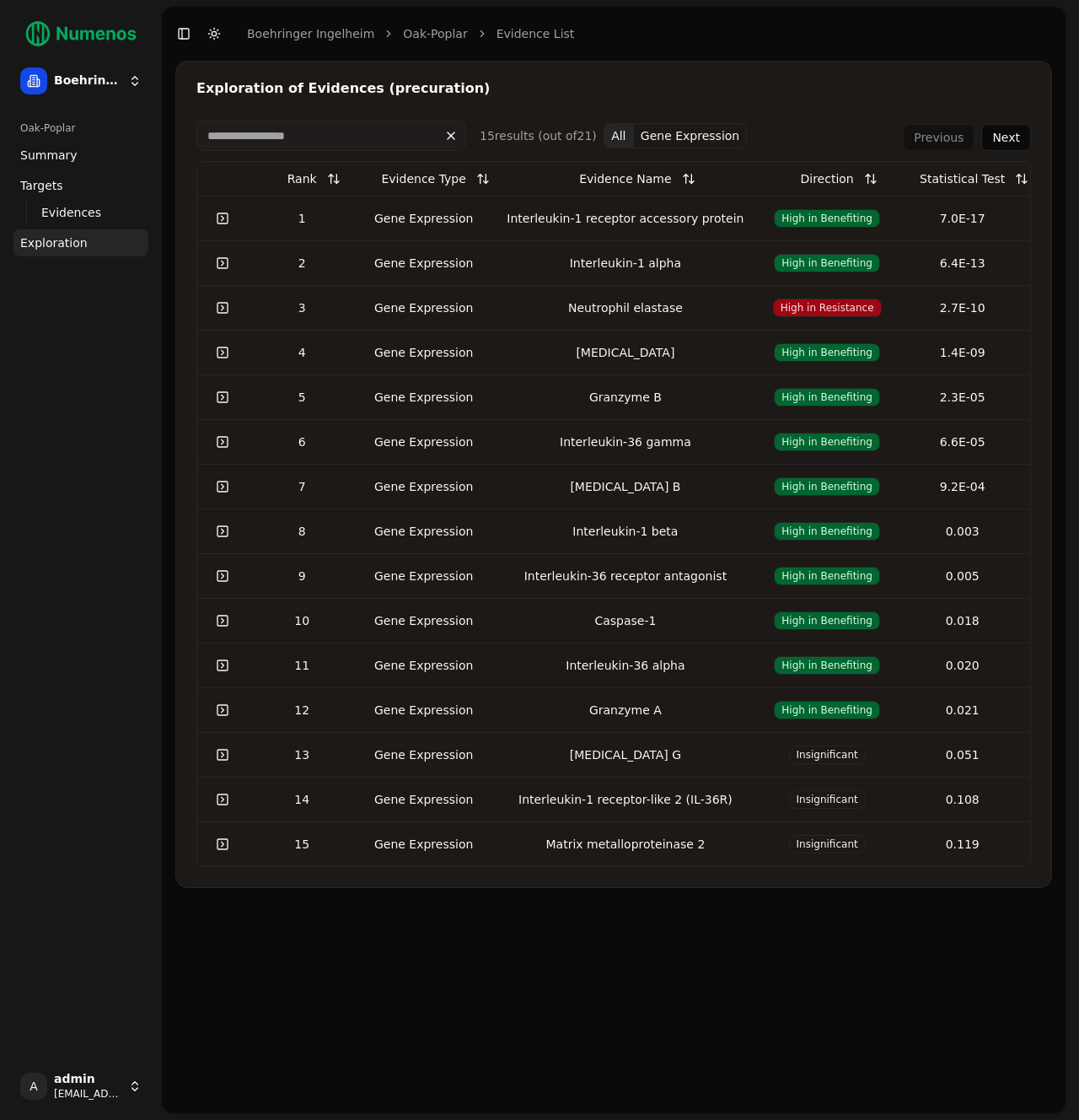
click at [73, 189] on link "Targets" at bounding box center [81, 186] width 135 height 27
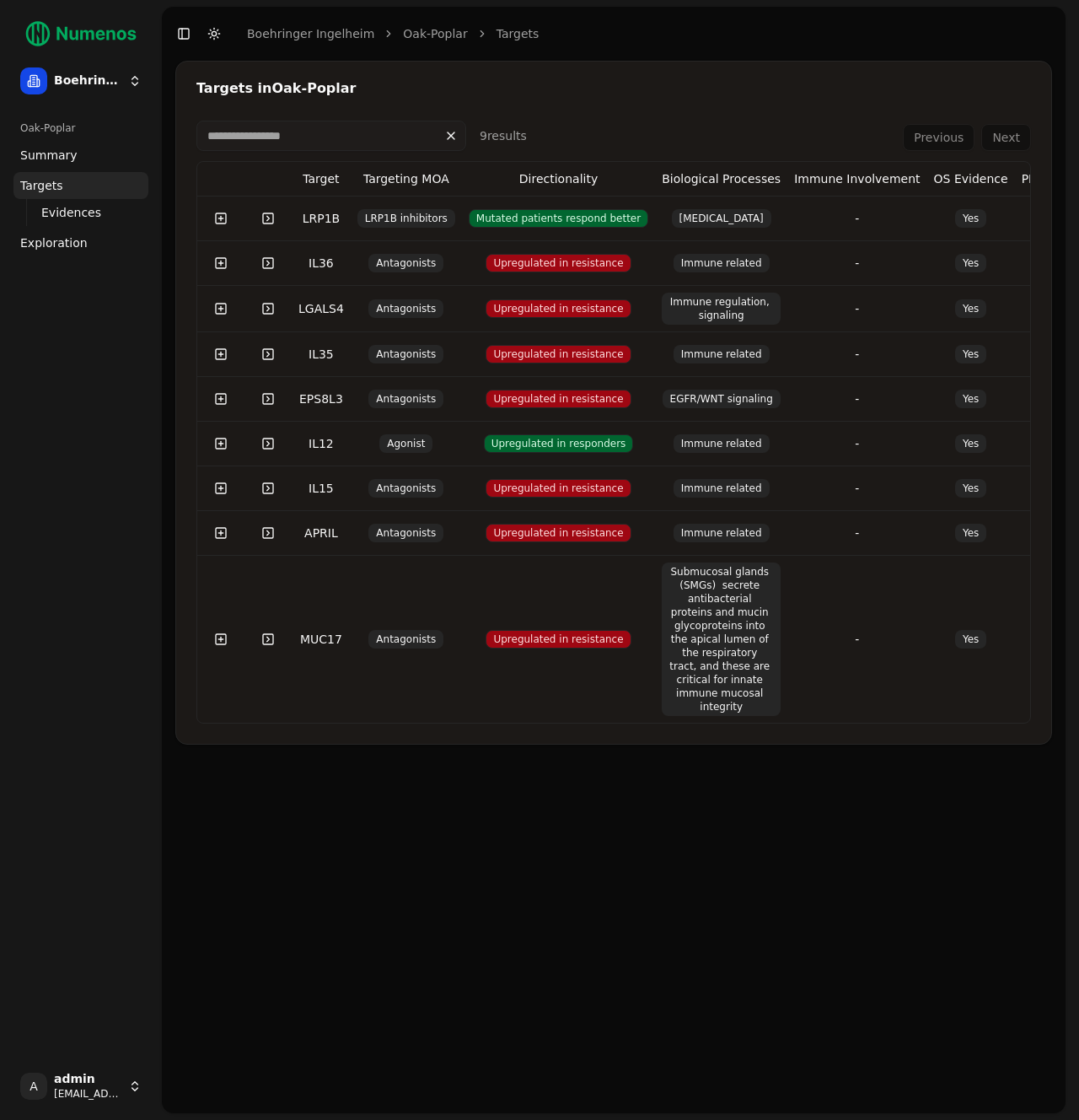
click at [73, 157] on link "Summary" at bounding box center [81, 154] width 135 height 27
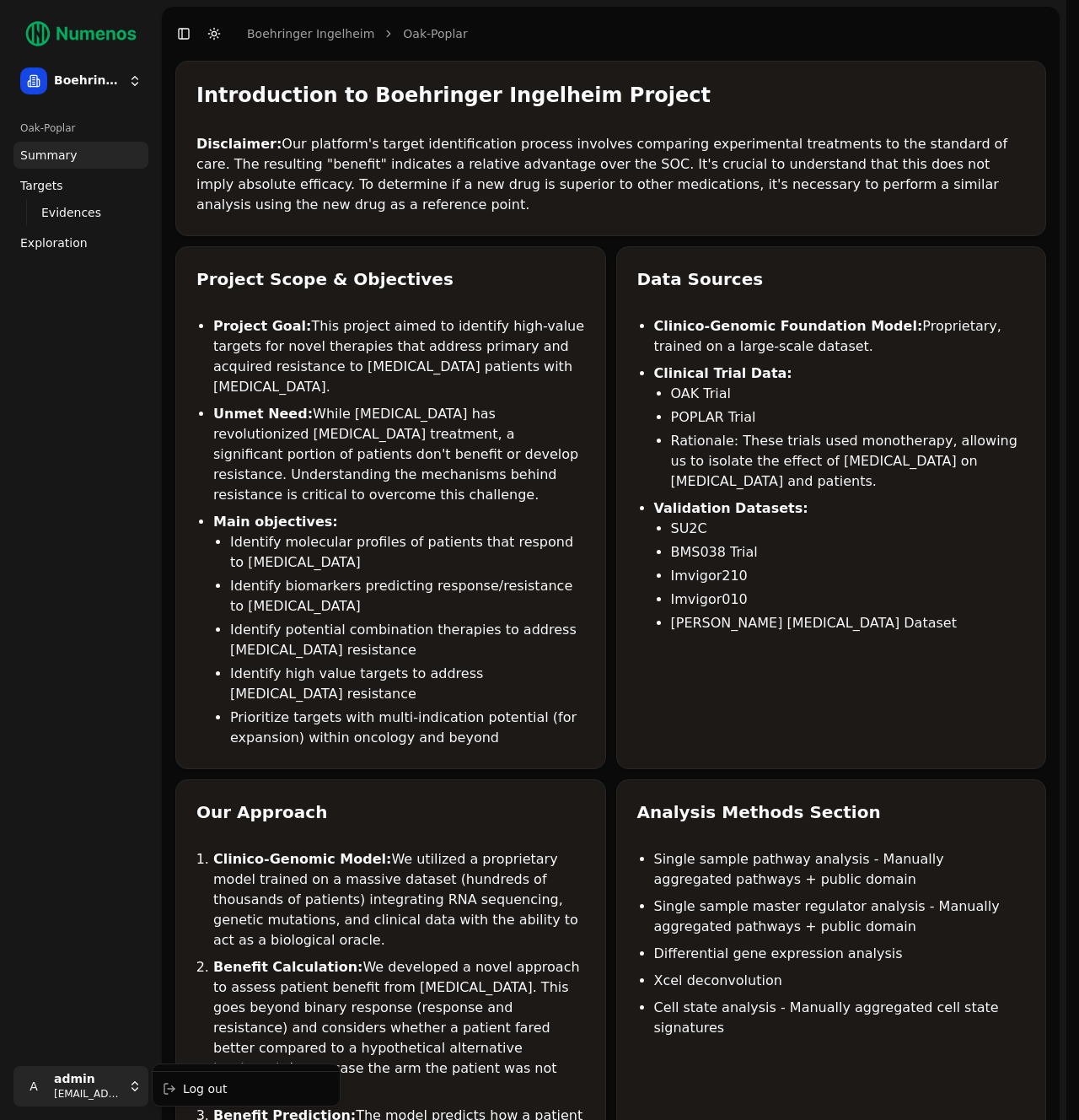
click at [76, 1086] on html "Boehringer Ingelheim Oak-Poplar Summary Targets Evidences Exploration Mutations…" at bounding box center [539, 1126] width 1079 height 2251
click at [222, 1100] on div "Log out" at bounding box center [246, 1089] width 180 height 27
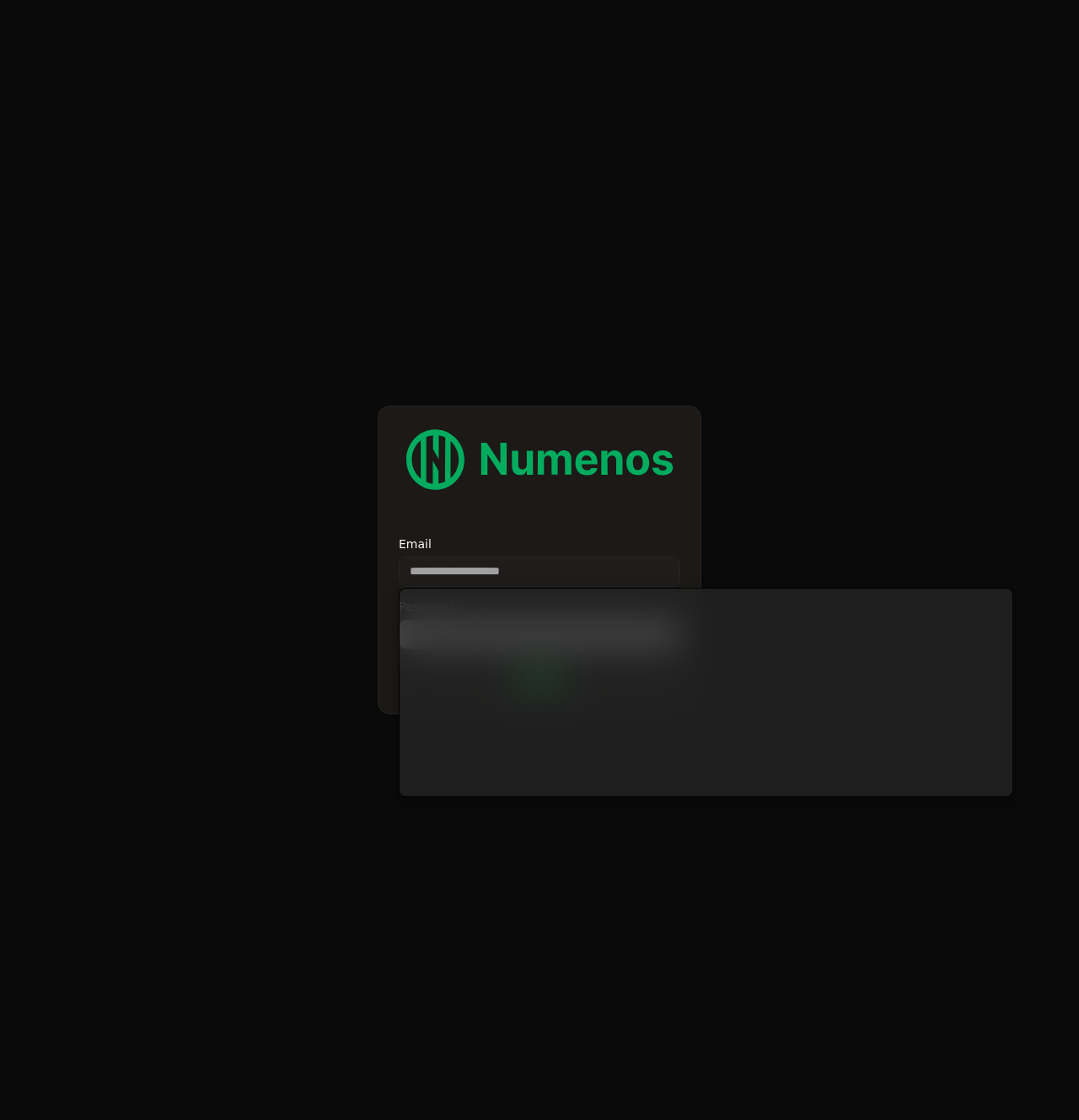
type input "**********"
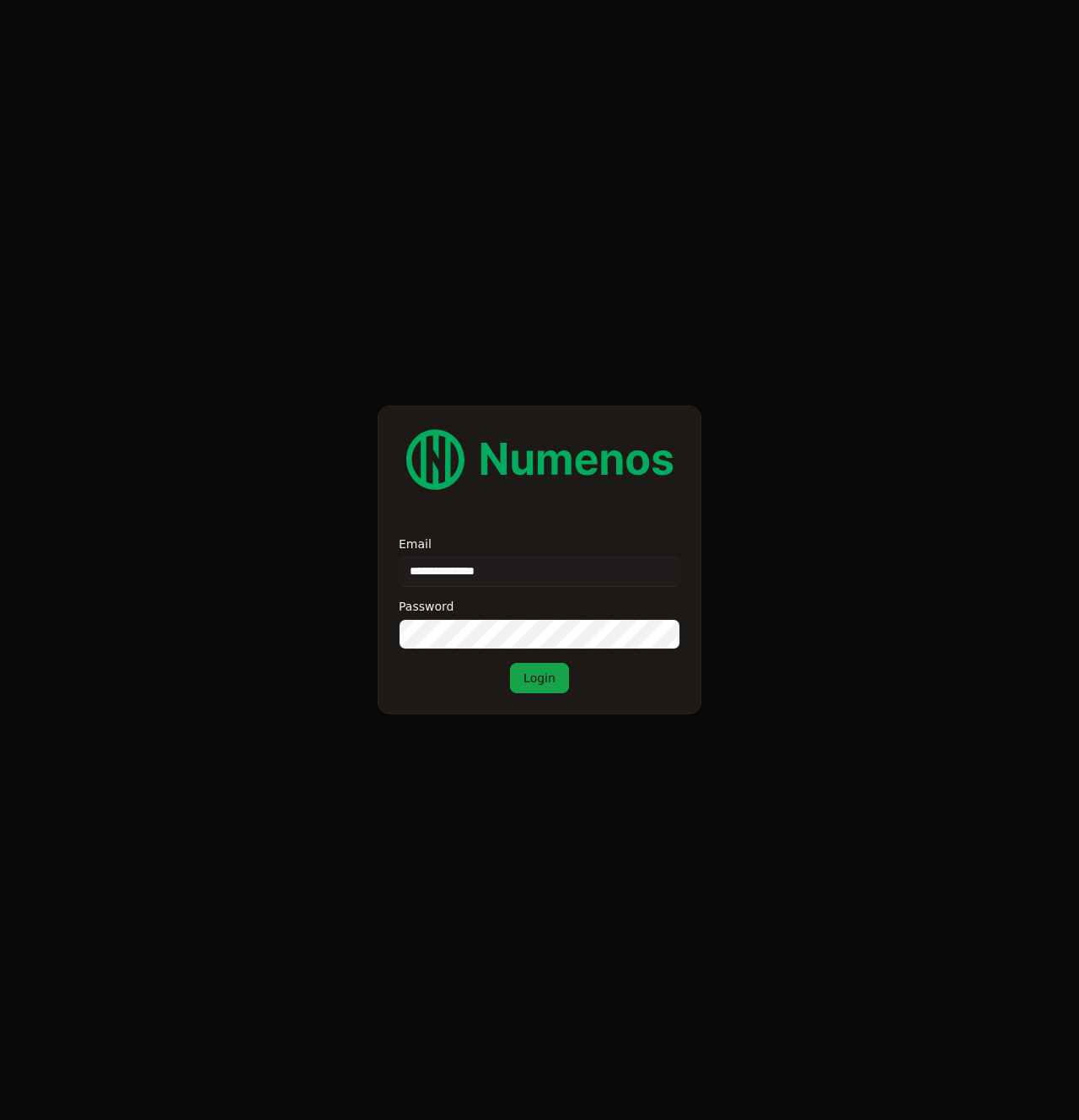
click at [558, 674] on button "Login" at bounding box center [539, 677] width 59 height 30
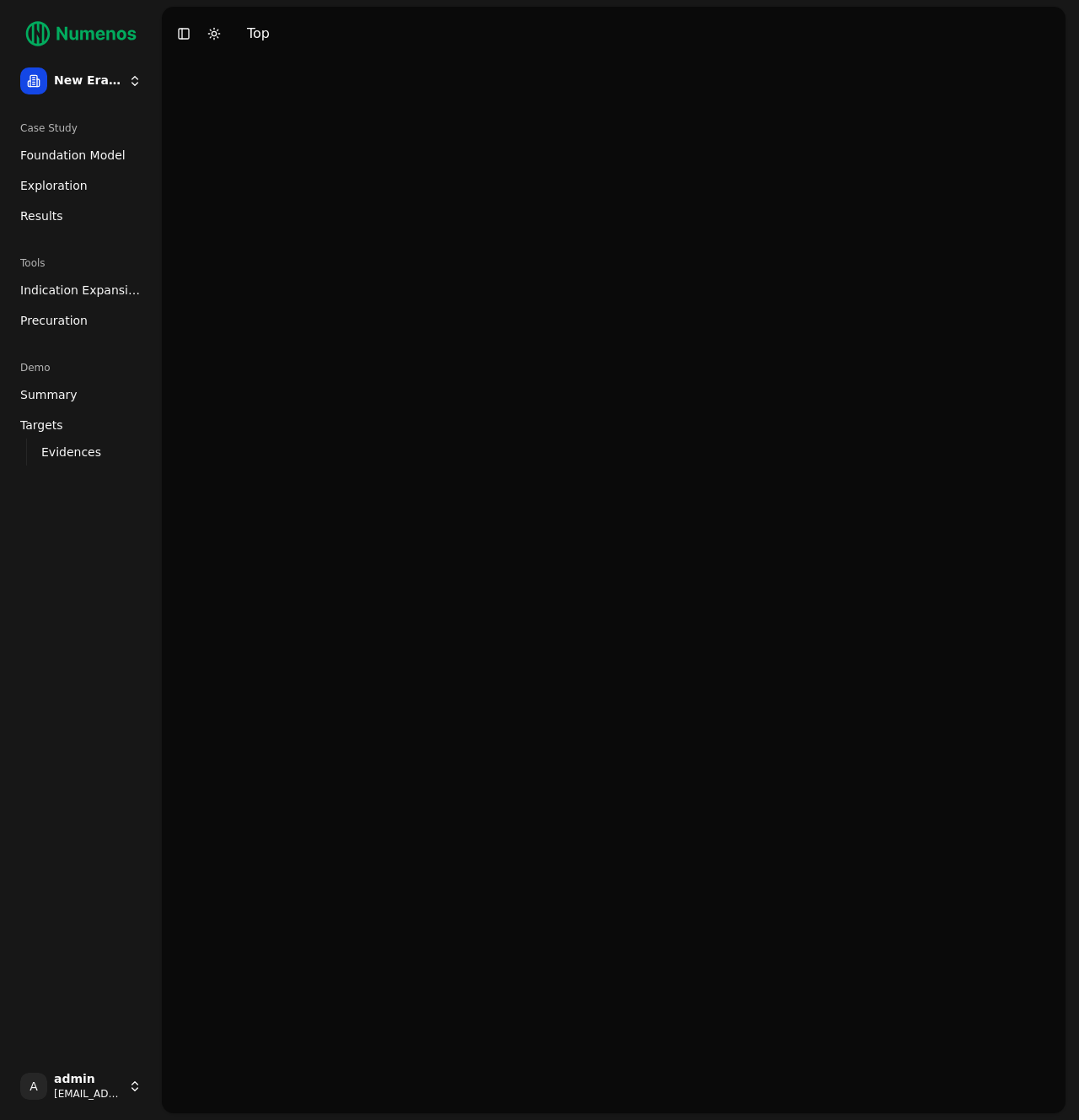
click at [50, 157] on span "Foundation Model" at bounding box center [72, 155] width 105 height 17
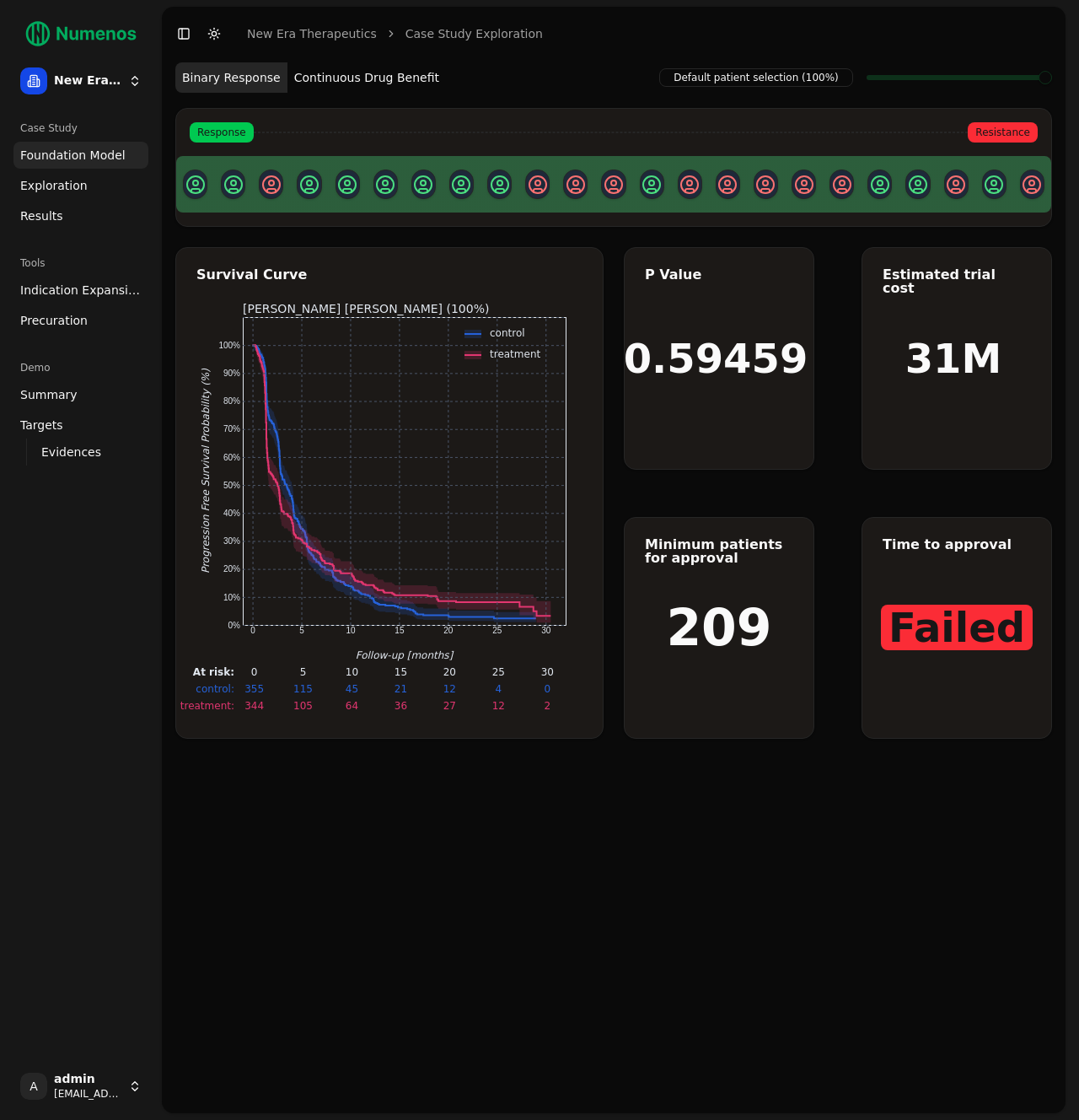
click at [75, 190] on span "Exploration" at bounding box center [53, 186] width 67 height 17
